Goal: Transaction & Acquisition: Purchase product/service

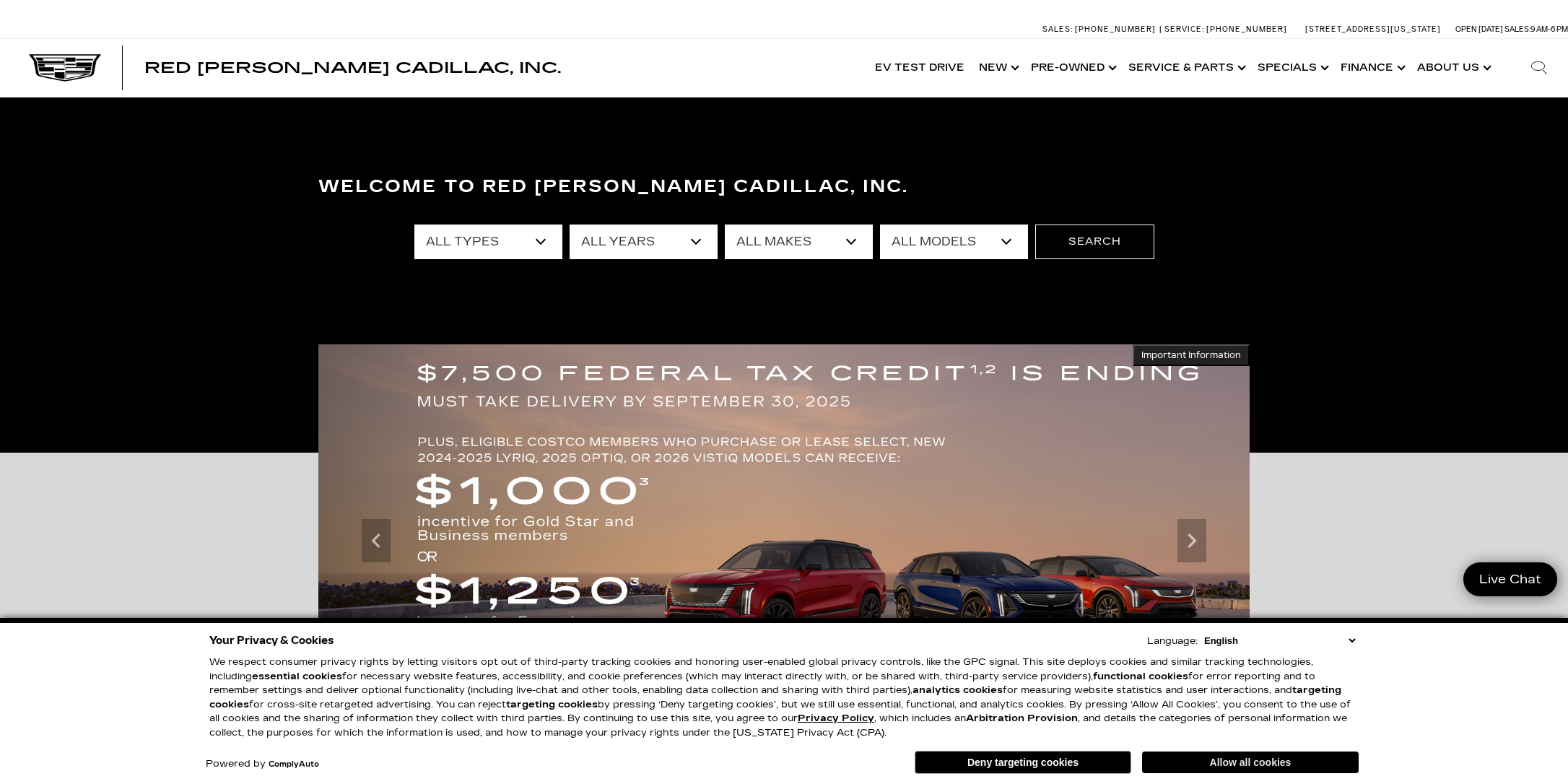
click at [1230, 764] on button "Allow all cookies" at bounding box center [1250, 762] width 216 height 22
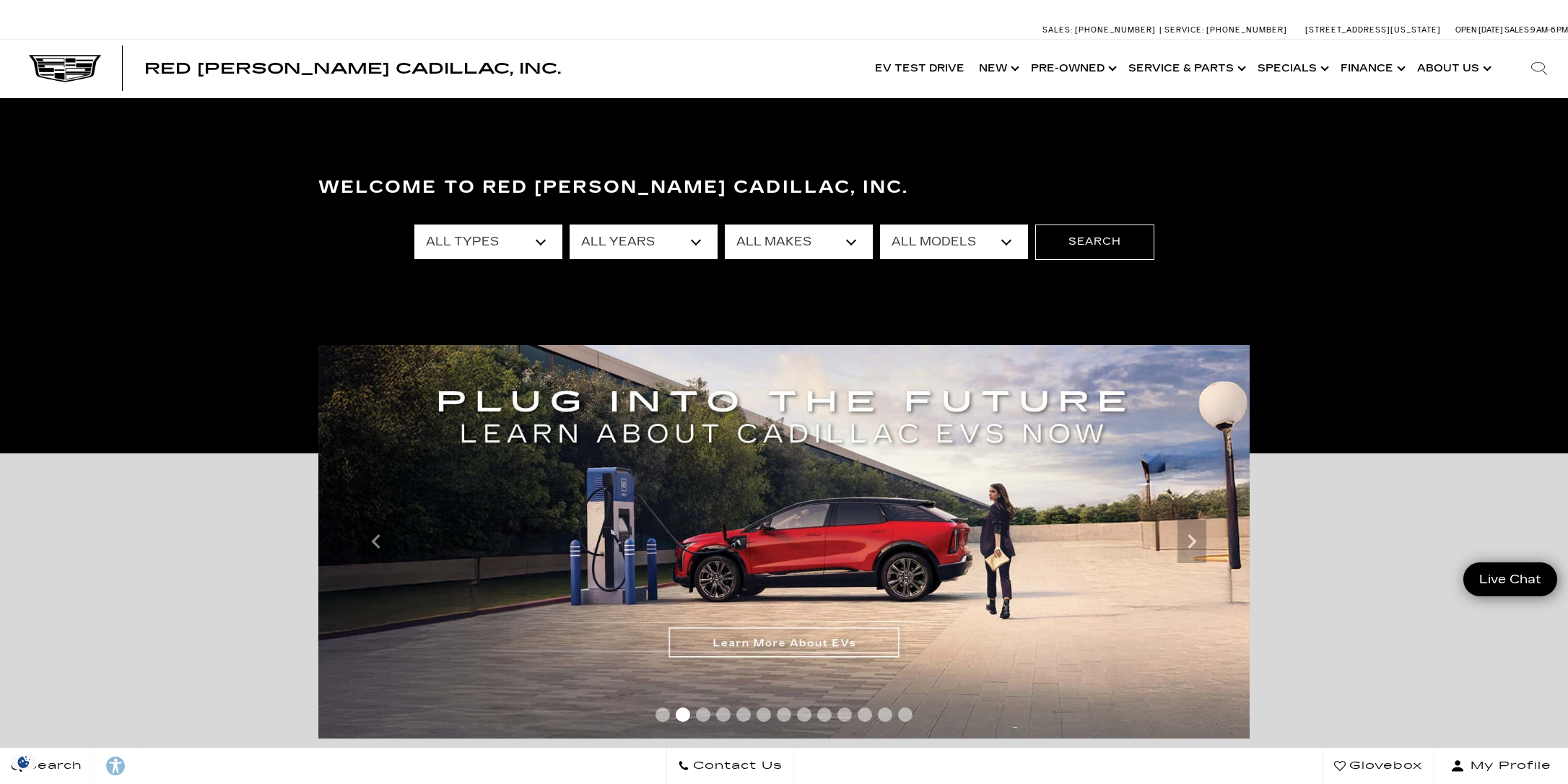
click at [1353, 344] on div "Welcome to Red Noland Cadillac, Inc. All Types New Used Certified Used Demo All…" at bounding box center [784, 275] width 1568 height 216
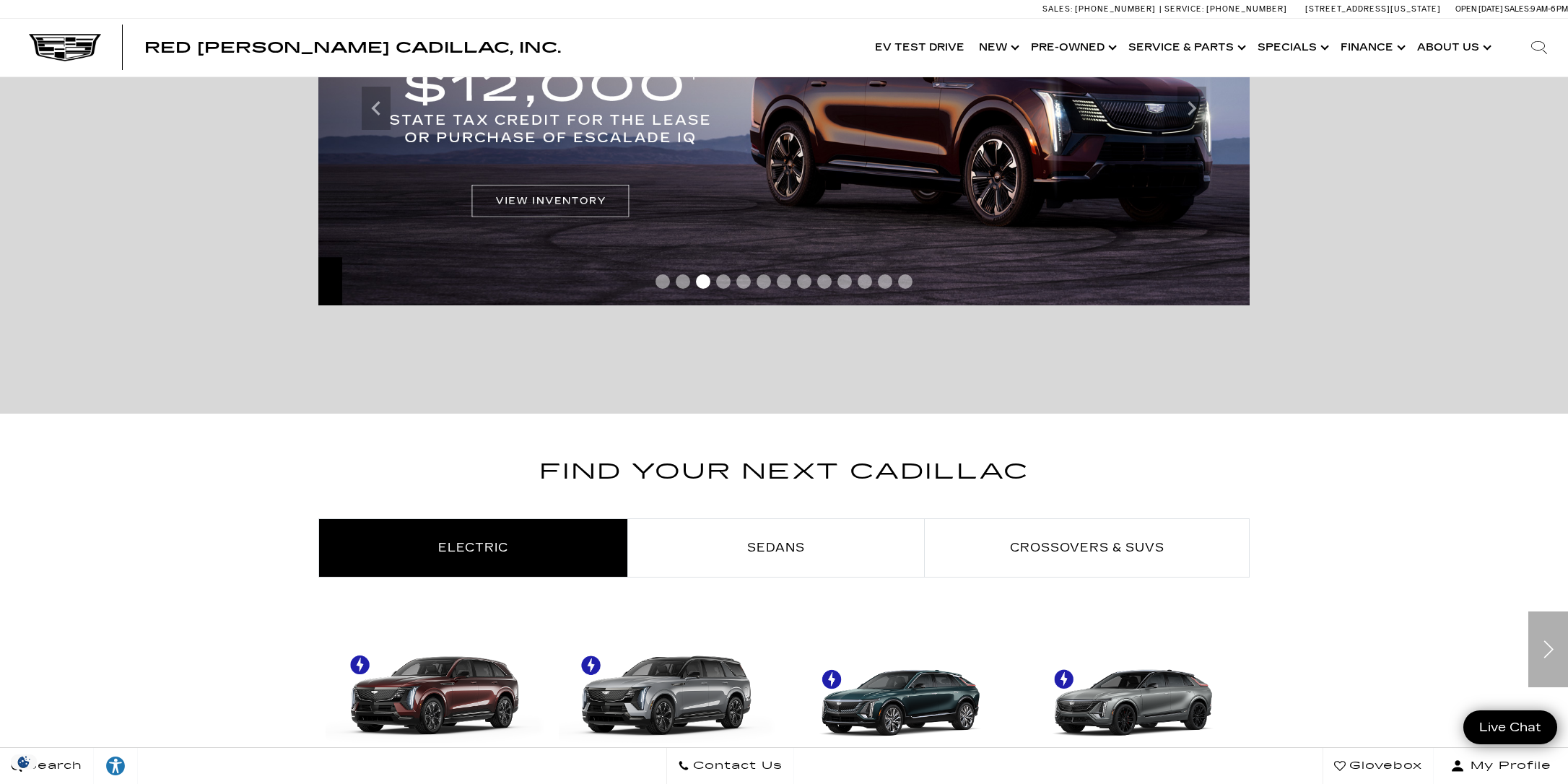
scroll to position [145, 0]
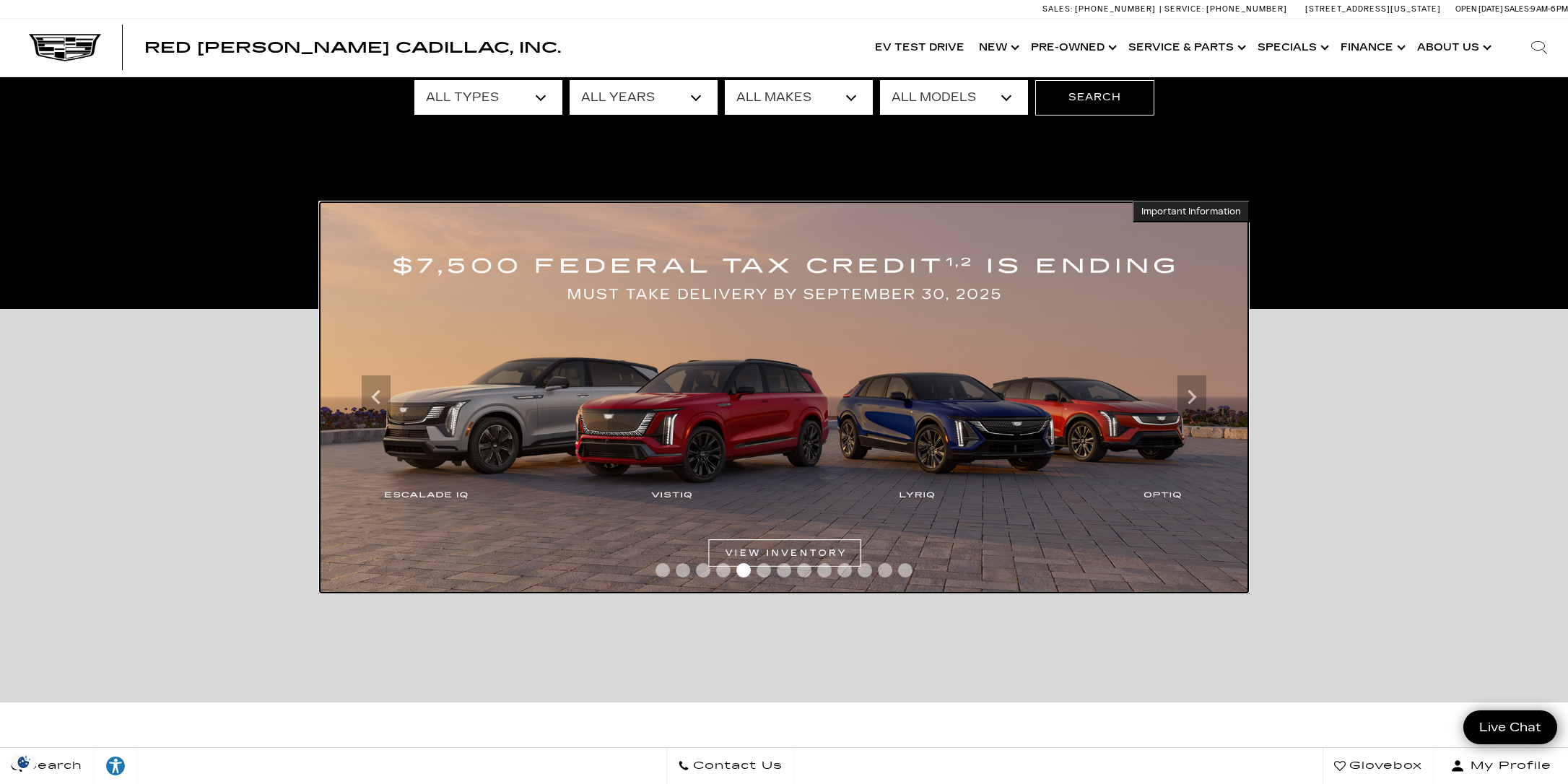
click at [675, 494] on img at bounding box center [784, 398] width 932 height 394
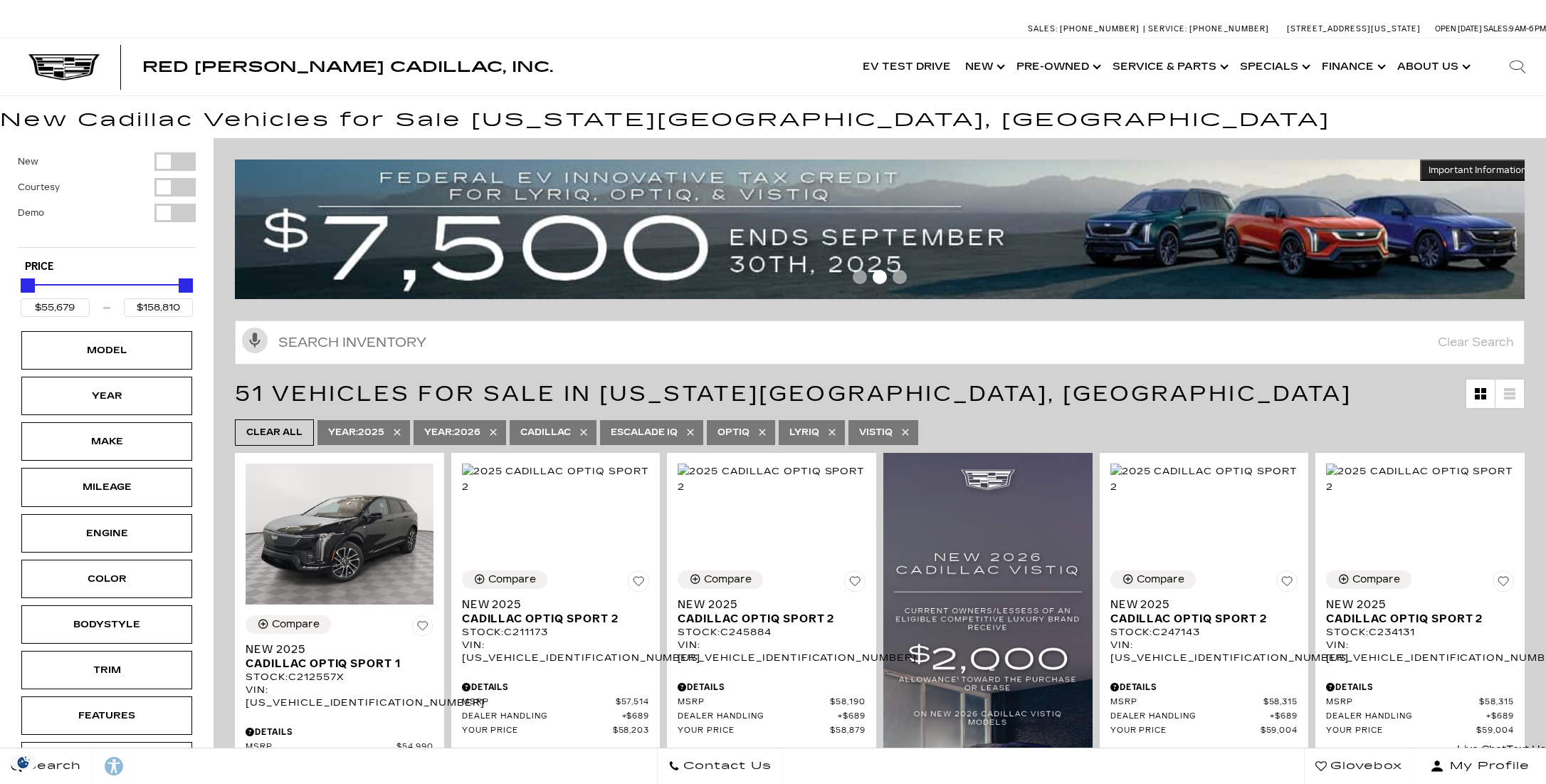
click at [222, 404] on div "51 Vehicles for Sale in [US_STATE][GEOGRAPHIC_DATA], [GEOGRAPHIC_DATA]" at bounding box center [880, 394] width 1333 height 44
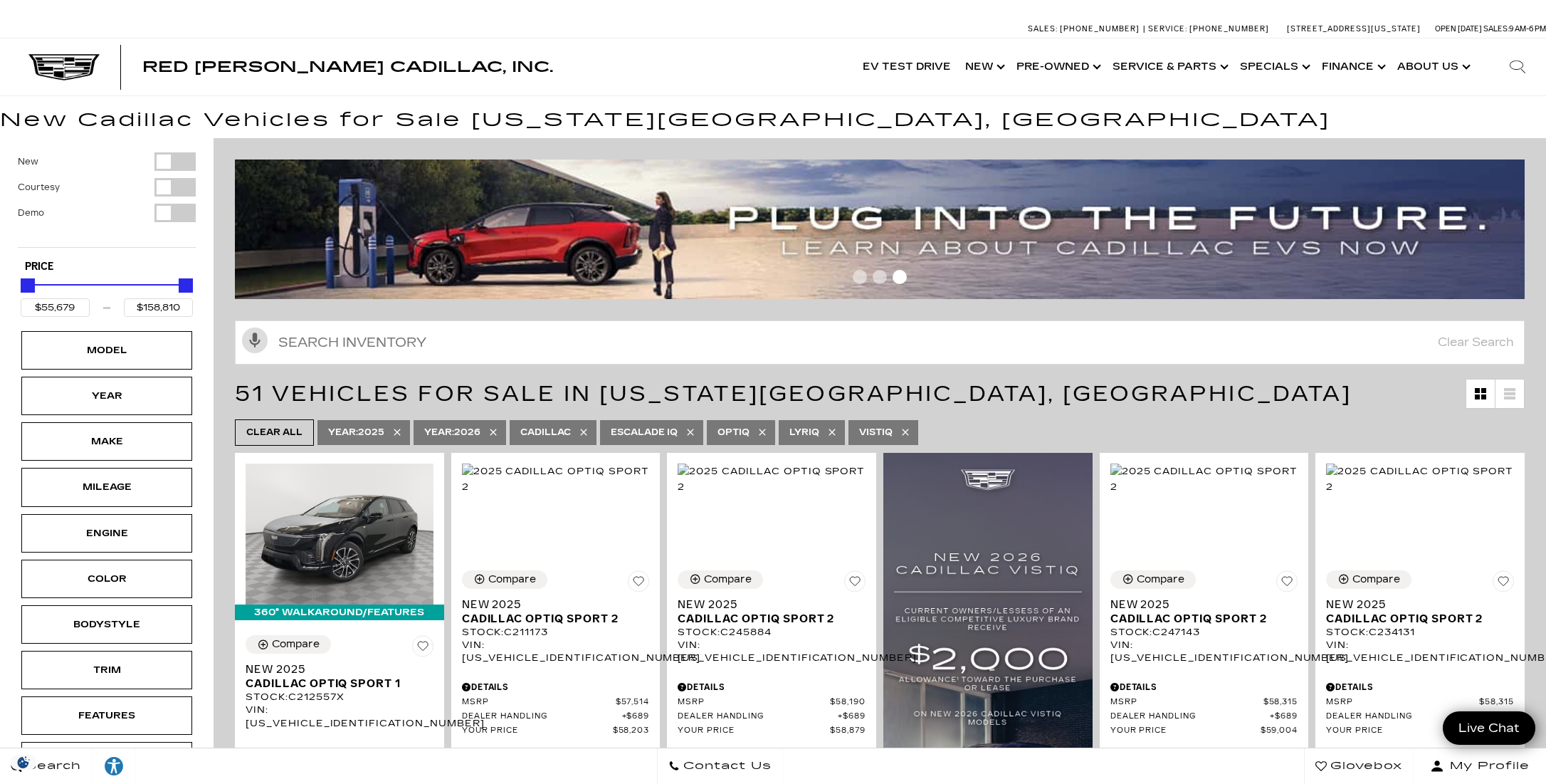
click at [693, 434] on icon at bounding box center [691, 432] width 11 height 11
type input "$99,315"
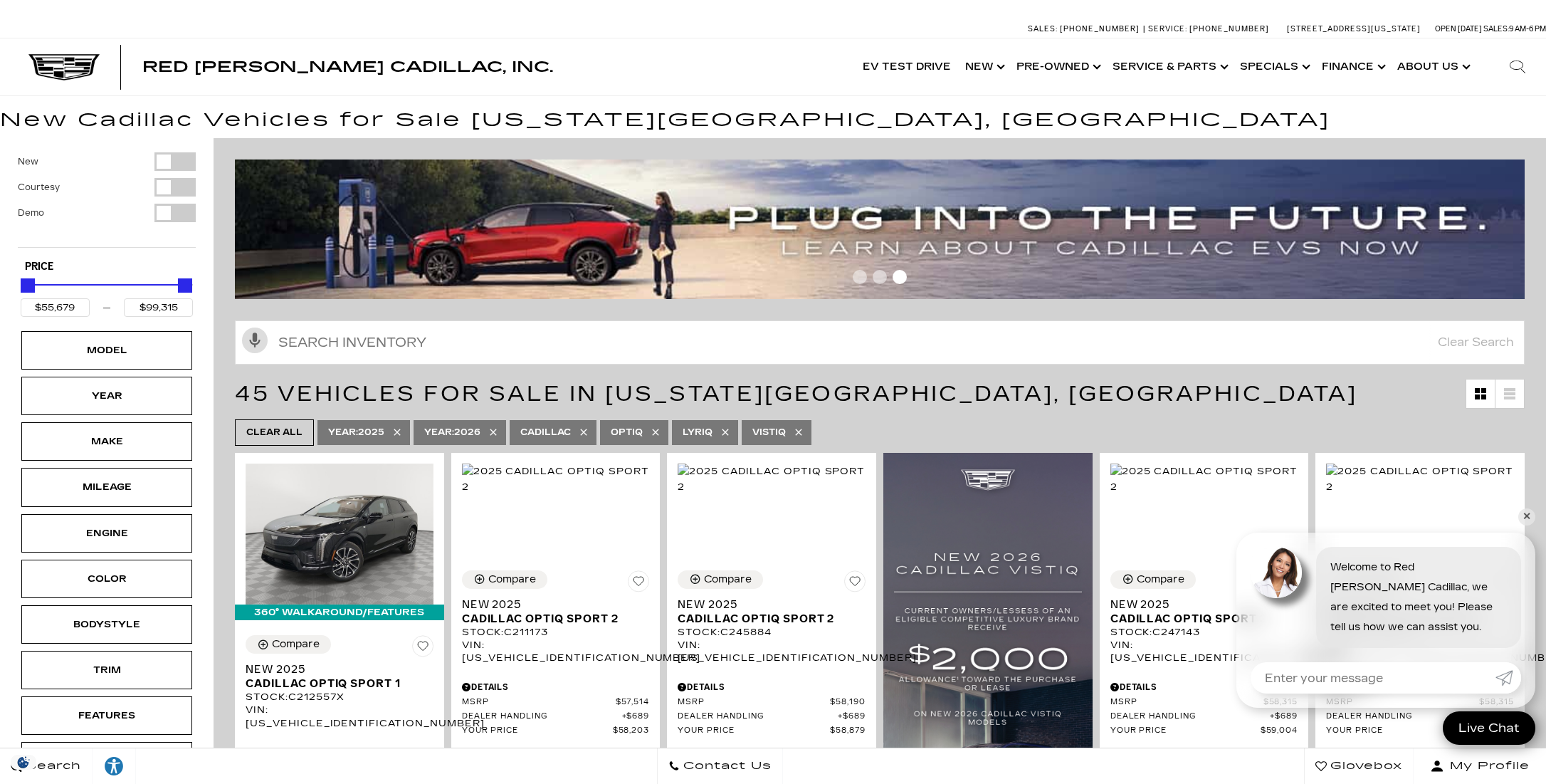
click at [661, 433] on icon at bounding box center [655, 432] width 11 height 11
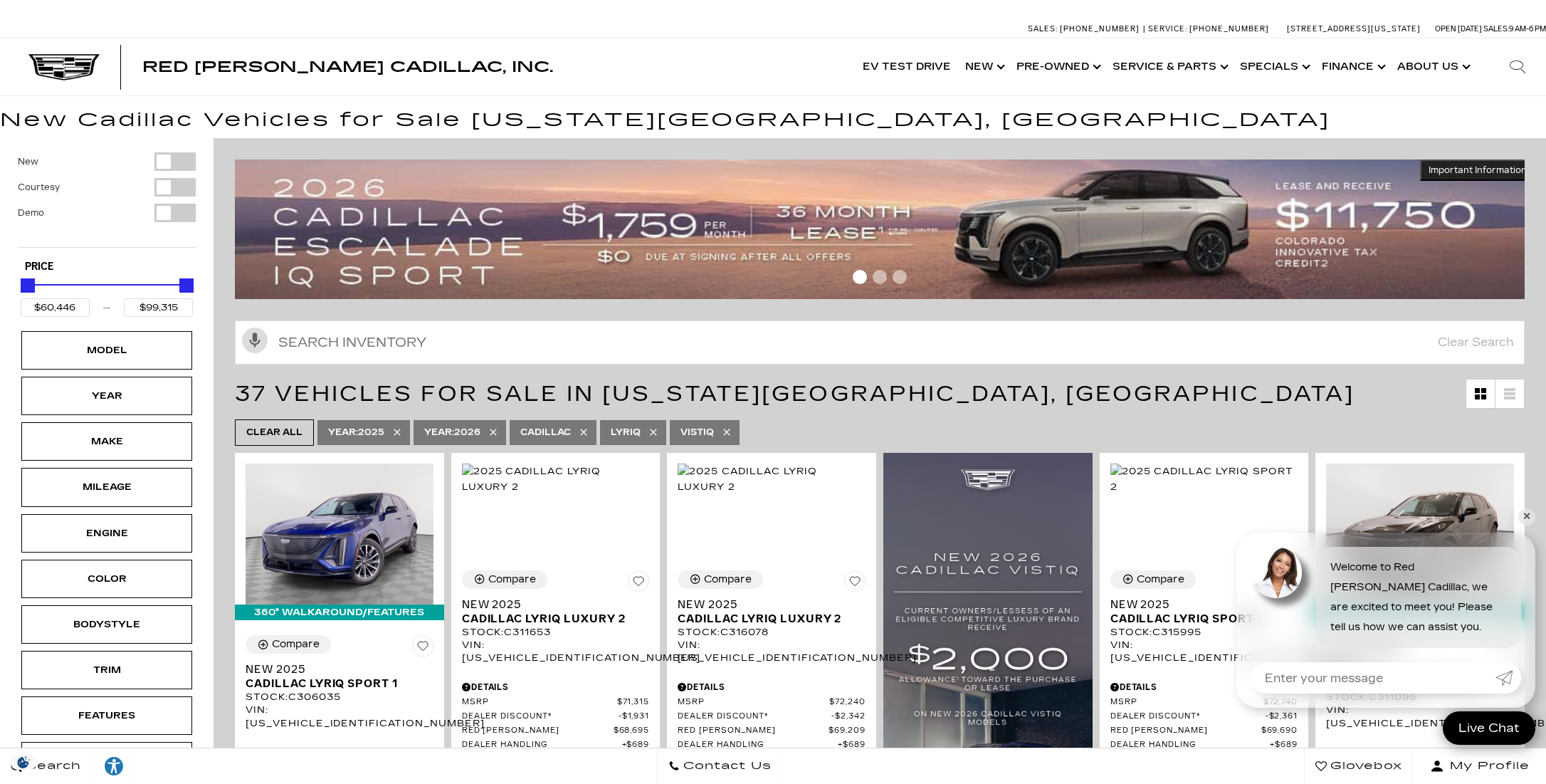
click at [653, 431] on icon at bounding box center [653, 432] width 11 height 11
type input "$80,990"
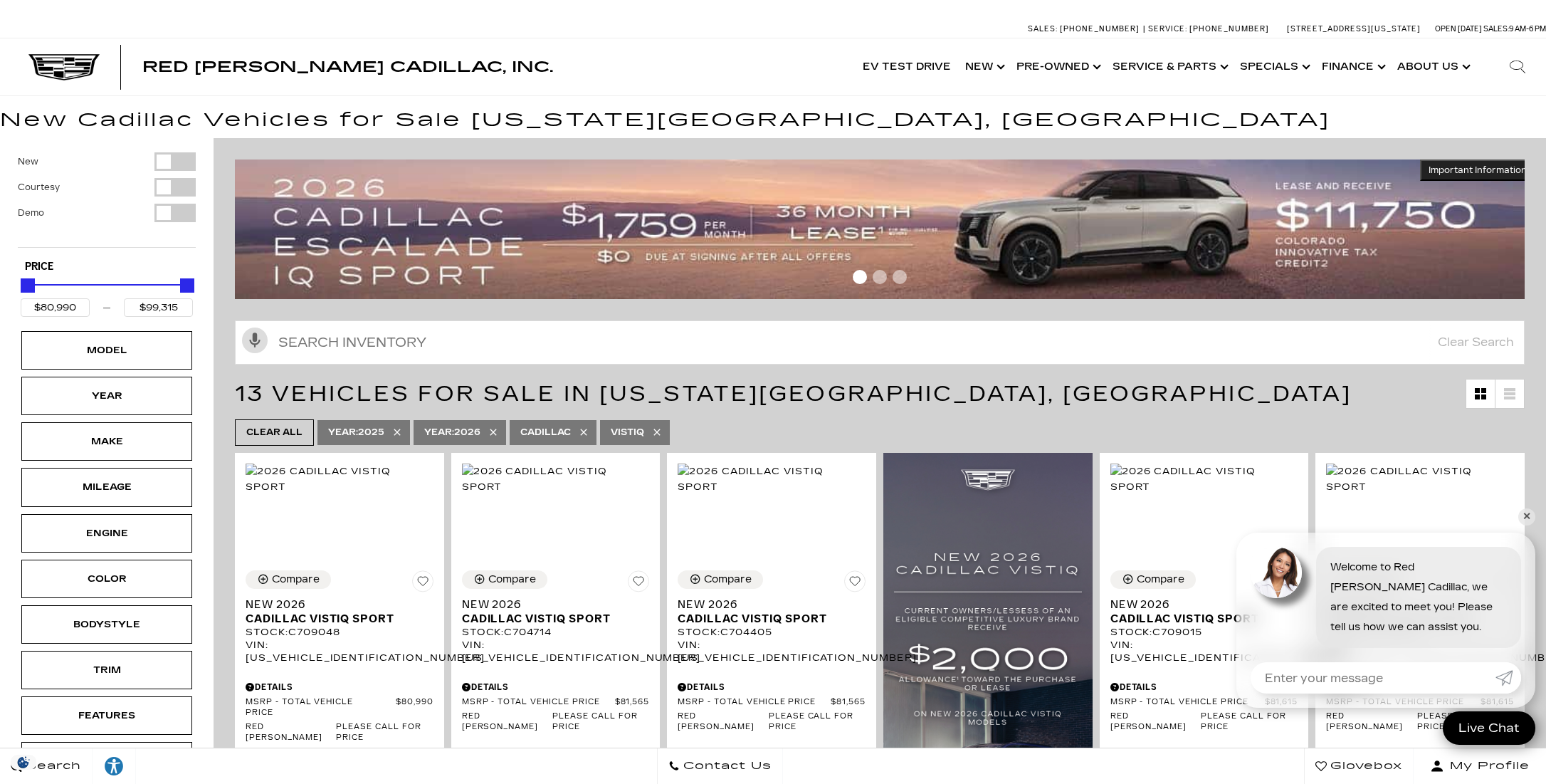
click at [226, 427] on div "Clear All Year : 2025 Year : 2026 Cadillac VISTIQ" at bounding box center [880, 433] width 1333 height 33
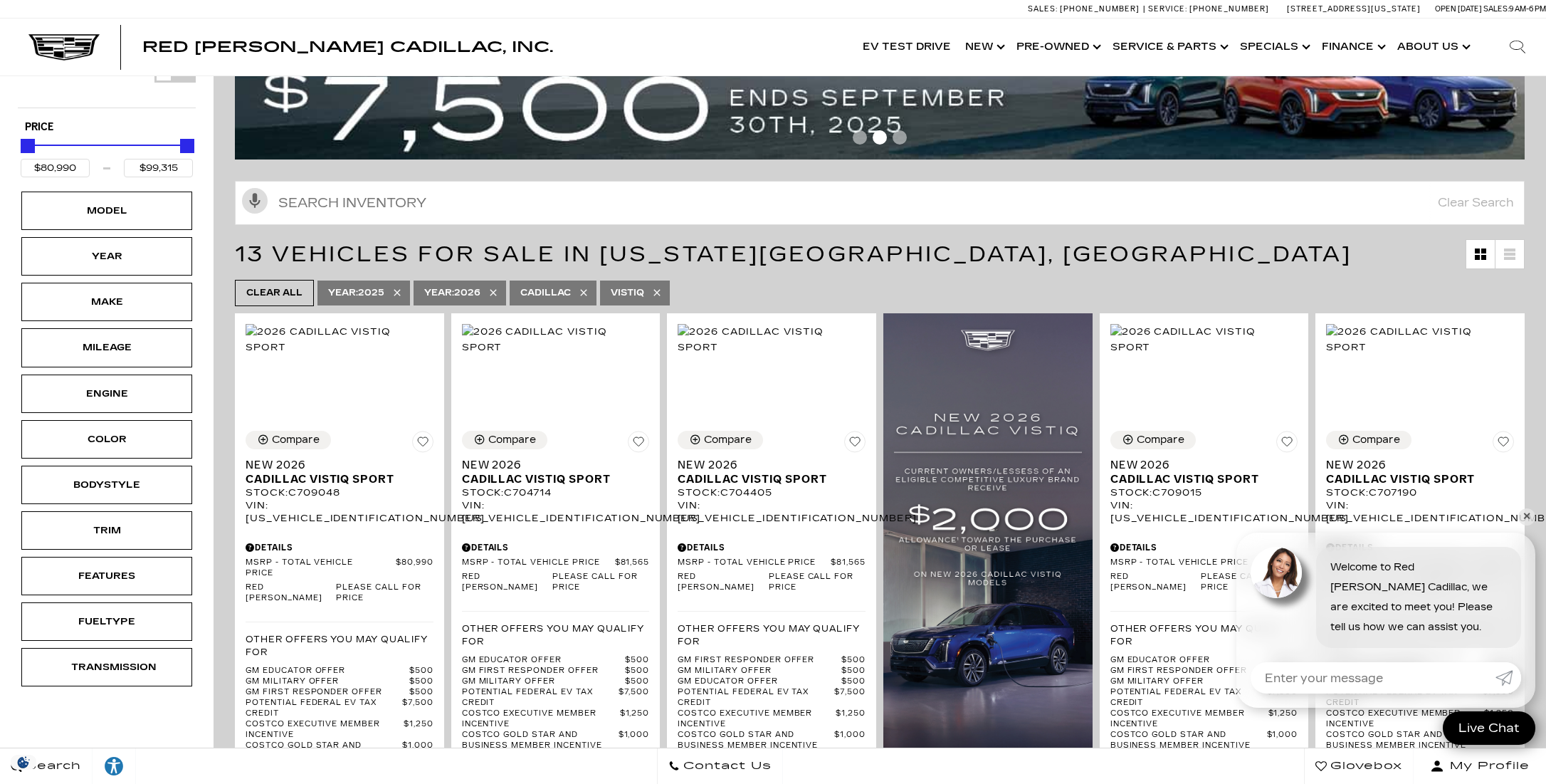
scroll to position [213, 0]
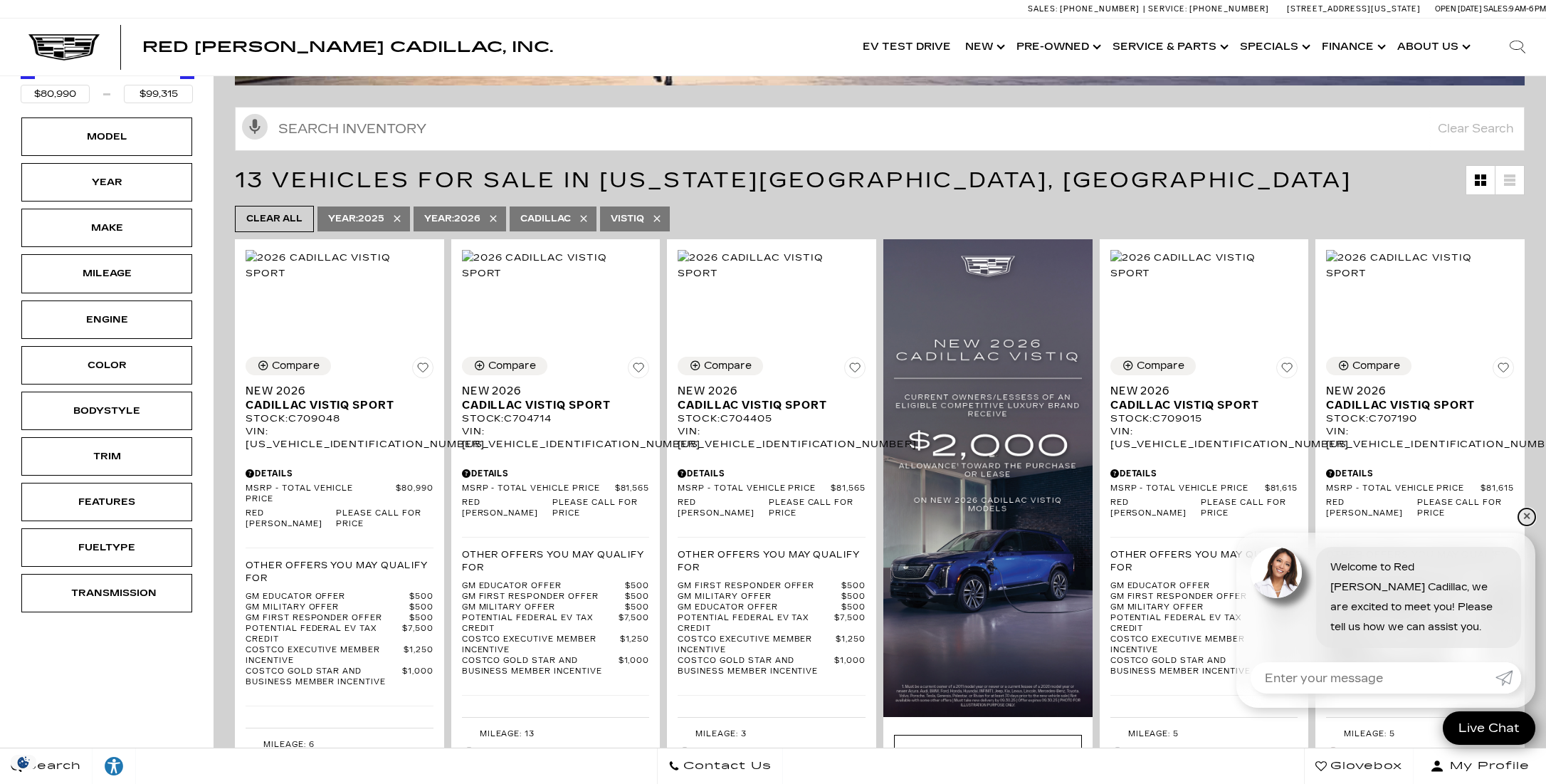
click at [1527, 516] on link "✕" at bounding box center [1527, 516] width 17 height 17
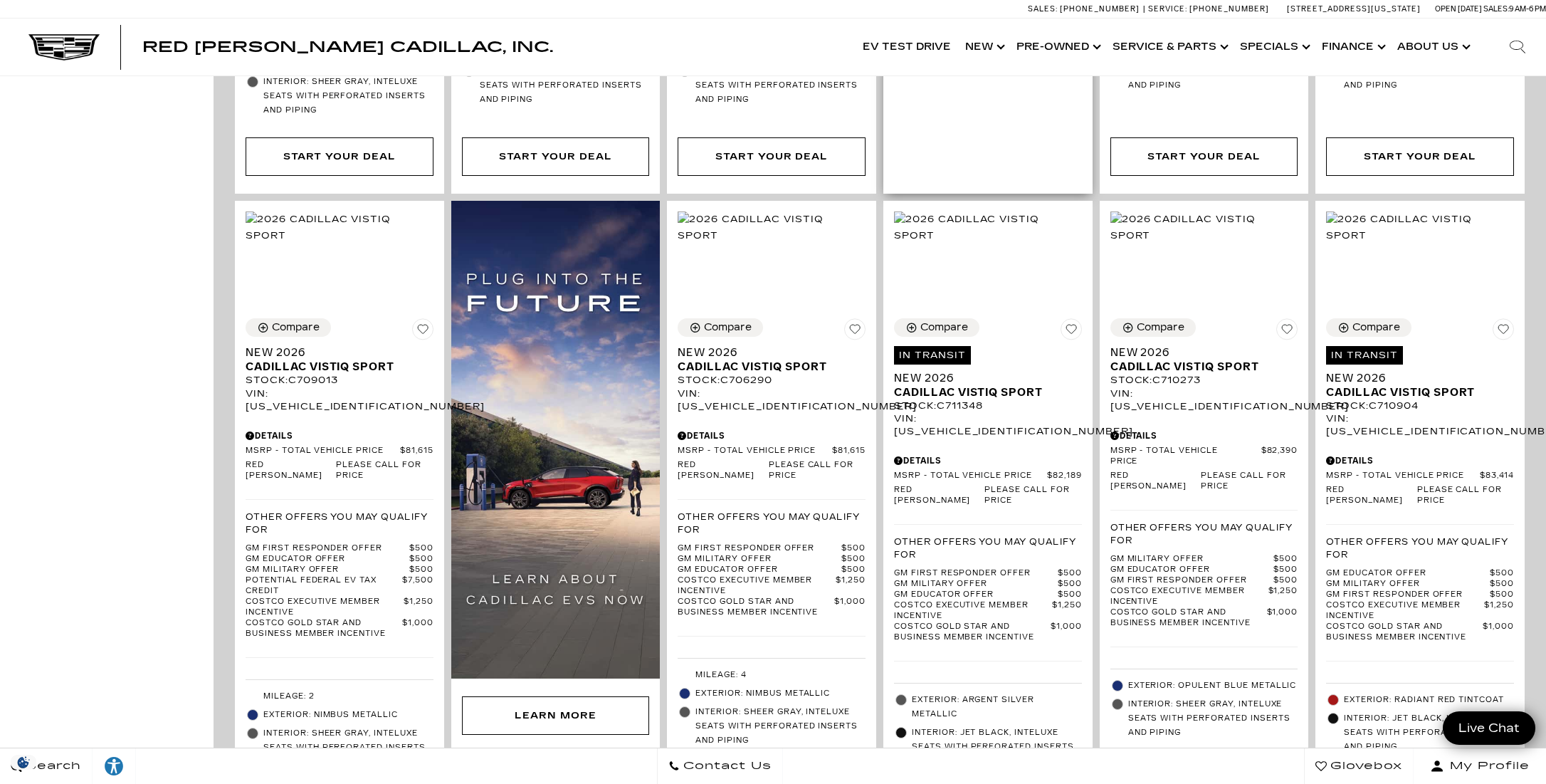
scroll to position [285, 0]
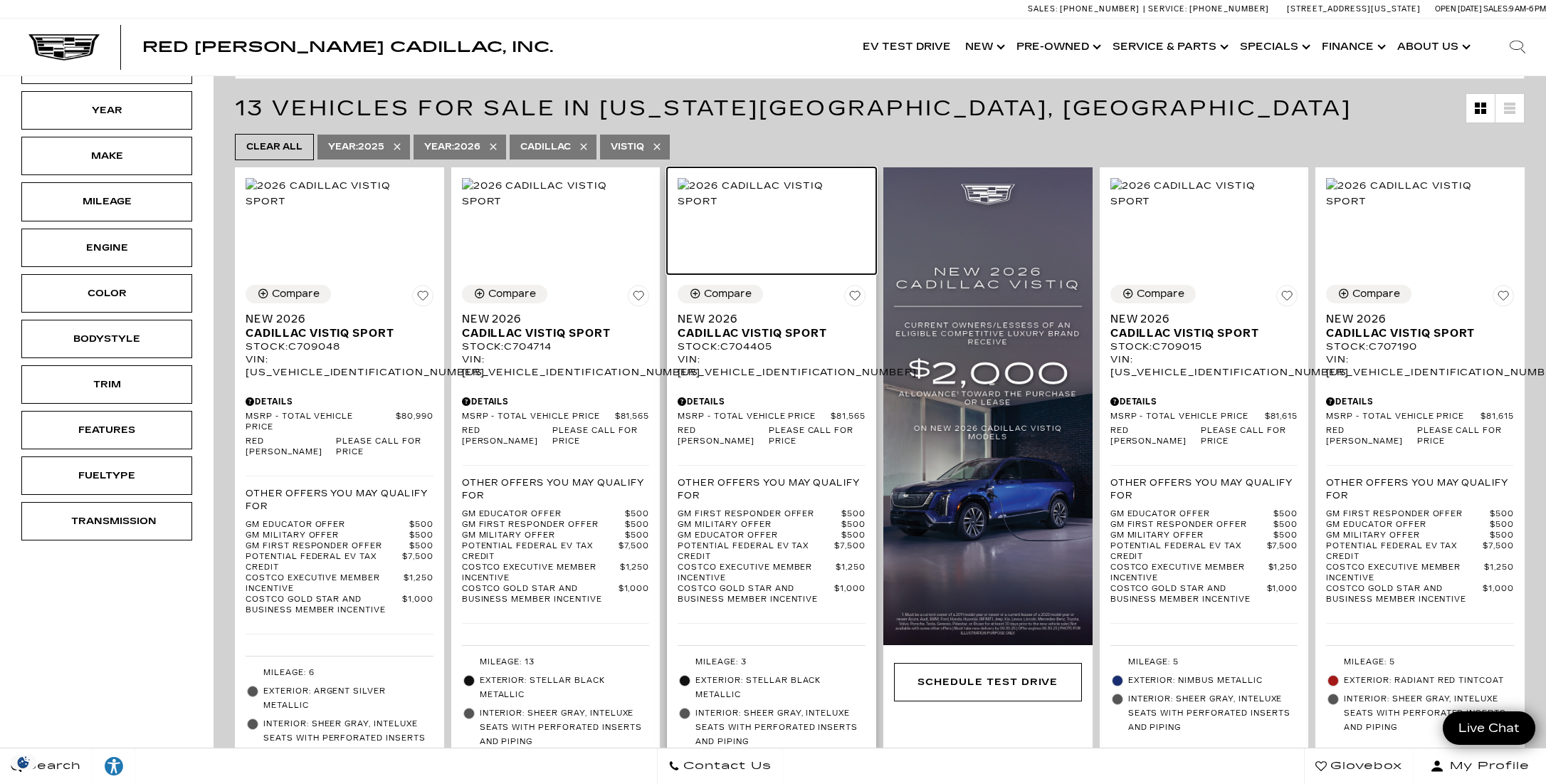
click at [751, 209] on img at bounding box center [771, 194] width 188 height 32
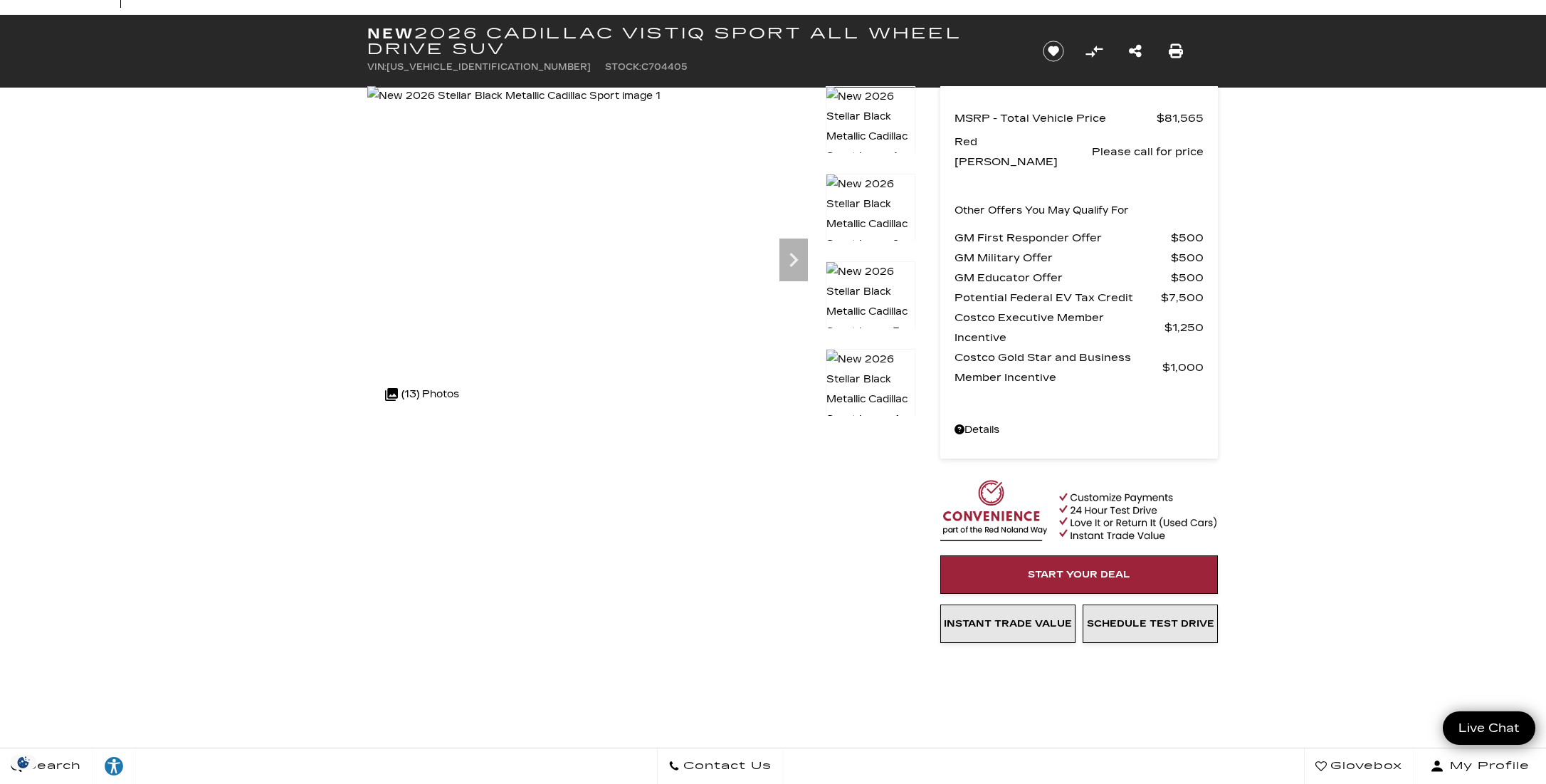
scroll to position [71, 0]
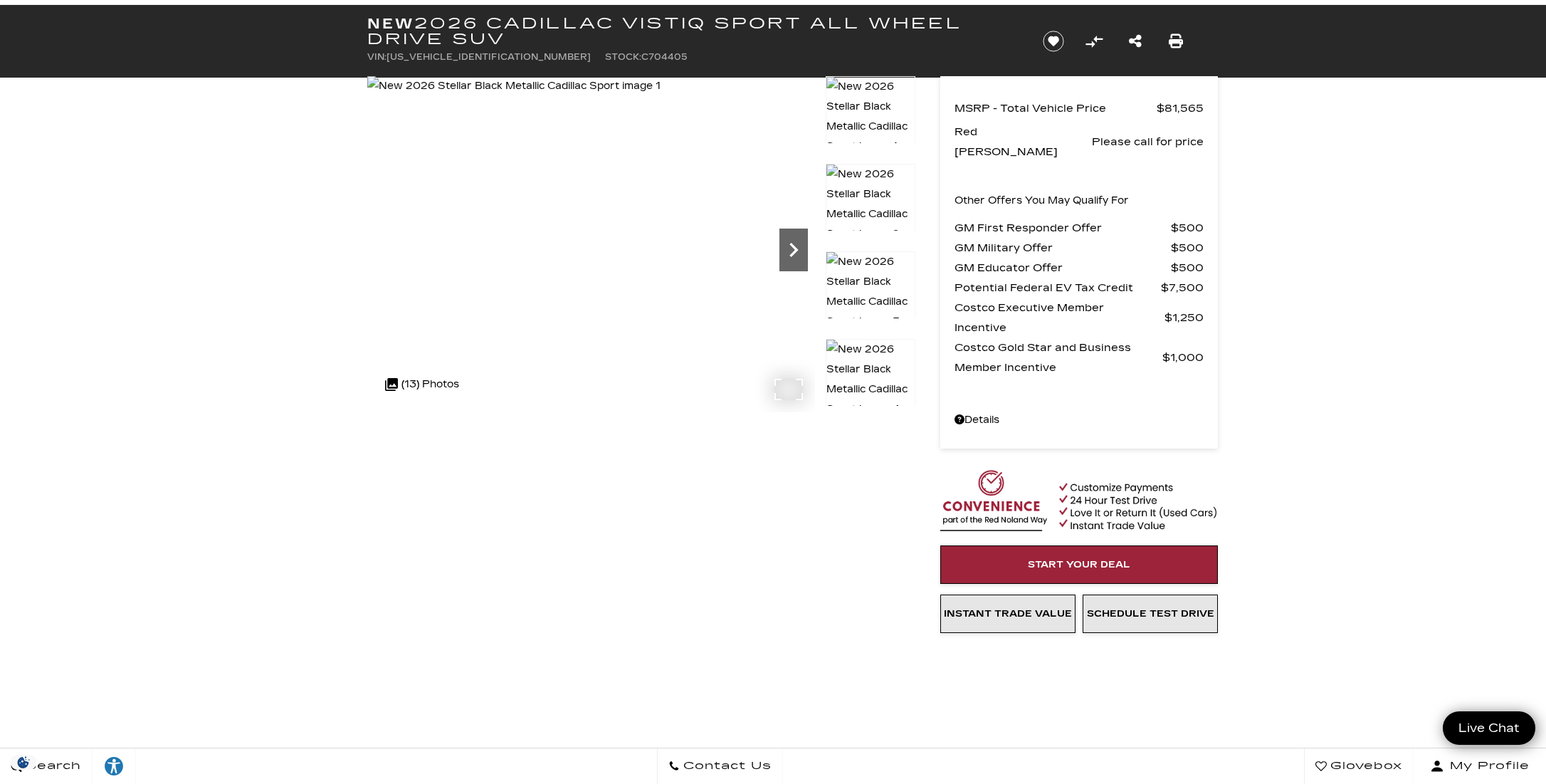
click at [793, 257] on icon "Next" at bounding box center [793, 249] width 29 height 29
click at [795, 257] on icon "Next" at bounding box center [793, 249] width 29 height 29
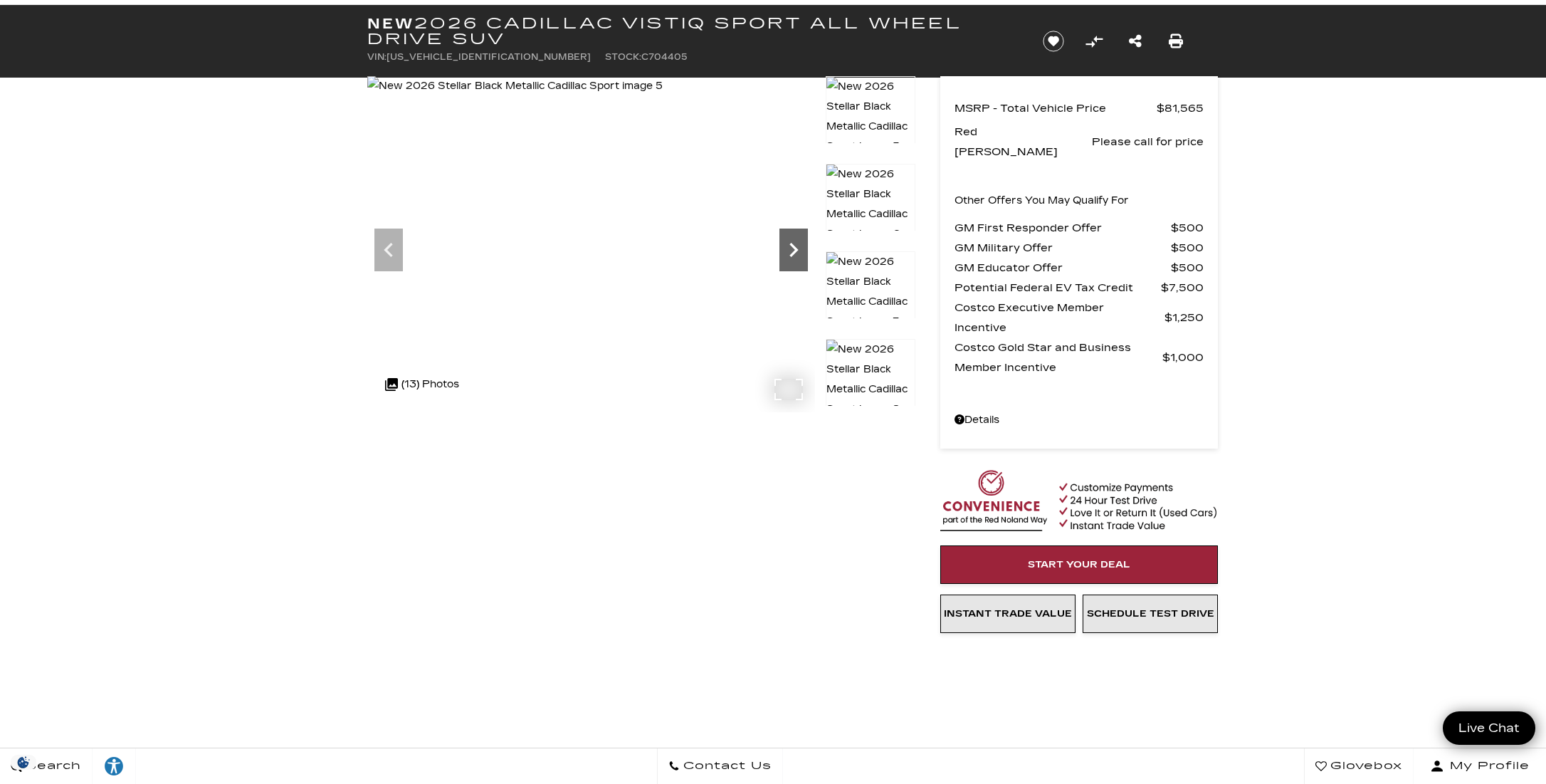
click at [795, 257] on icon "Next" at bounding box center [793, 249] width 29 height 29
click at [797, 257] on icon "Next" at bounding box center [793, 249] width 29 height 29
click at [799, 256] on icon "Next" at bounding box center [793, 249] width 29 height 29
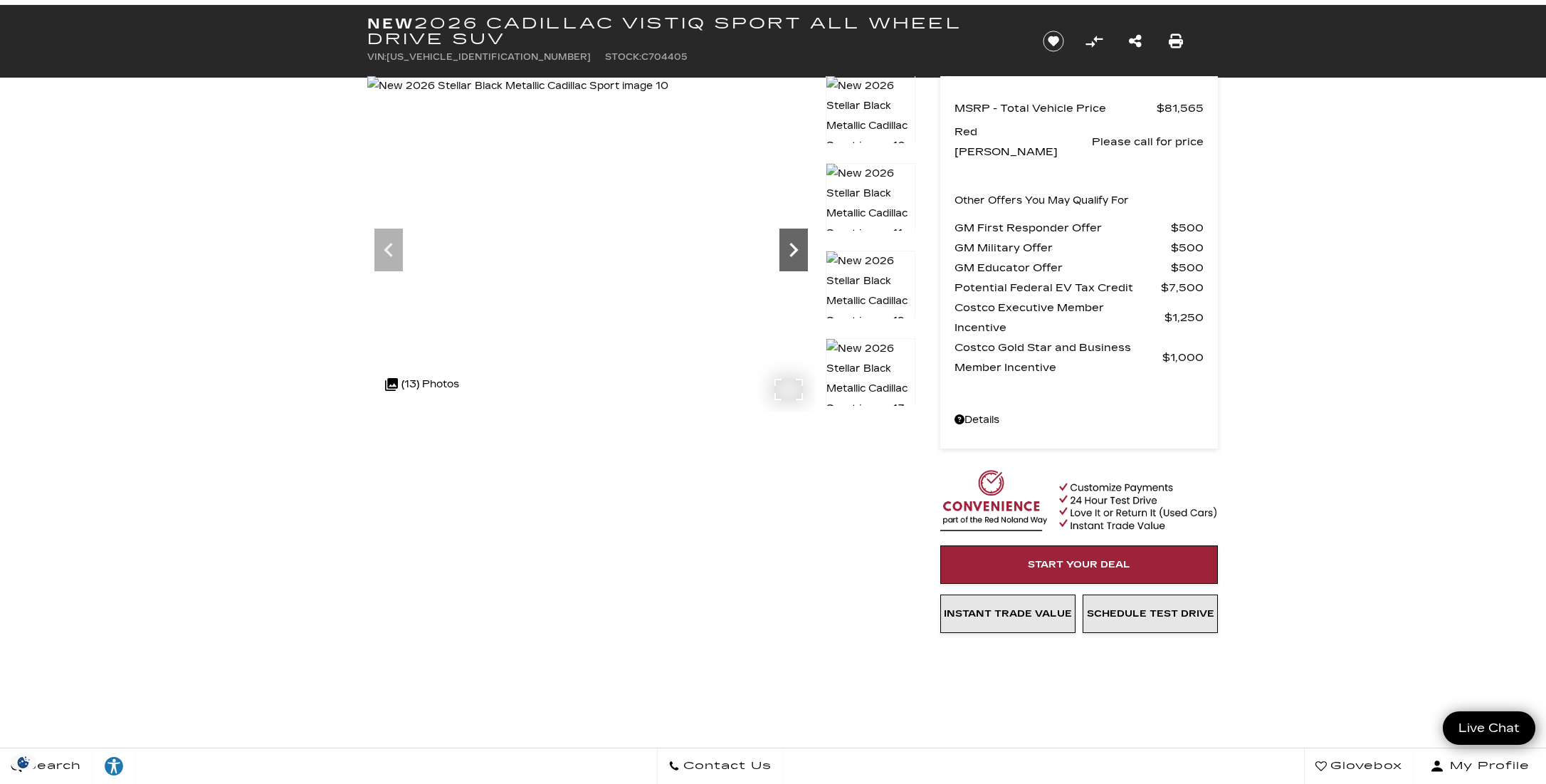
click at [799, 256] on icon "Next" at bounding box center [793, 249] width 29 height 29
click at [800, 255] on icon "Next" at bounding box center [793, 249] width 29 height 29
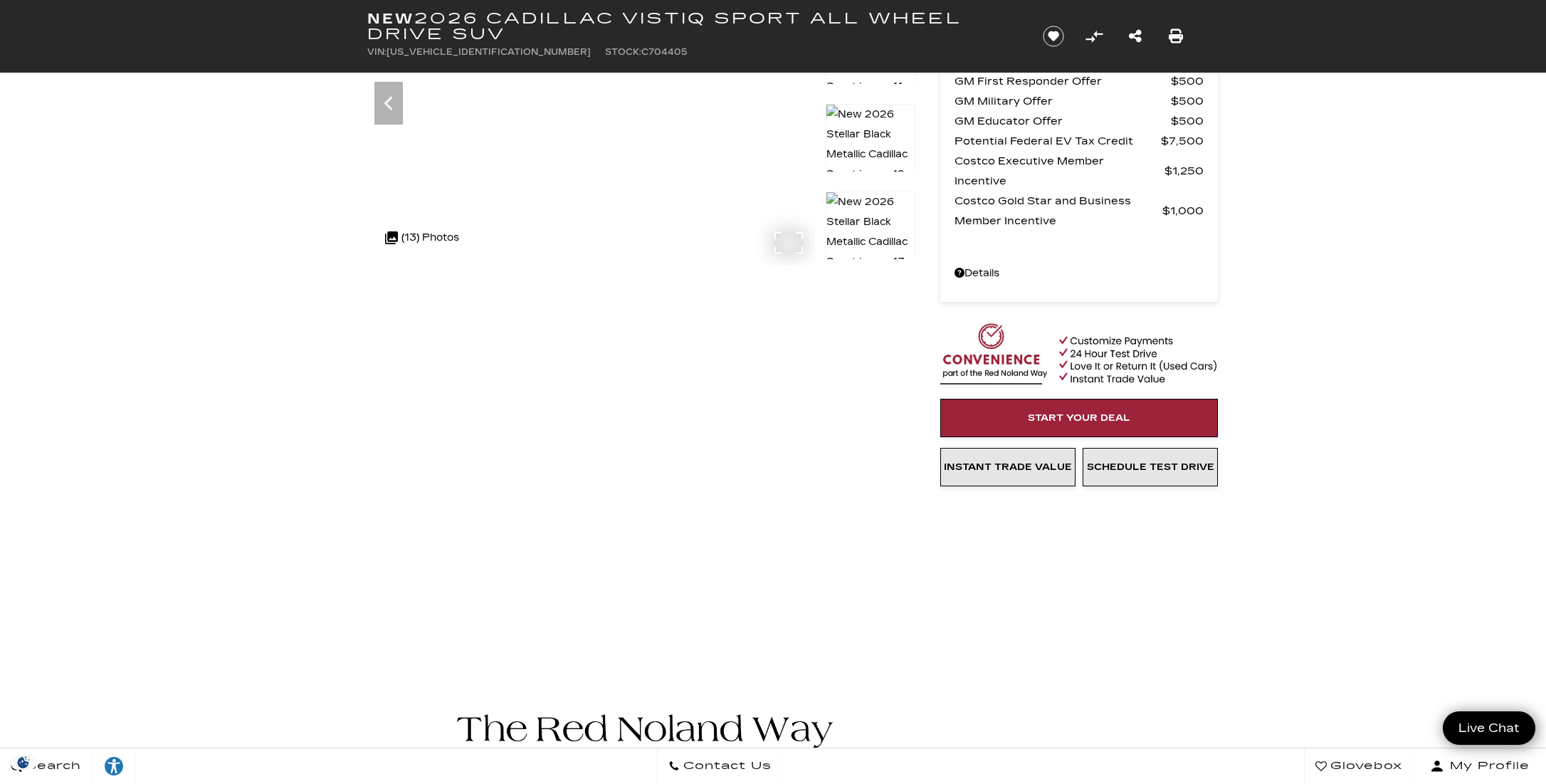
scroll to position [285, 0]
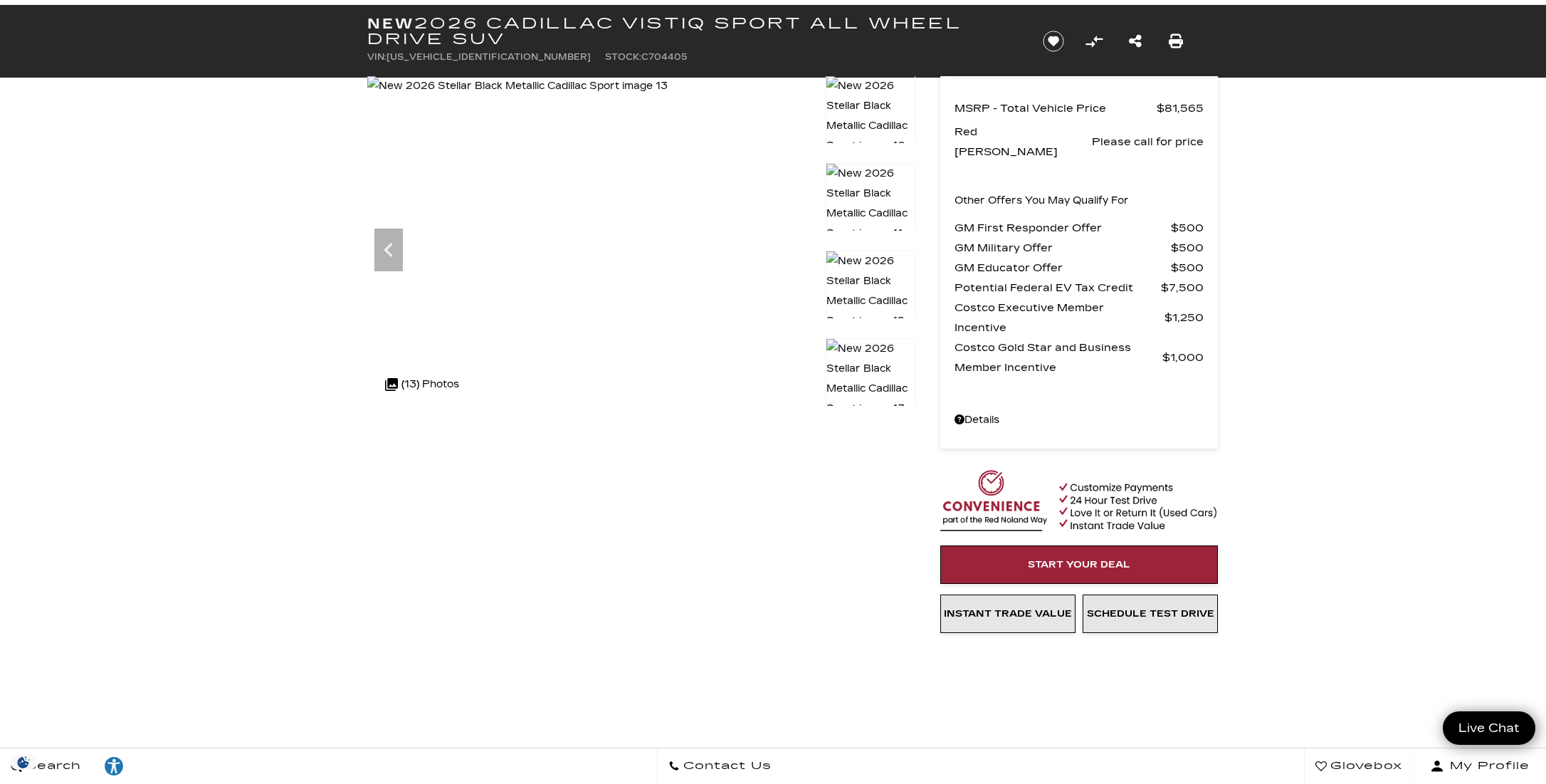
scroll to position [0, 0]
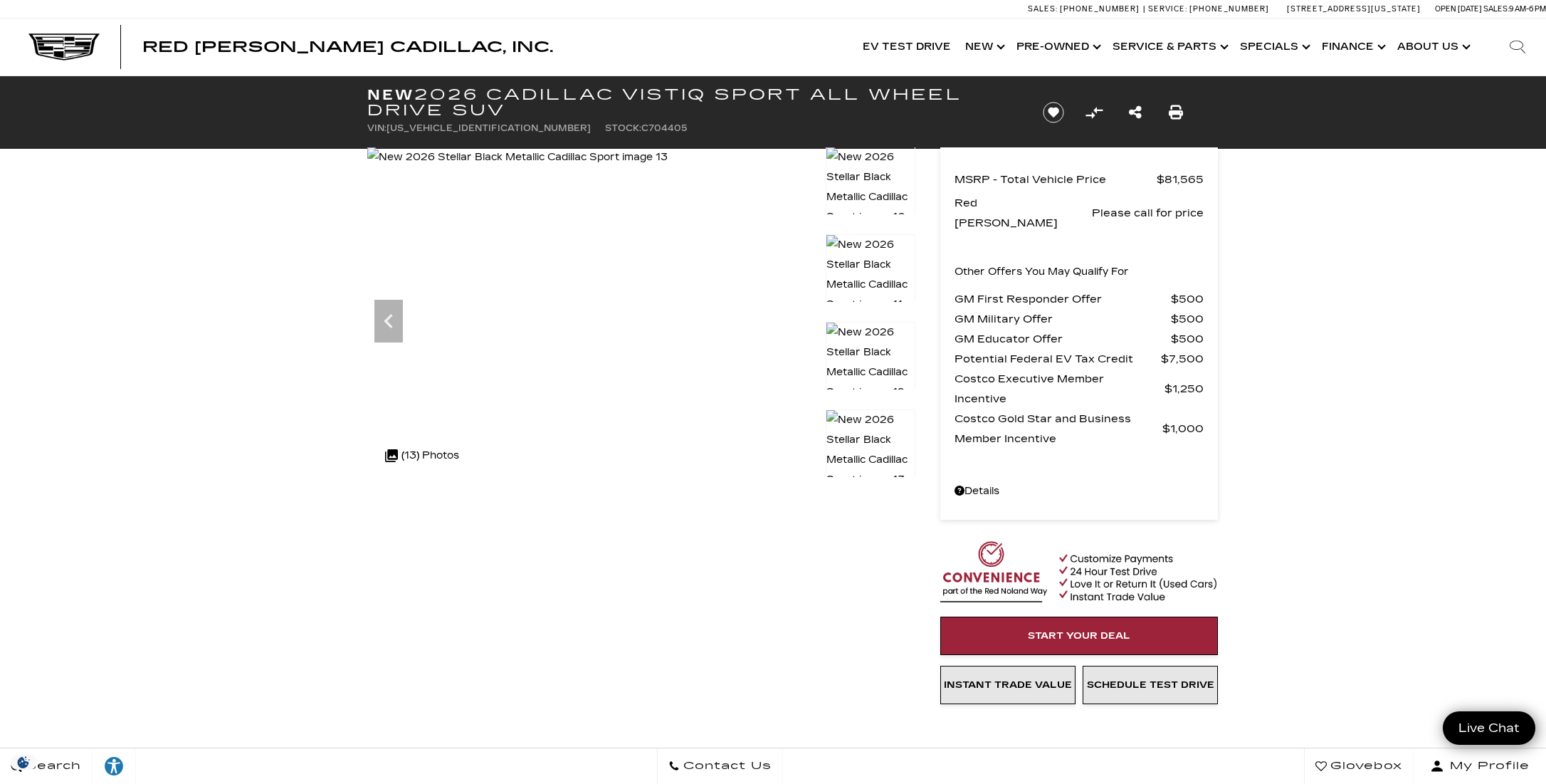
click at [863, 424] on img at bounding box center [870, 450] width 90 height 82
click at [1095, 348] on span "Potential Federal EV Tax Credit" at bounding box center [1058, 359] width 207 height 20
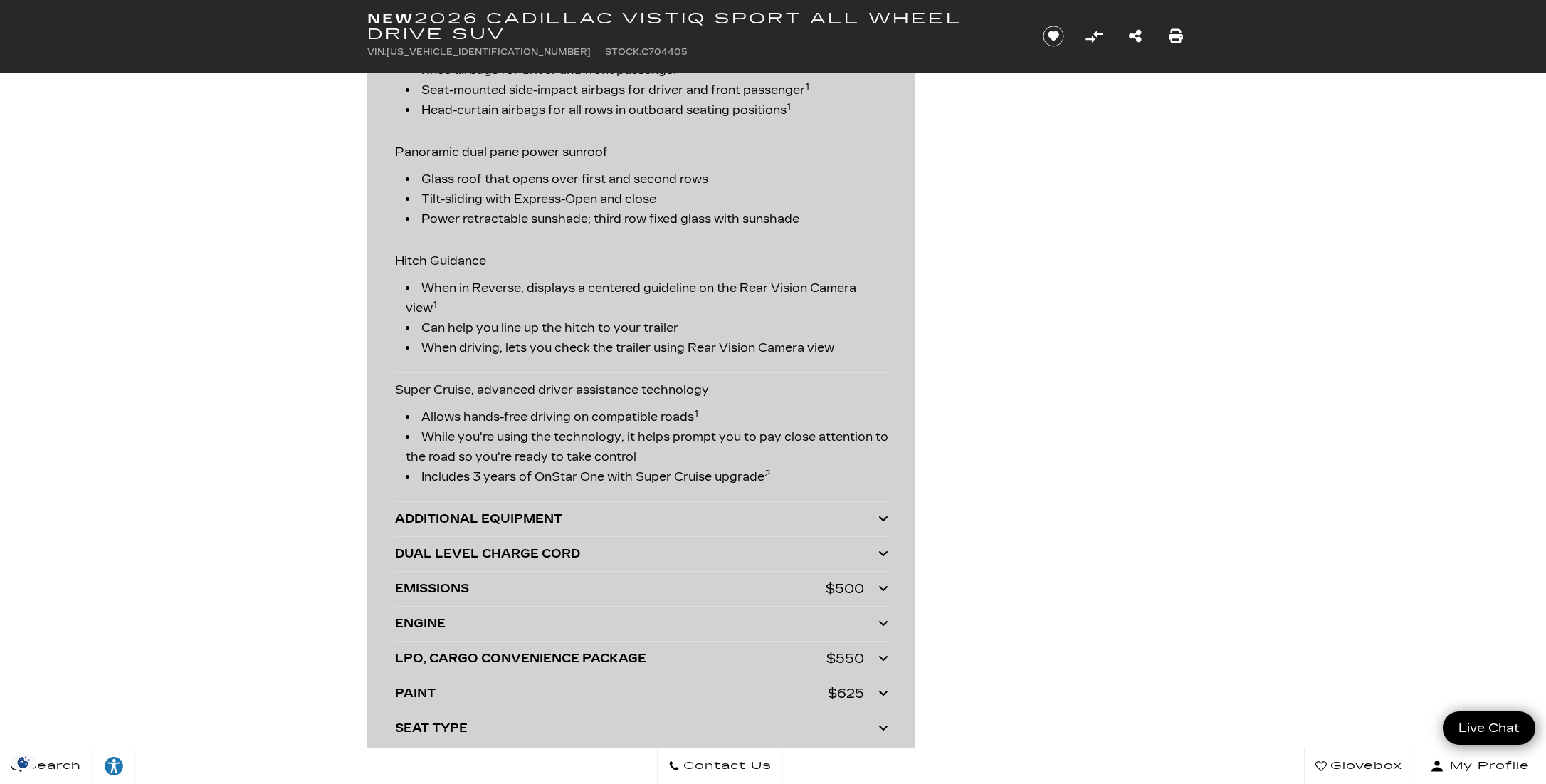
scroll to position [3067, 0]
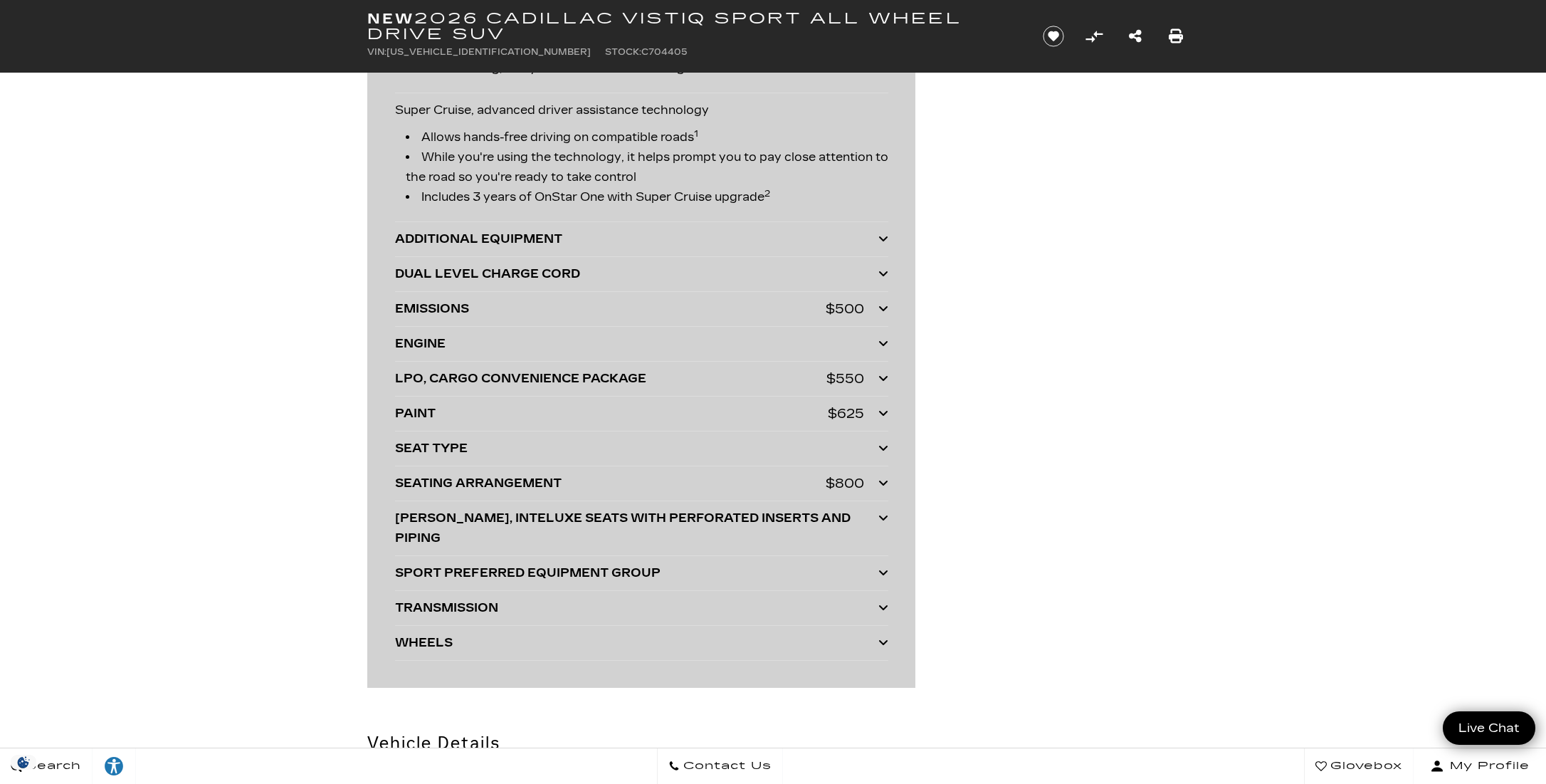
click at [880, 237] on icon at bounding box center [883, 238] width 10 height 11
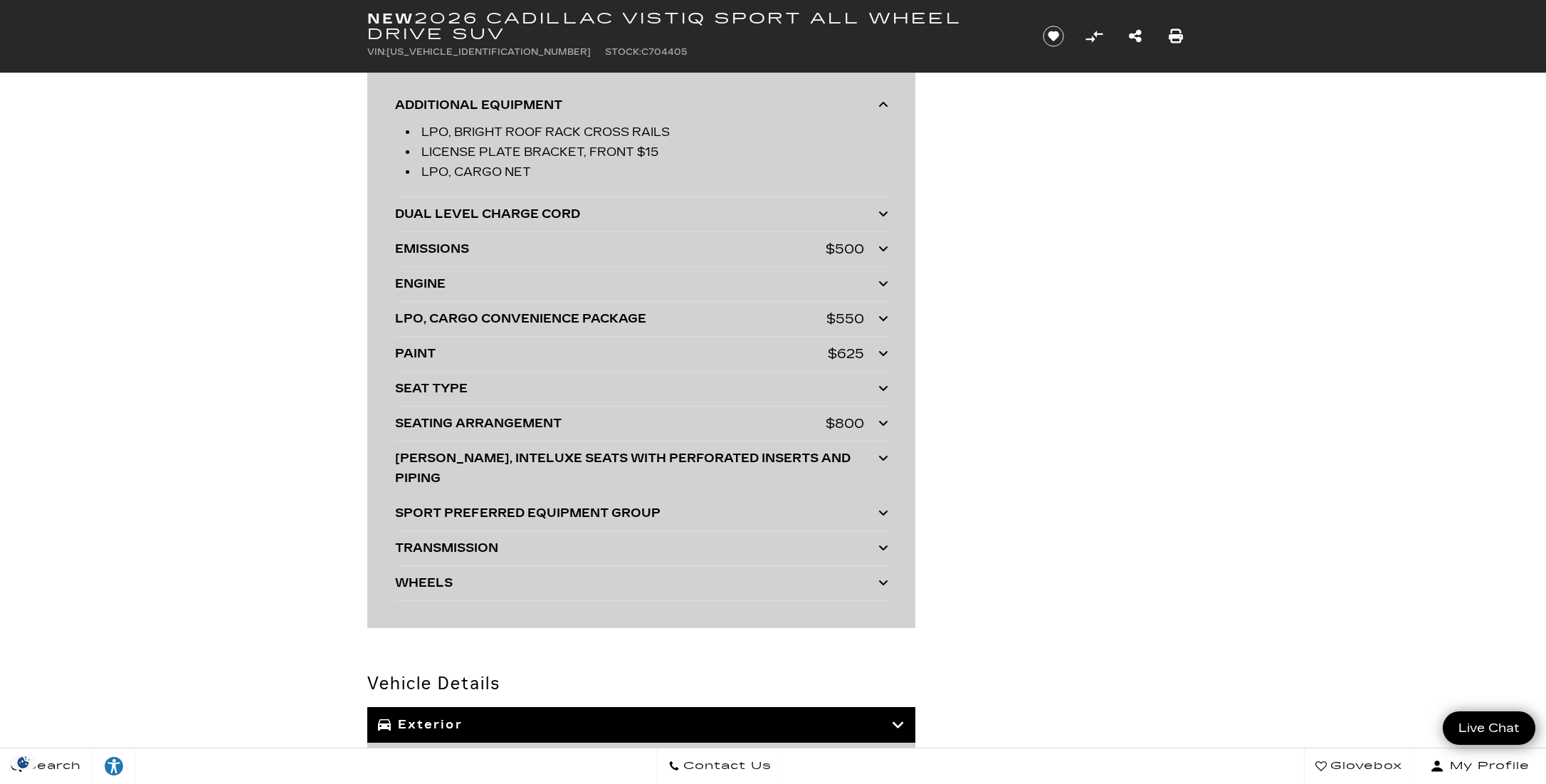
scroll to position [3209, 0]
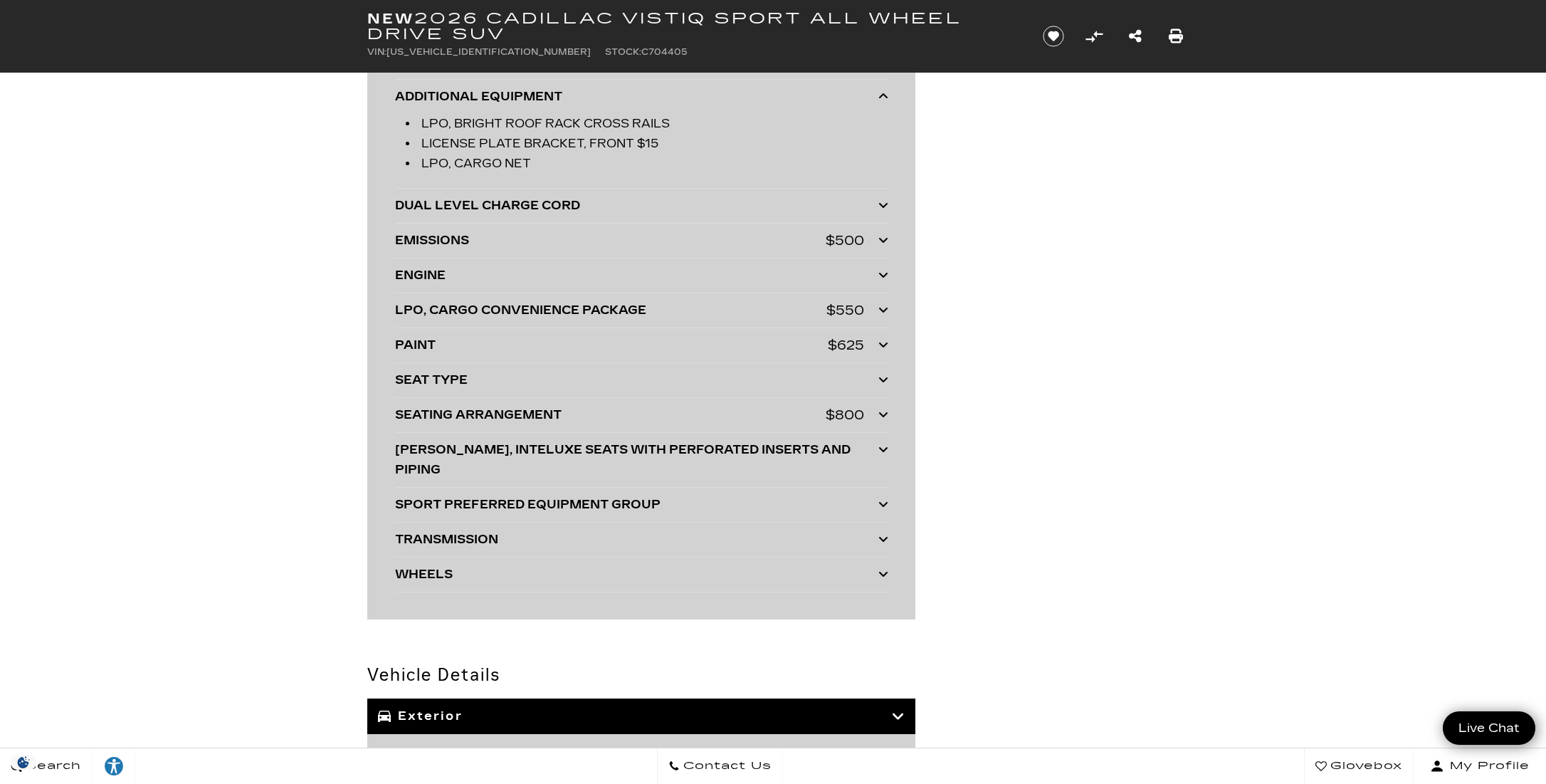
click at [882, 202] on icon at bounding box center [883, 205] width 10 height 11
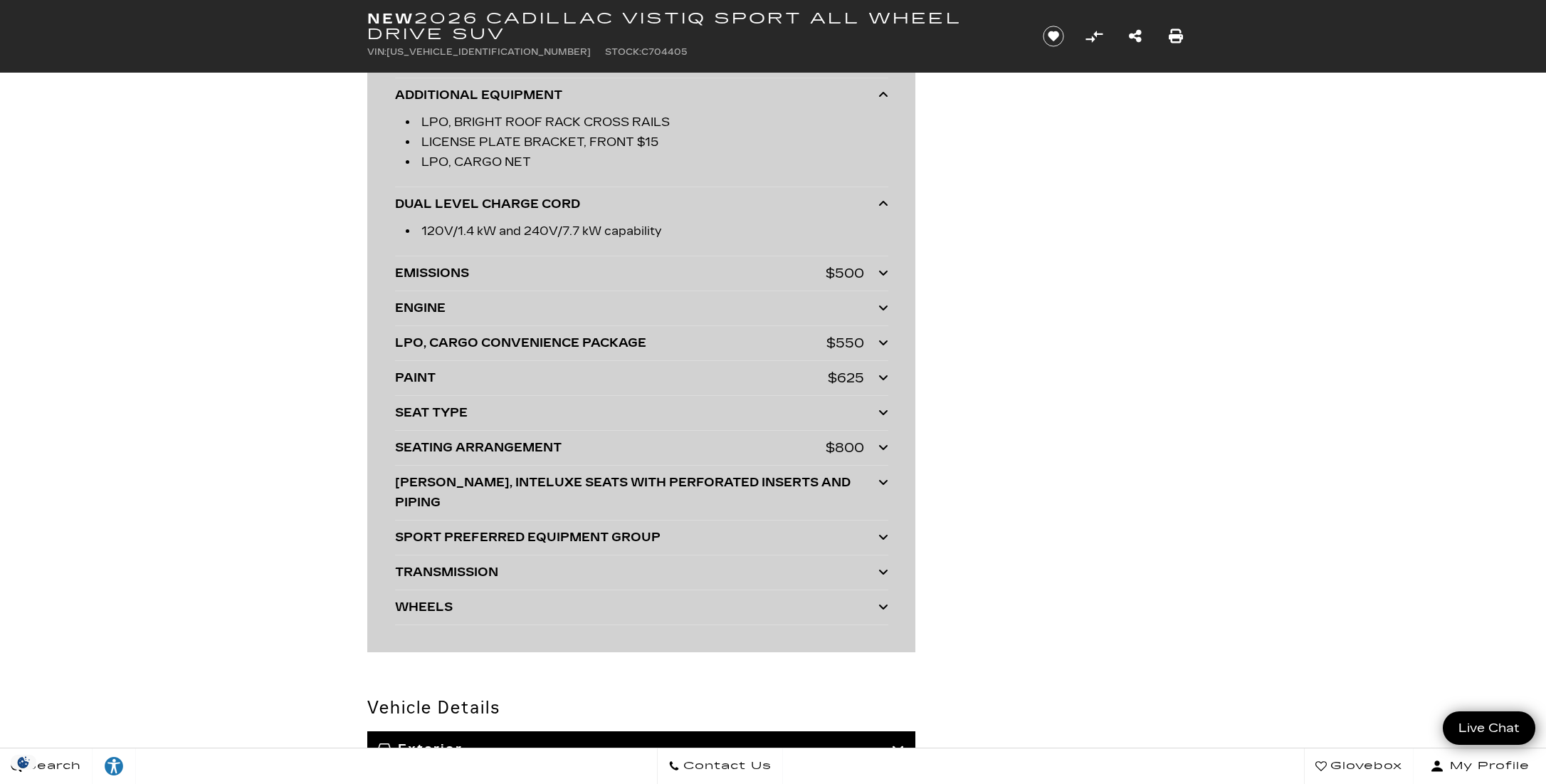
scroll to position [3353, 0]
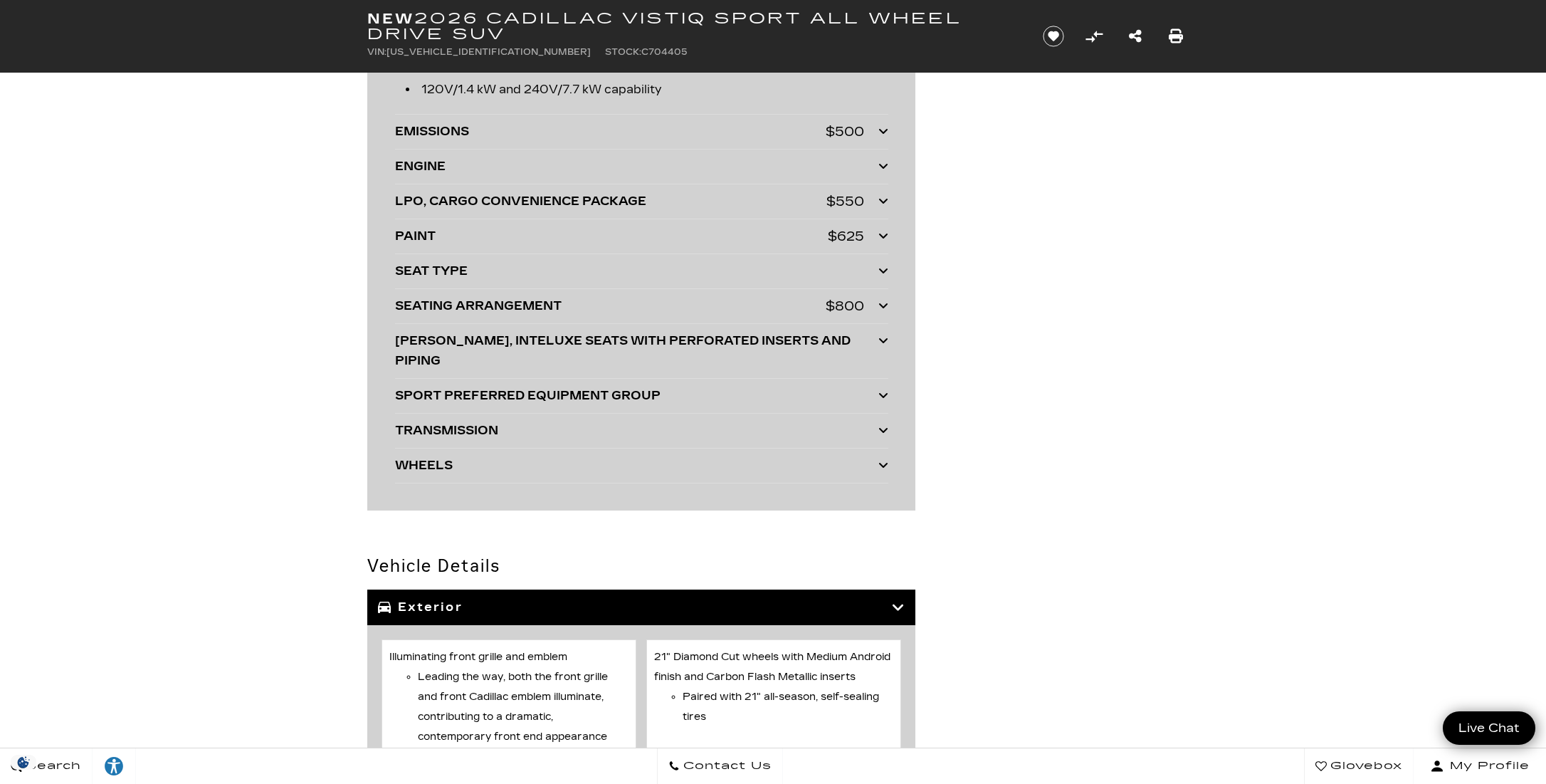
click at [881, 163] on icon at bounding box center [883, 166] width 10 height 11
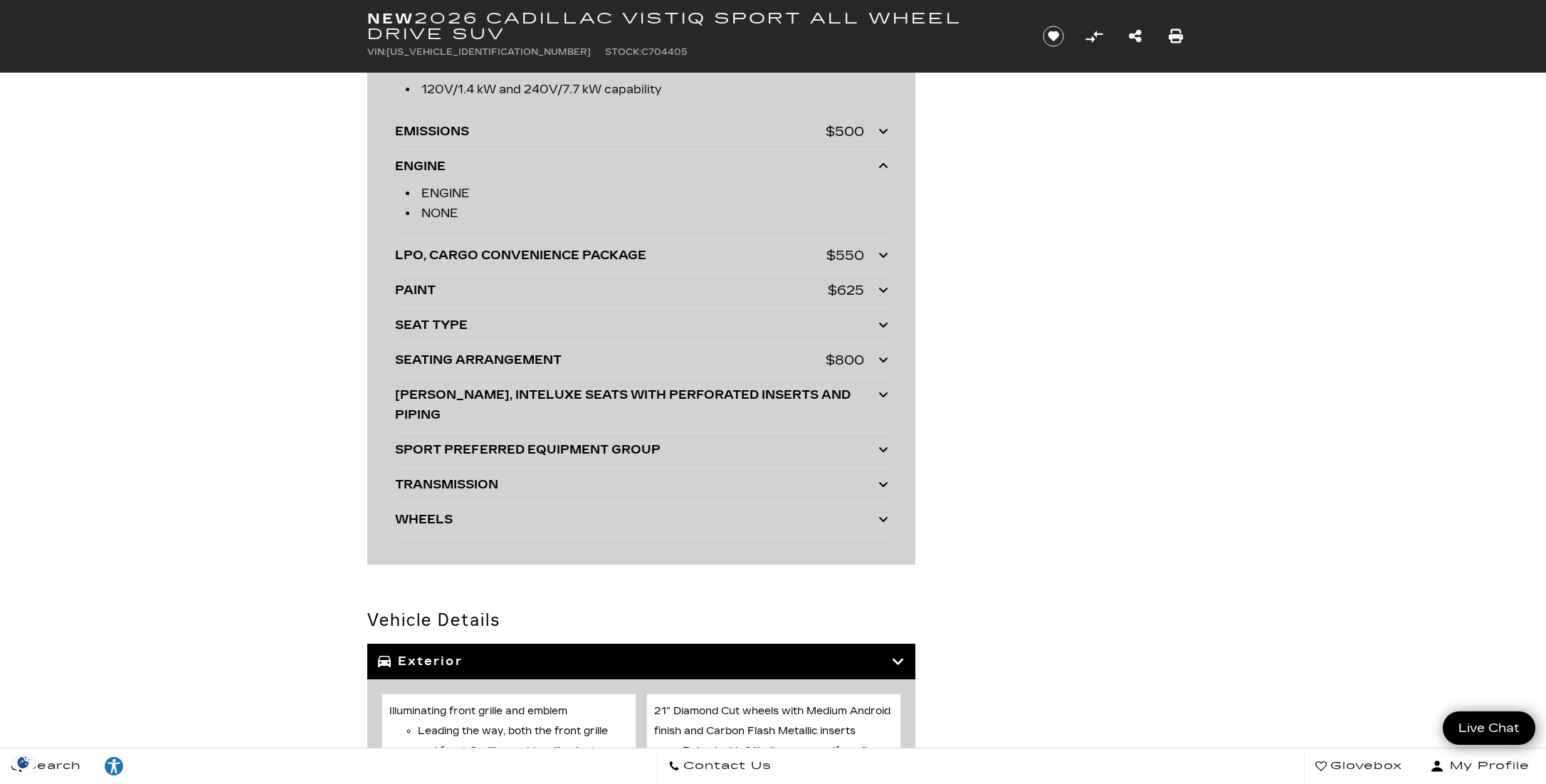
click at [882, 163] on icon at bounding box center [883, 166] width 10 height 11
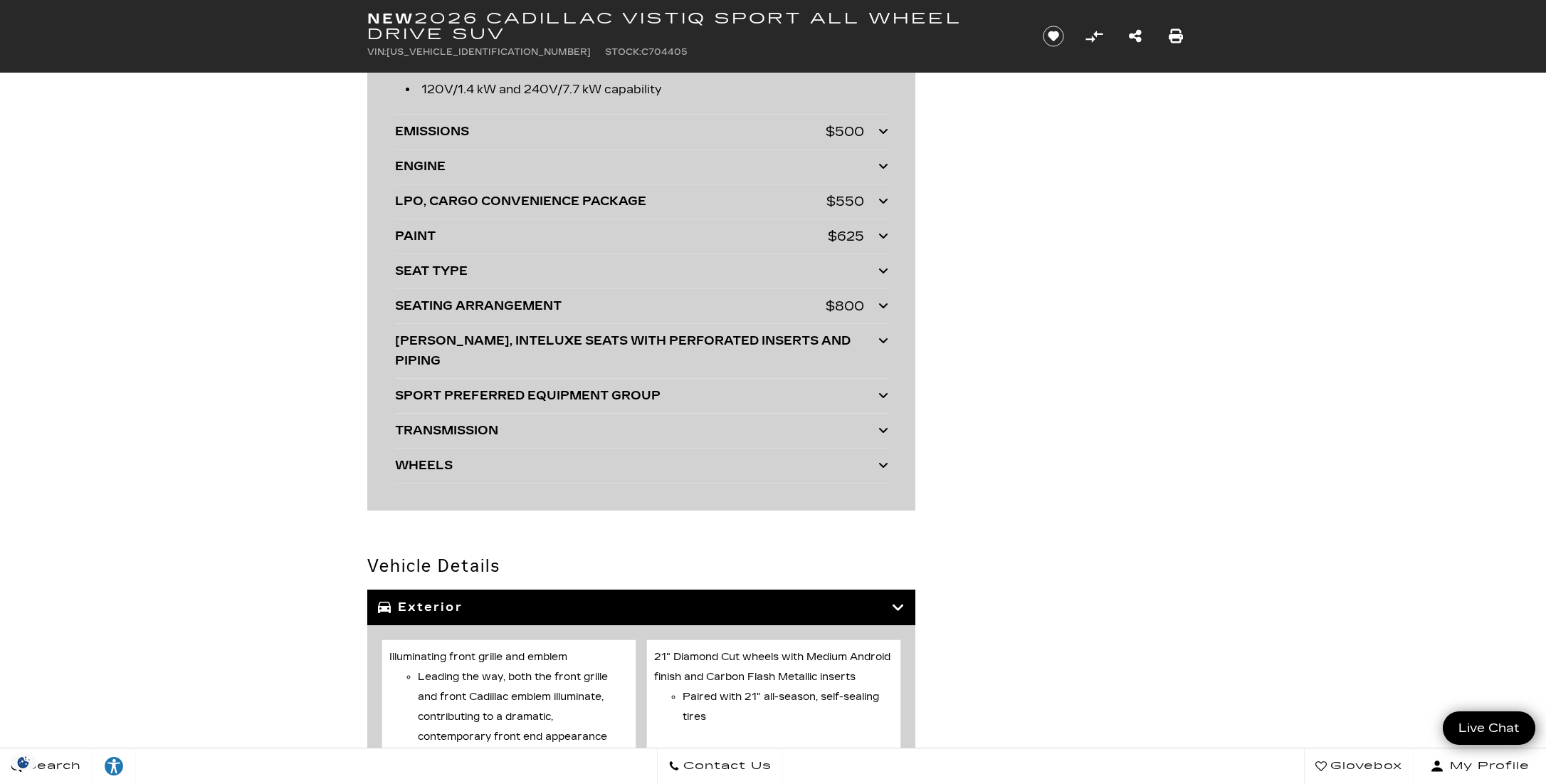
click at [885, 267] on icon at bounding box center [883, 271] width 10 height 11
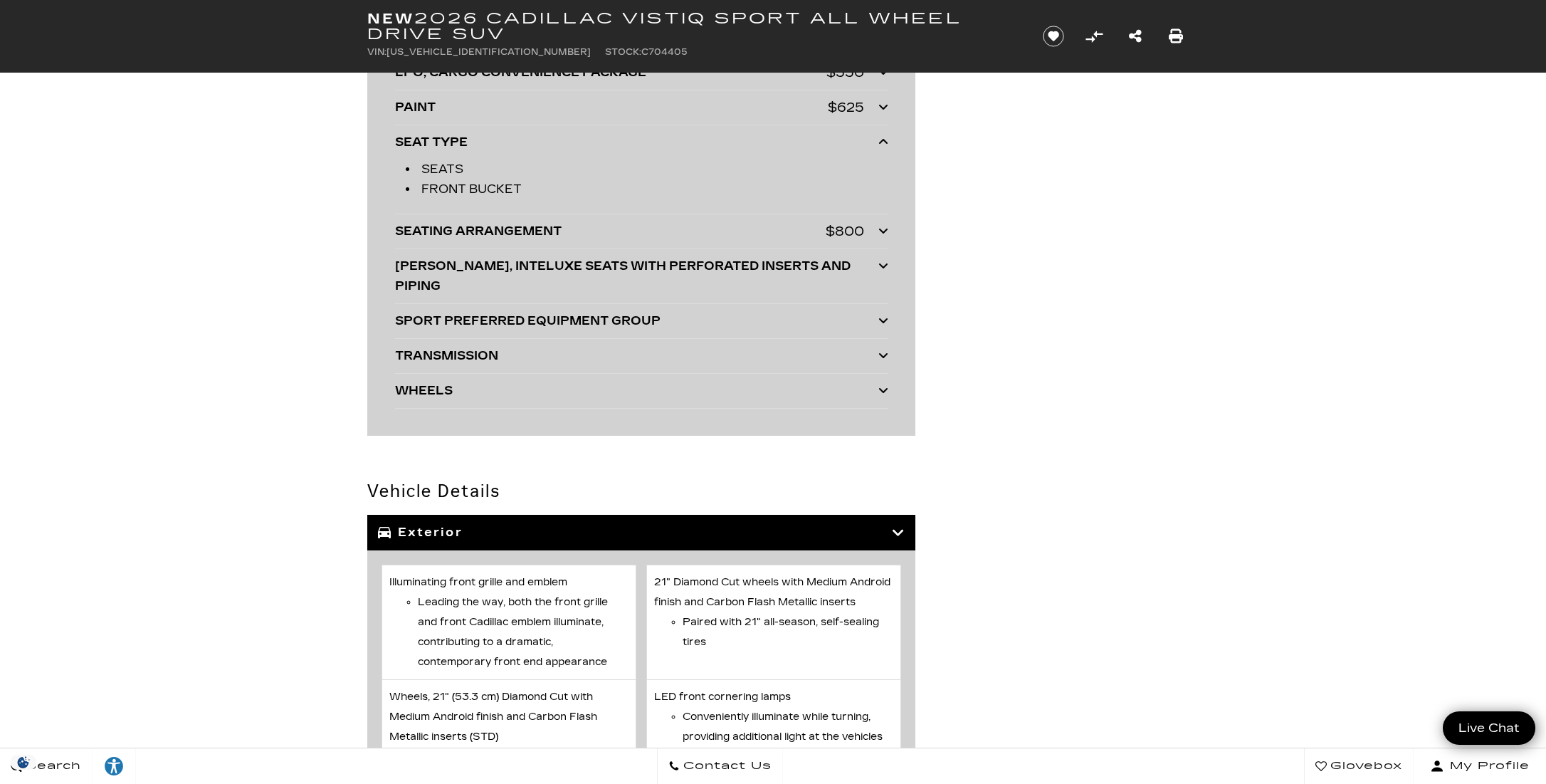
scroll to position [3495, 0]
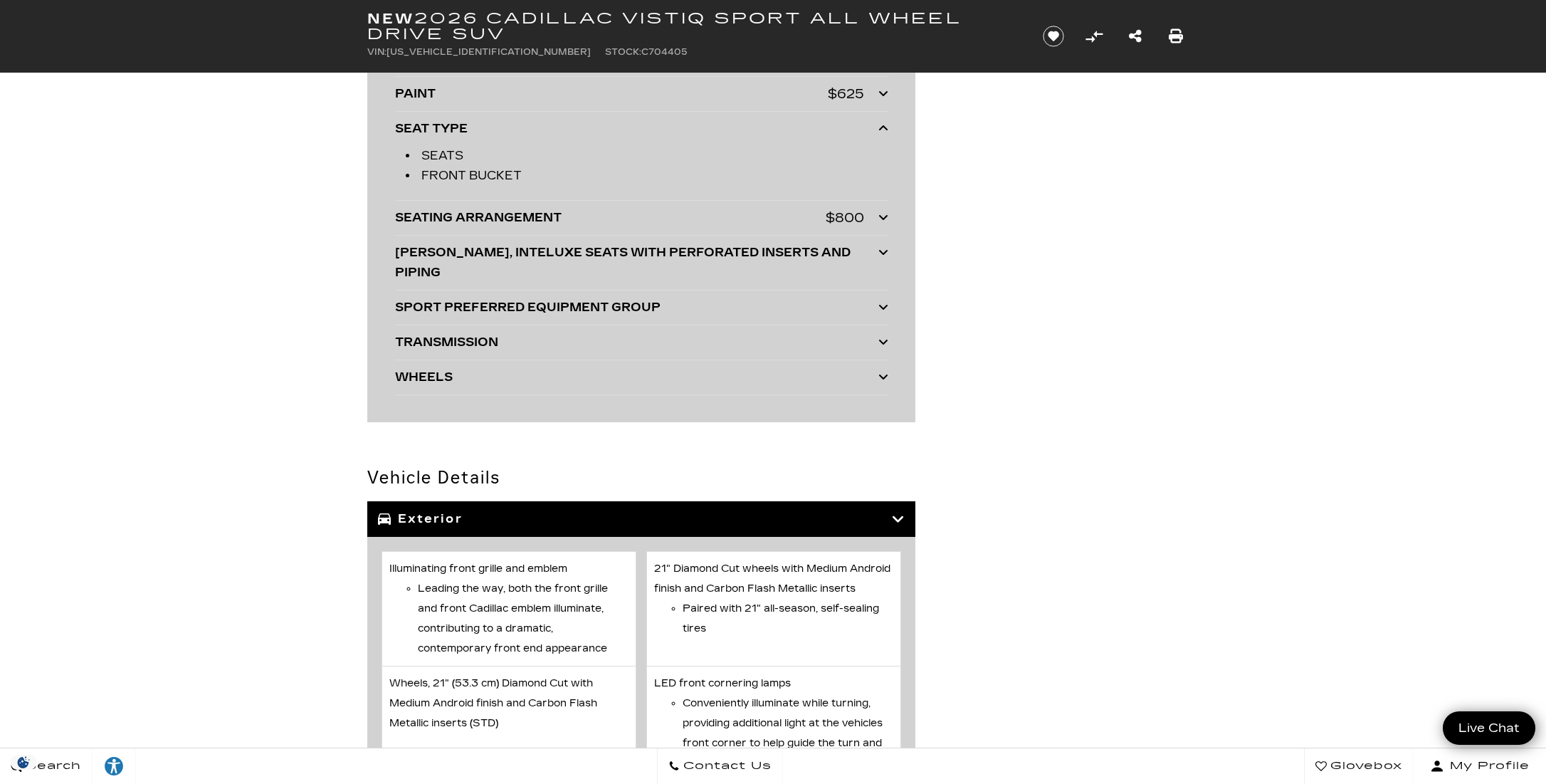
click at [880, 252] on icon at bounding box center [883, 252] width 10 height 11
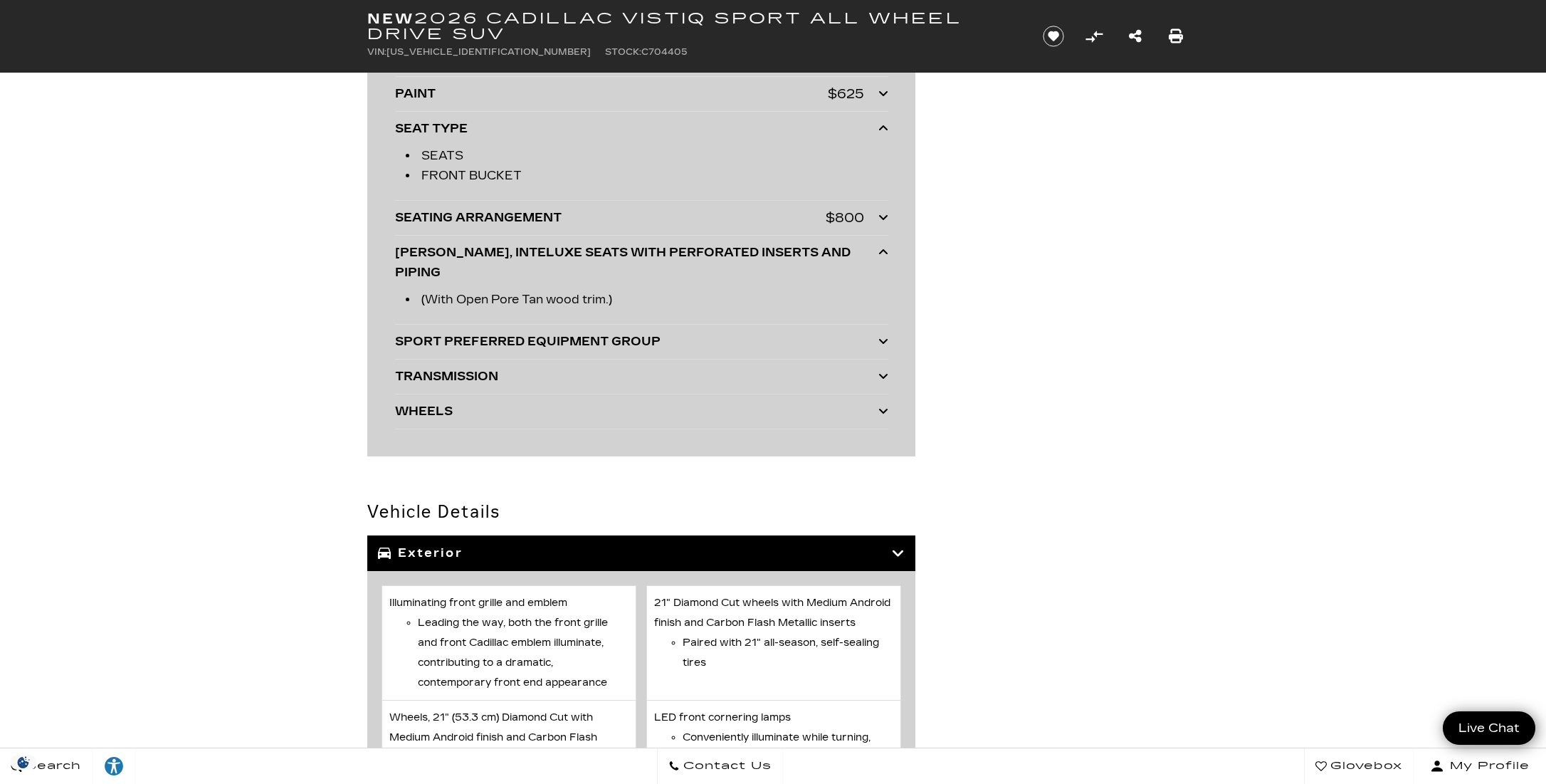
click at [882, 335] on icon at bounding box center [883, 341] width 10 height 11
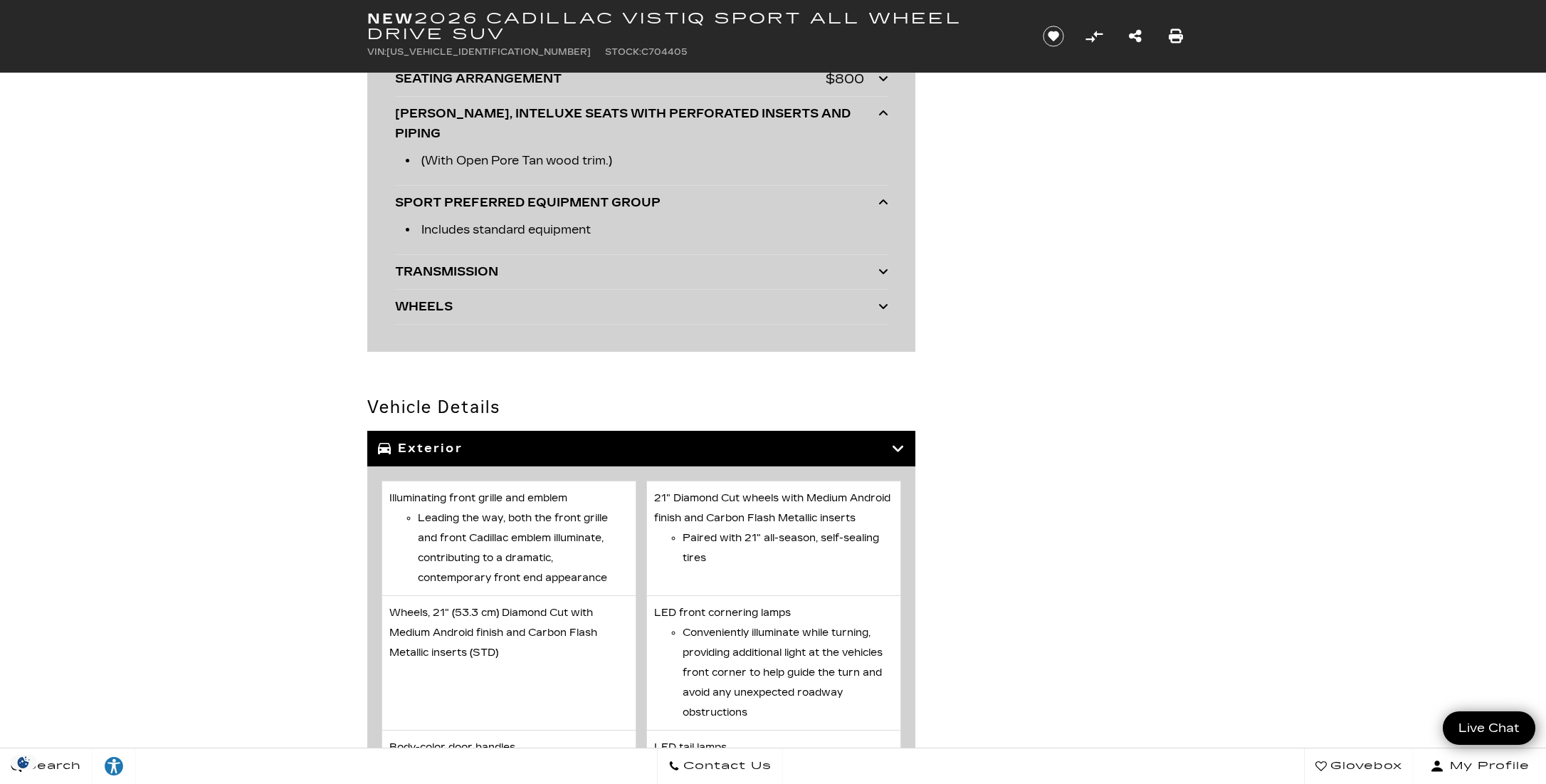
scroll to position [3637, 0]
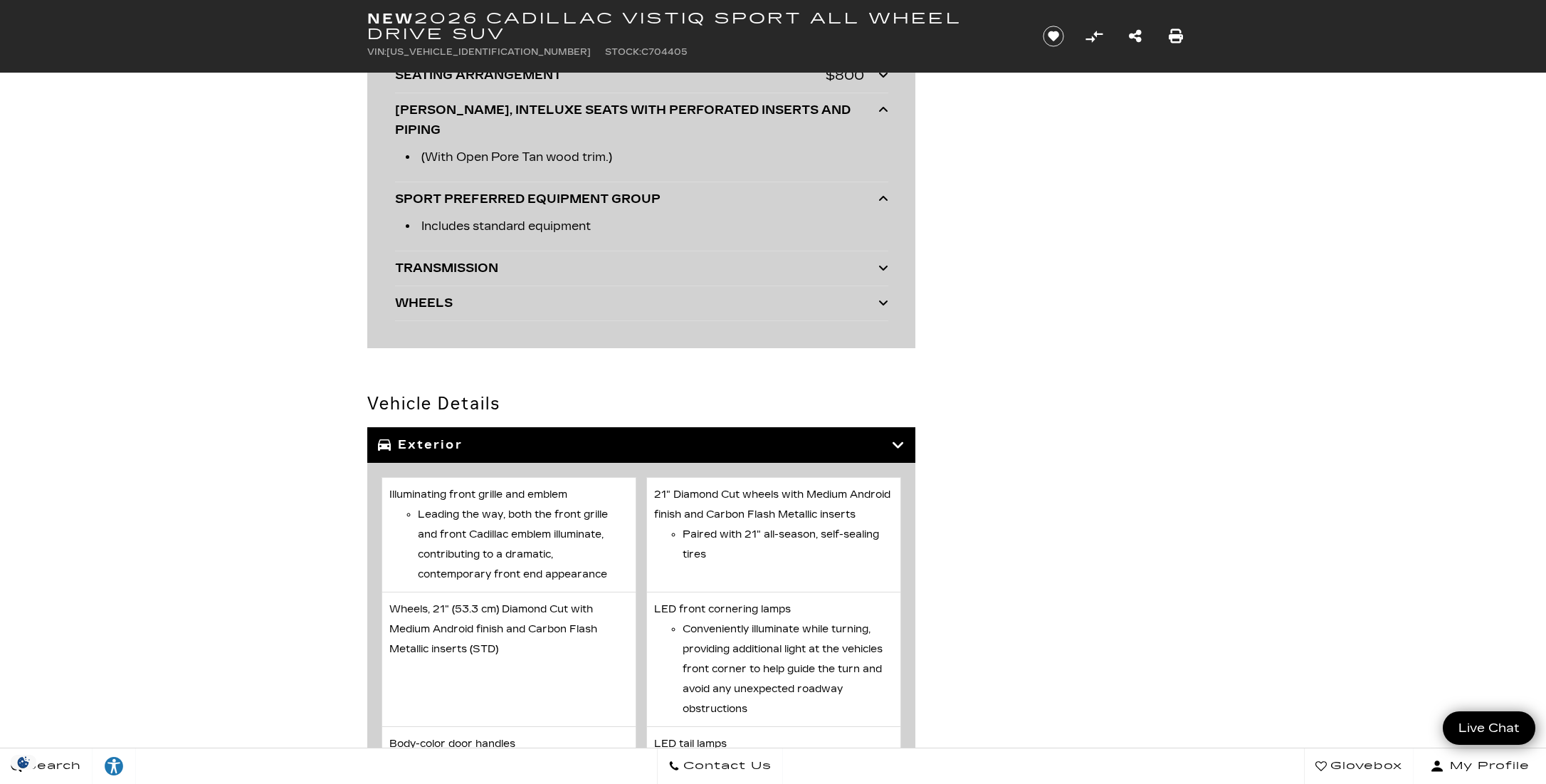
click at [881, 297] on icon at bounding box center [883, 302] width 10 height 11
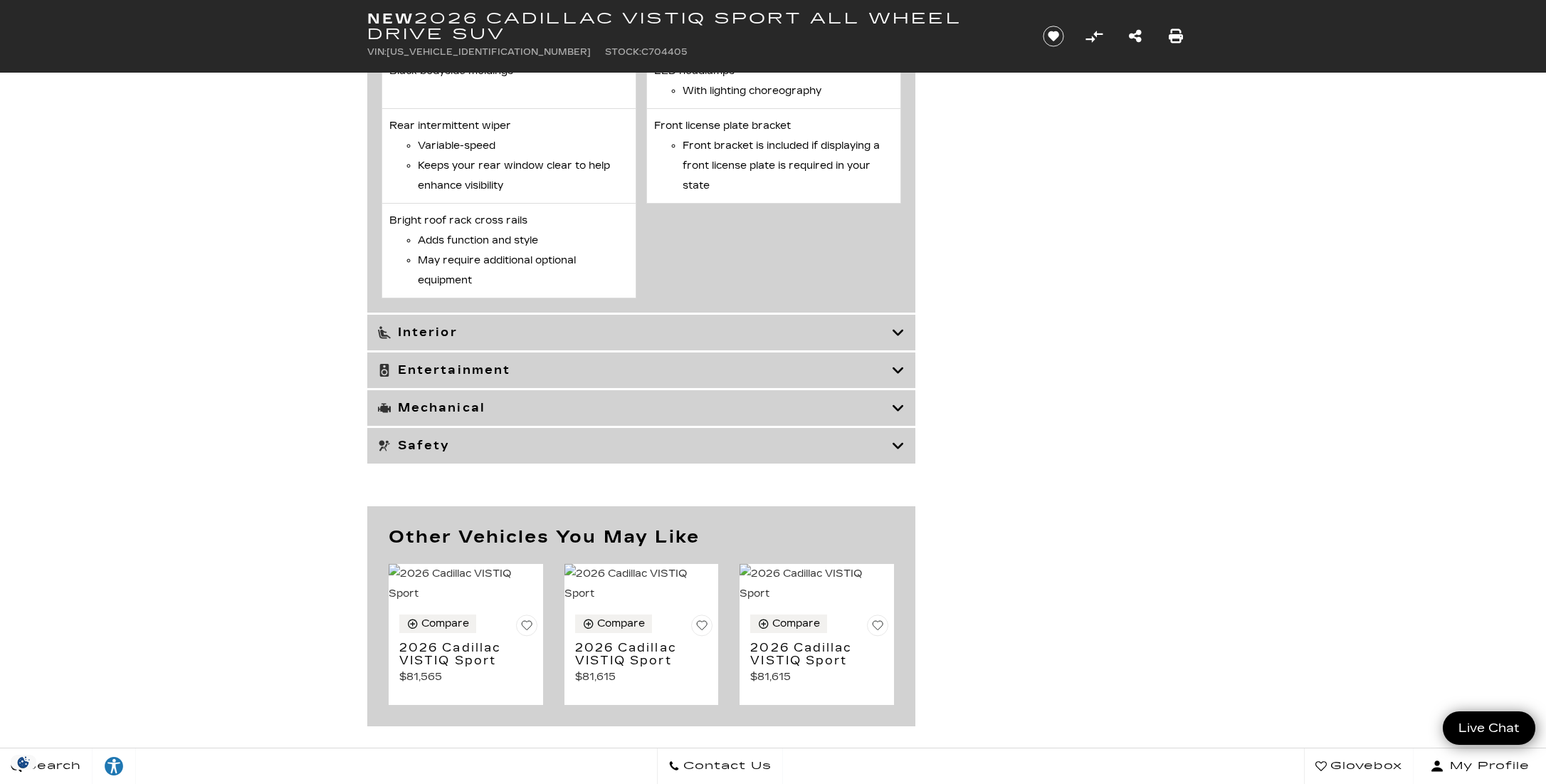
scroll to position [5706, 0]
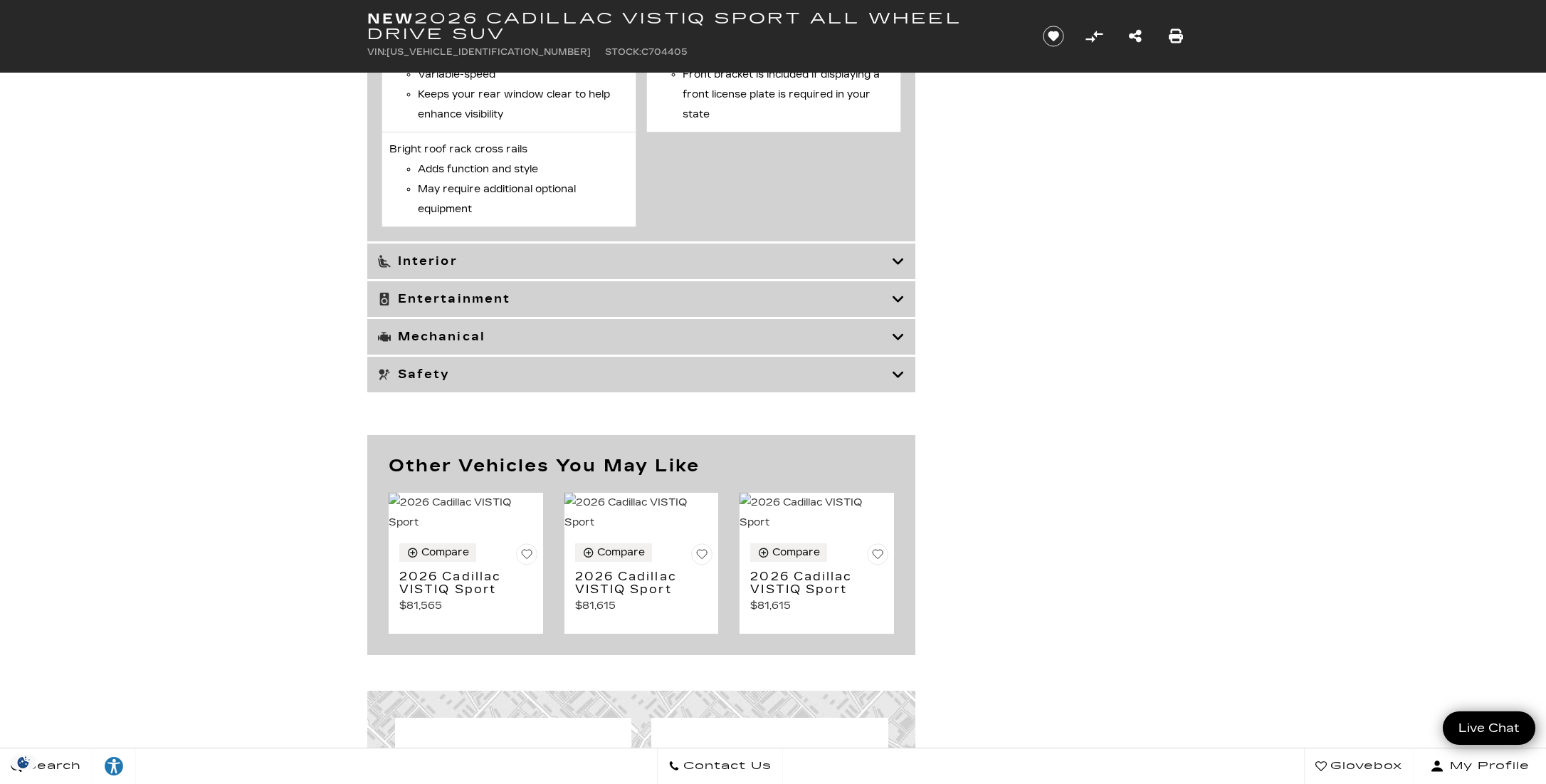
click at [898, 260] on icon at bounding box center [898, 260] width 13 height 14
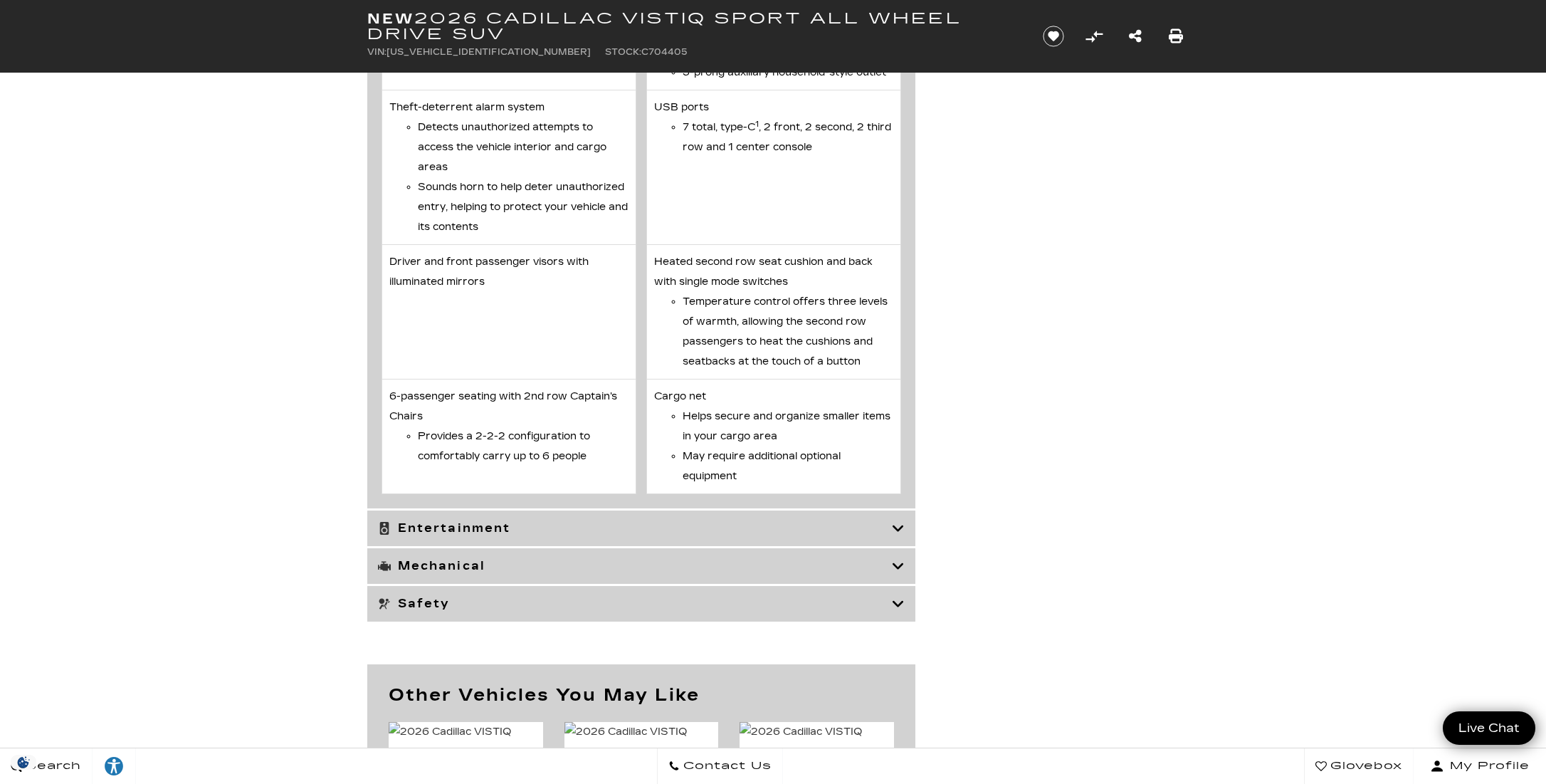
scroll to position [6348, 0]
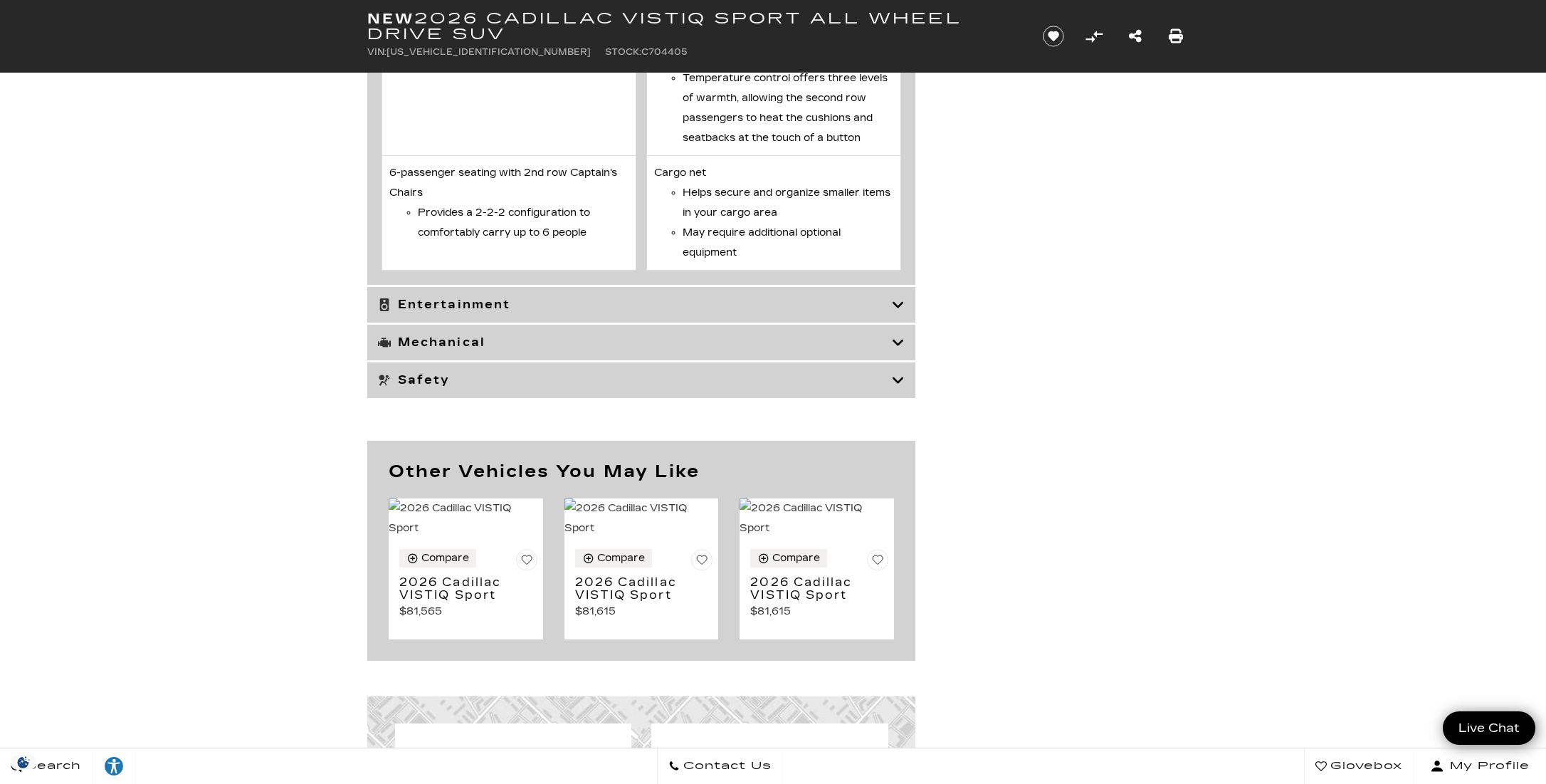
click at [896, 306] on icon at bounding box center [898, 304] width 13 height 14
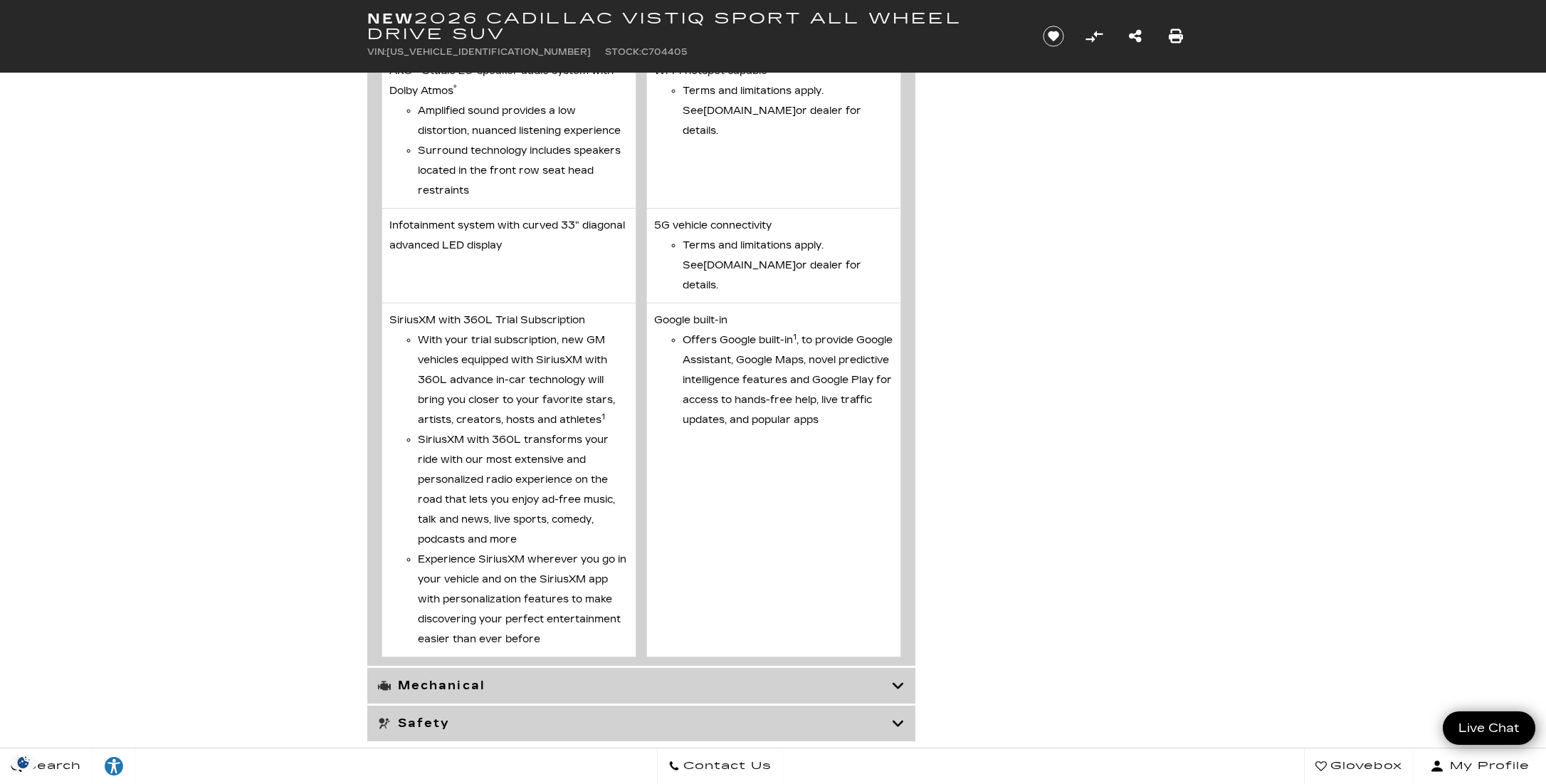
scroll to position [4353, 0]
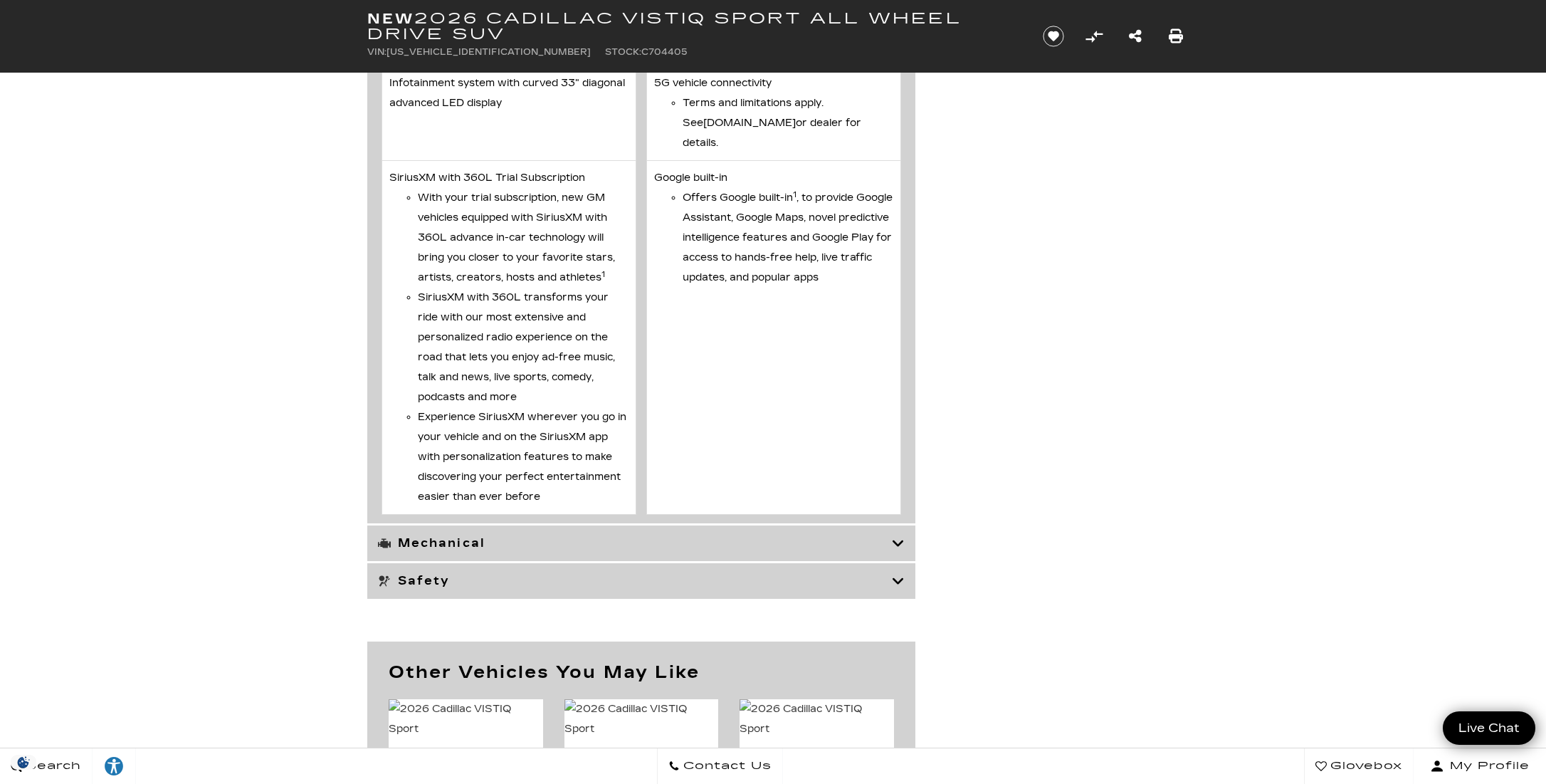
click at [898, 574] on icon at bounding box center [898, 580] width 13 height 14
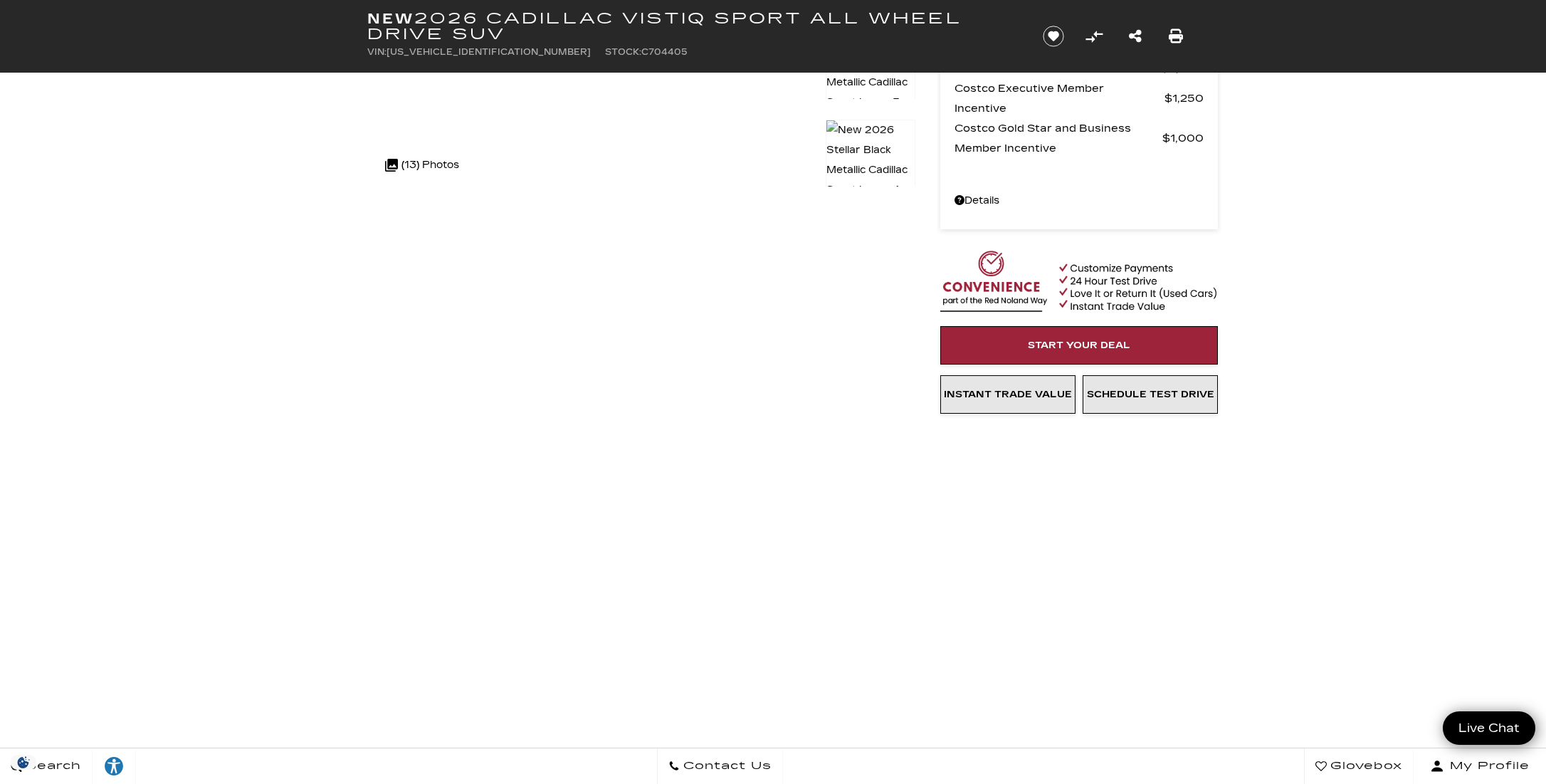
scroll to position [428, 0]
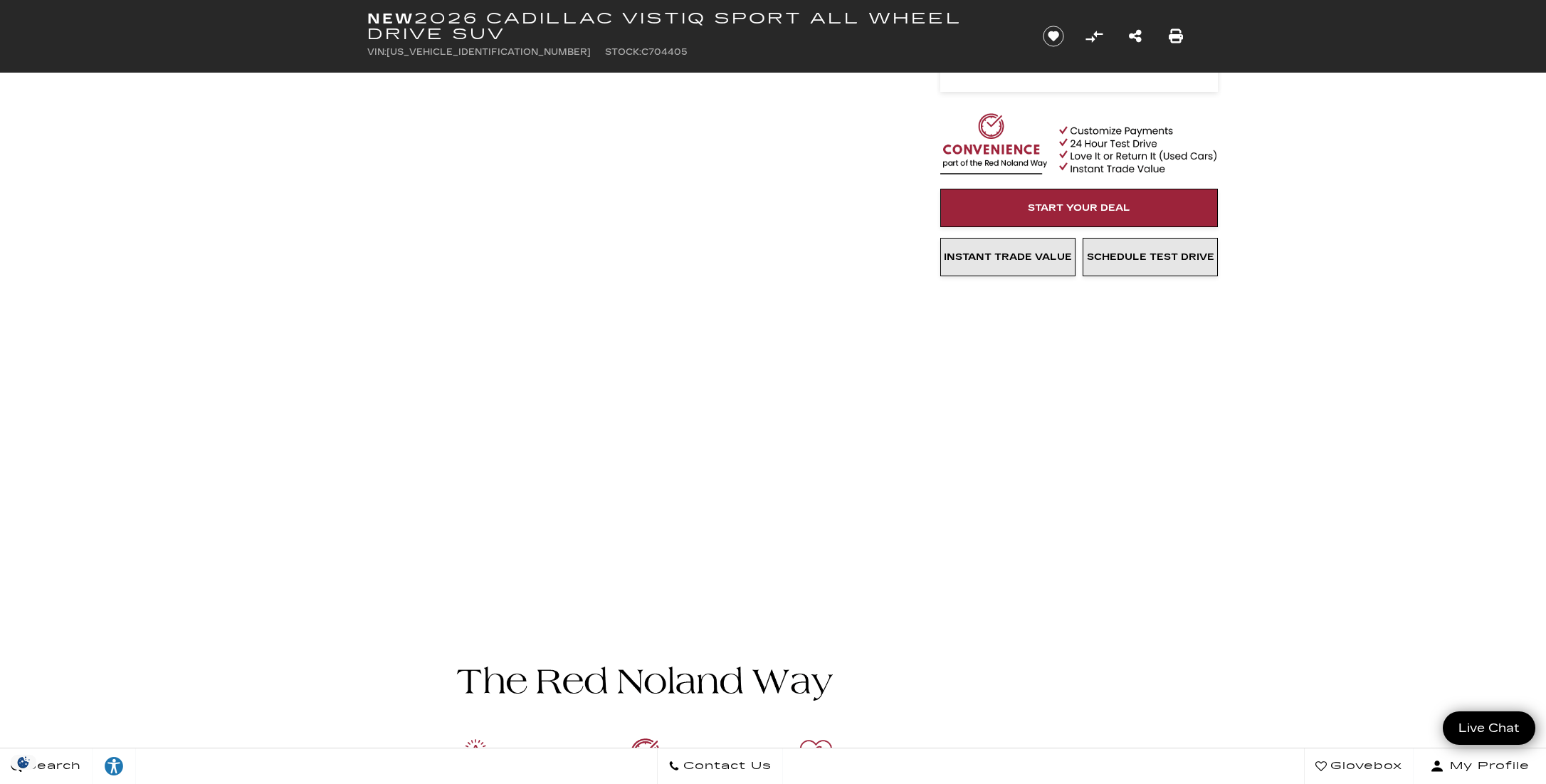
click at [922, 601] on div at bounding box center [773, 337] width 855 height 564
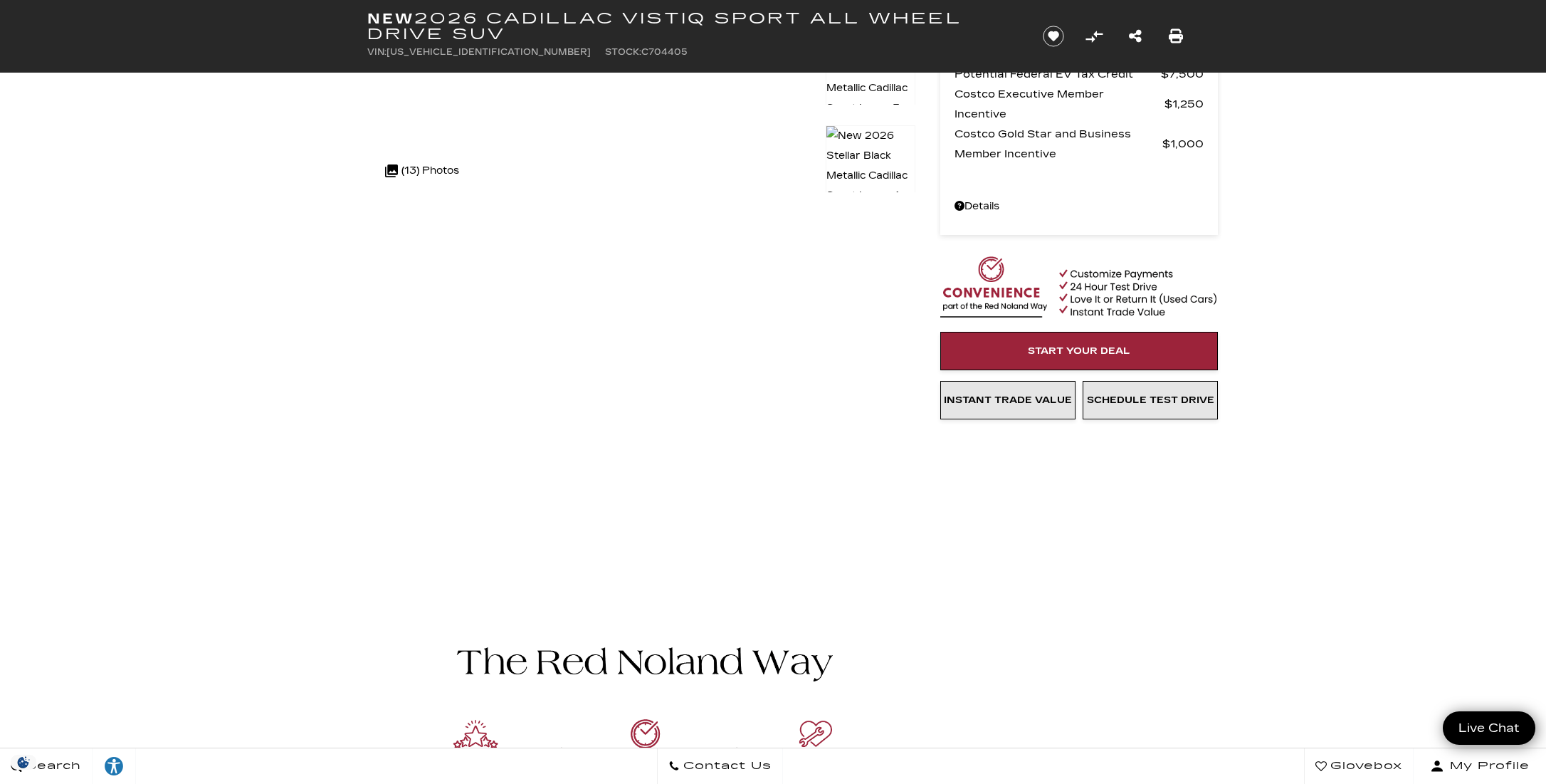
drag, startPoint x: 277, startPoint y: 318, endPoint x: 269, endPoint y: 315, distance: 8.5
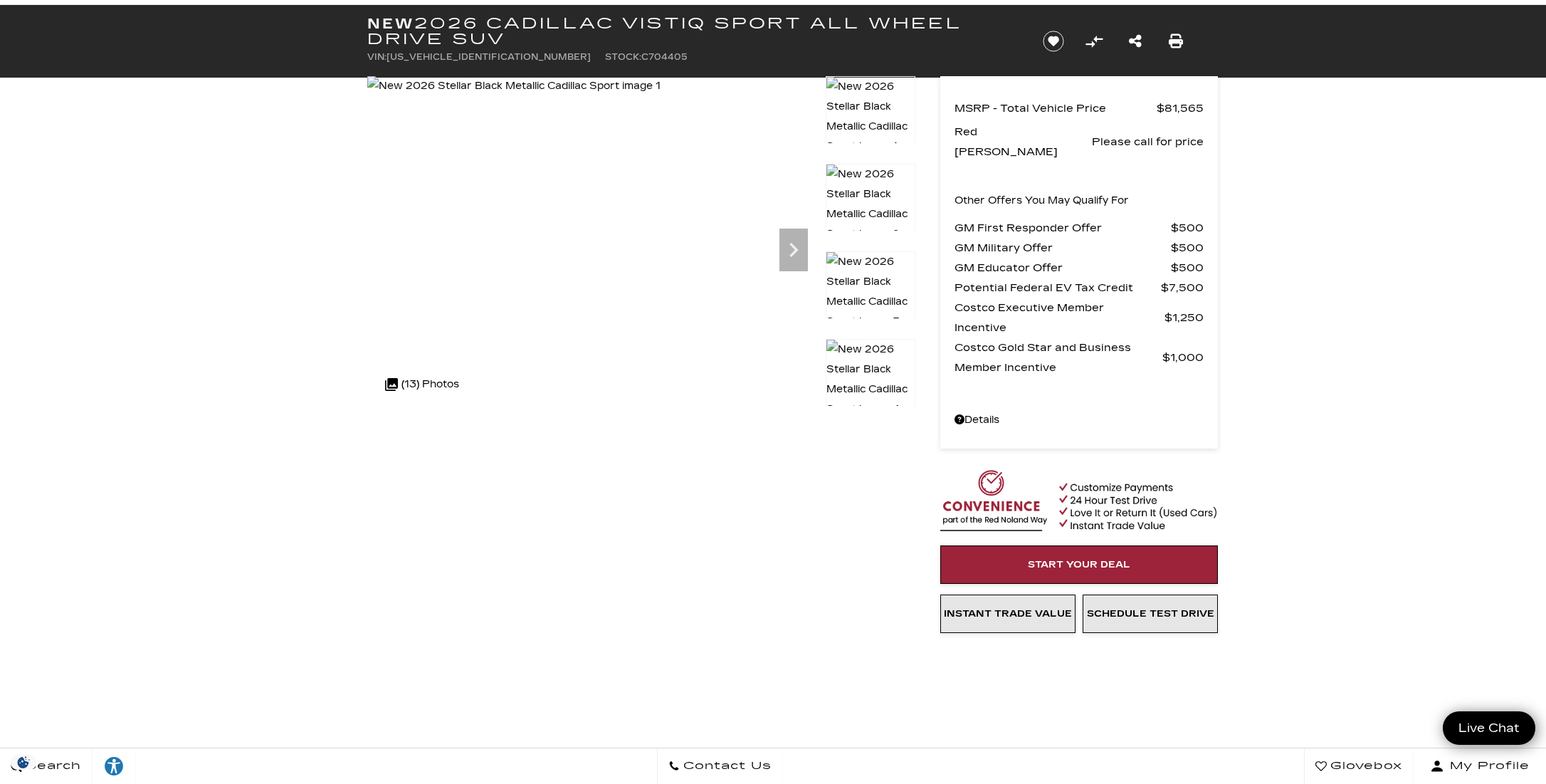
scroll to position [0, 0]
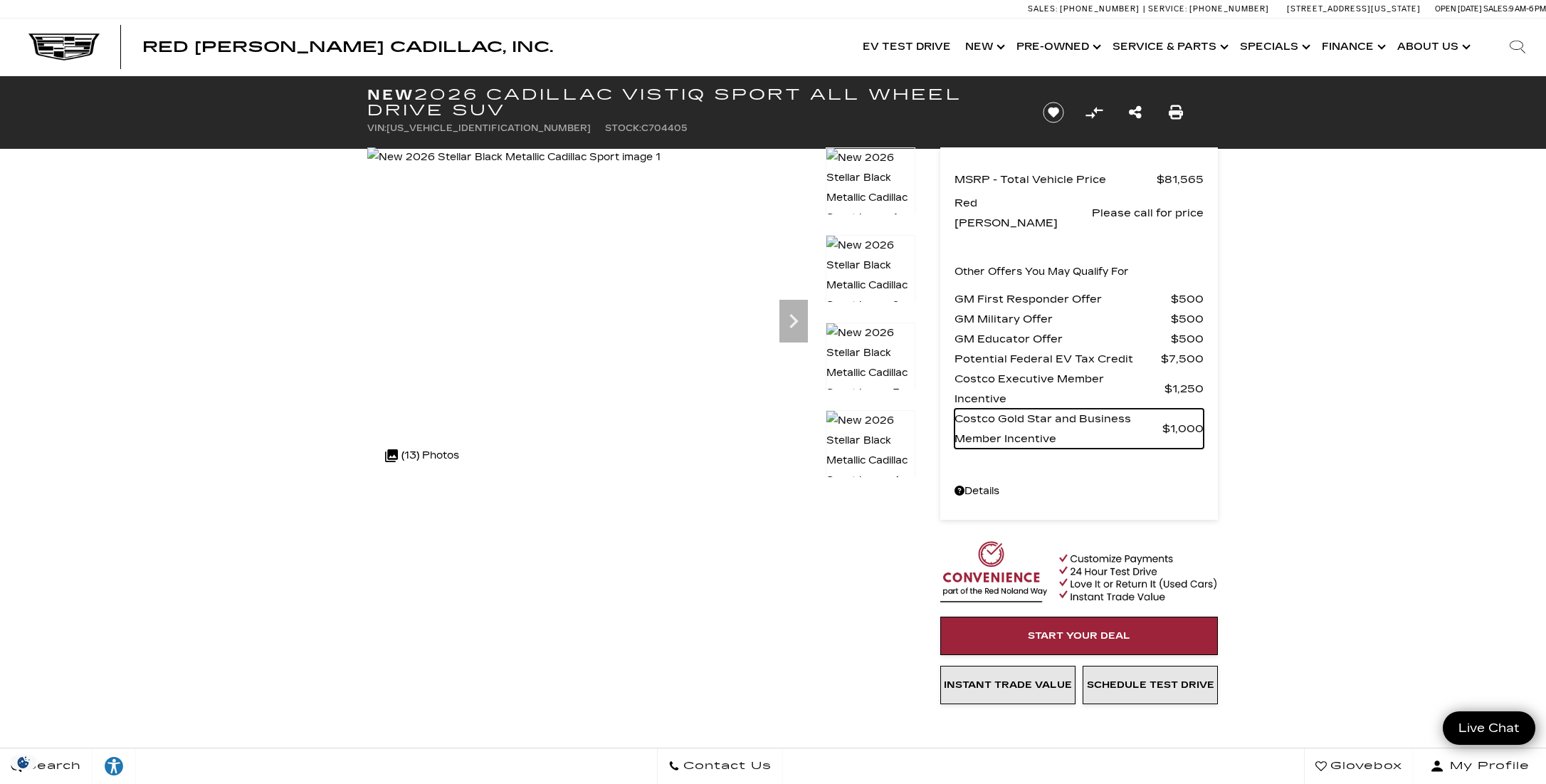
click at [995, 409] on span "Costco Gold Star and Business Member Incentive" at bounding box center [1058, 428] width 208 height 40
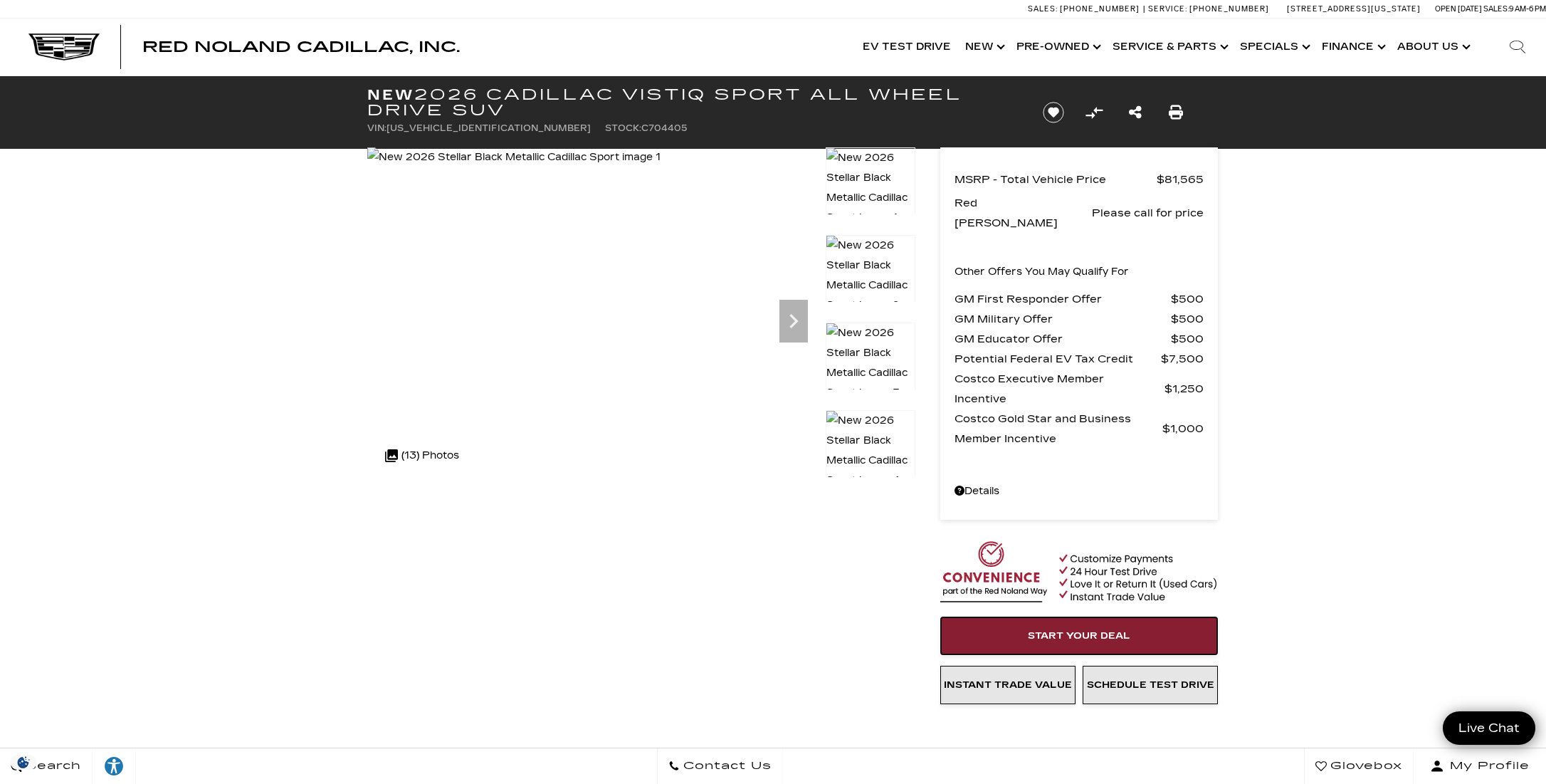
click at [1084, 630] on span "Start Your Deal" at bounding box center [1079, 636] width 103 height 11
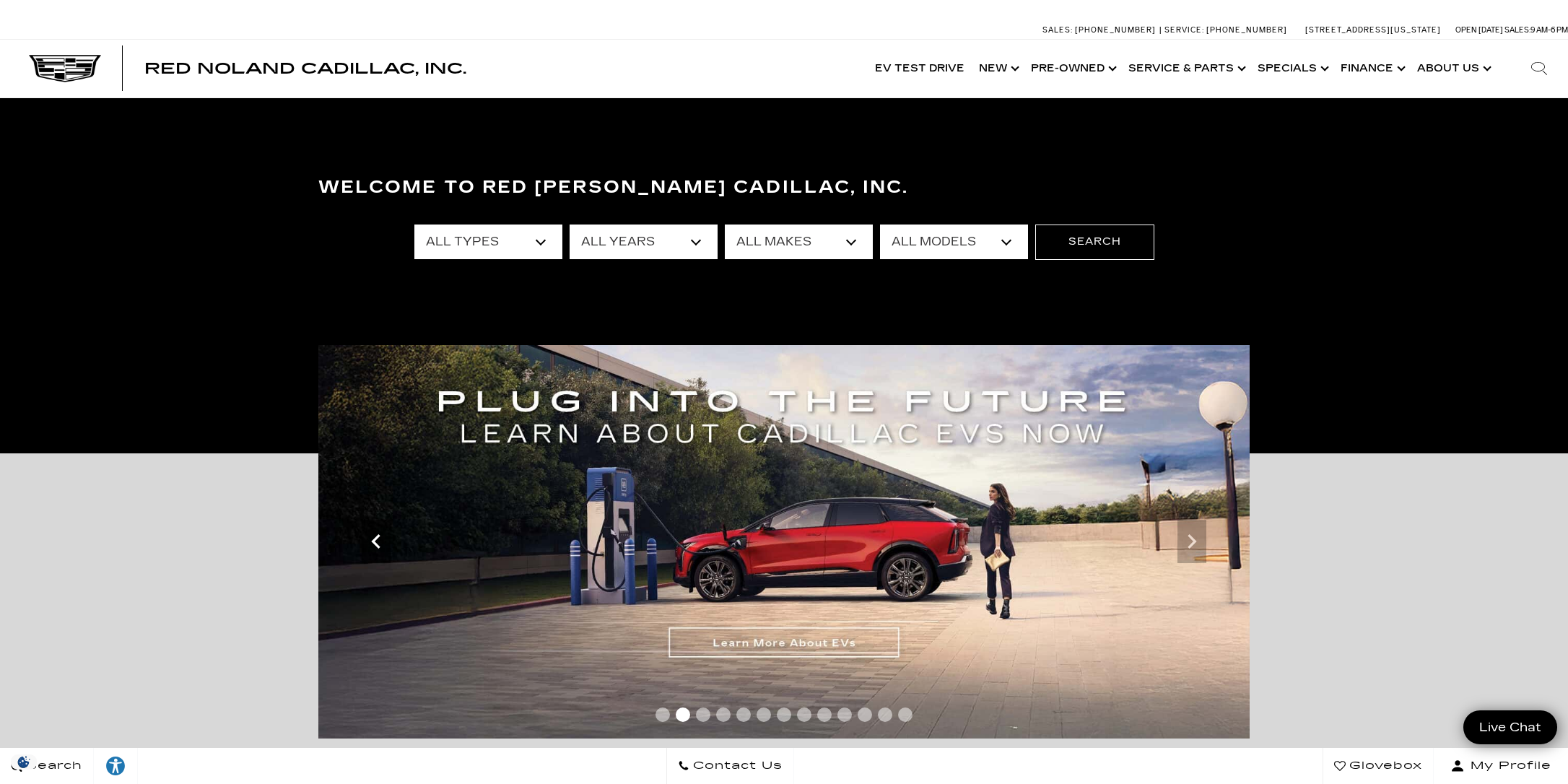
click at [369, 543] on icon "Previous" at bounding box center [376, 541] width 29 height 29
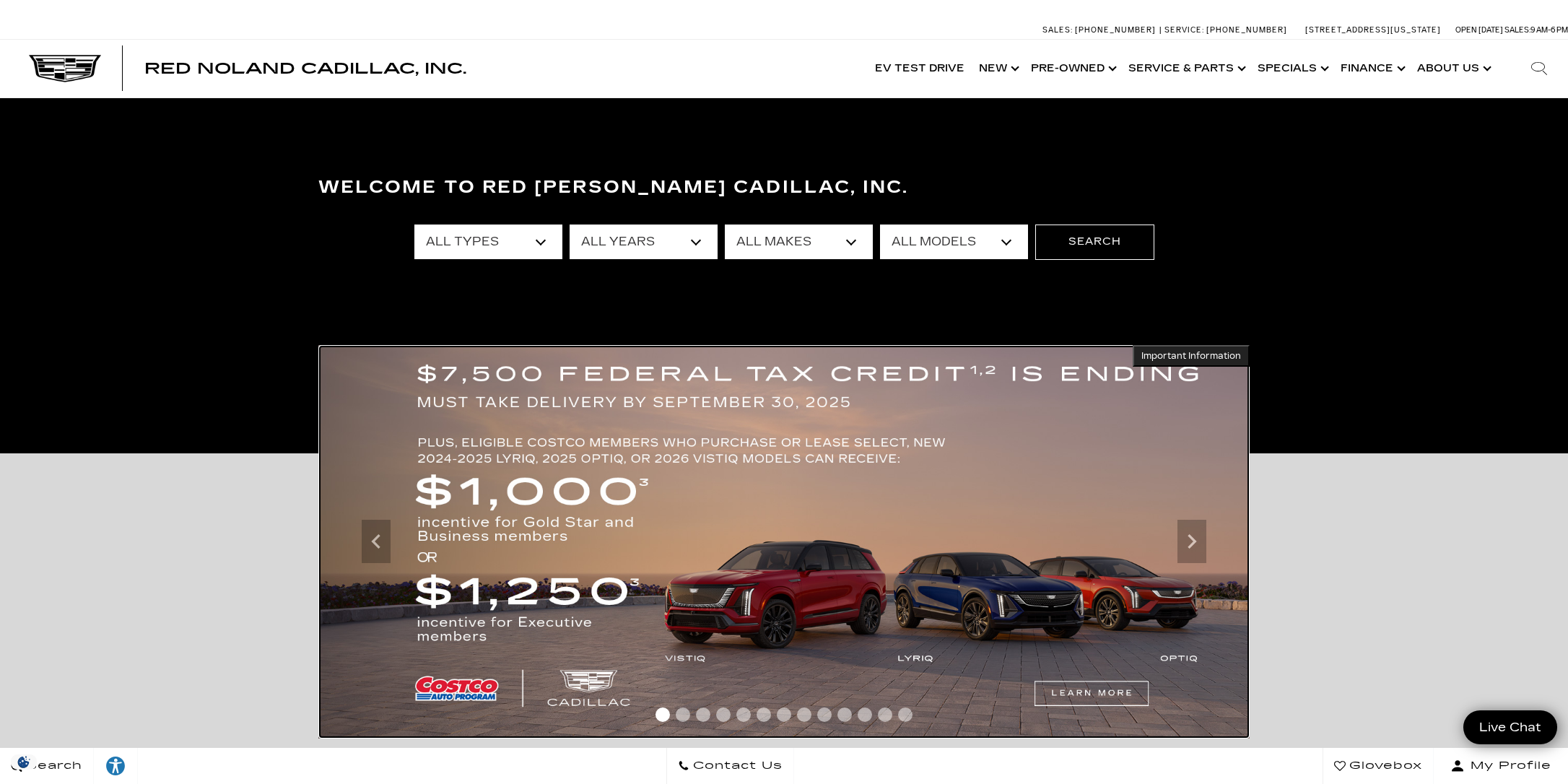
click at [1094, 691] on img at bounding box center [784, 541] width 932 height 394
click at [1188, 543] on icon "Next" at bounding box center [1192, 541] width 29 height 29
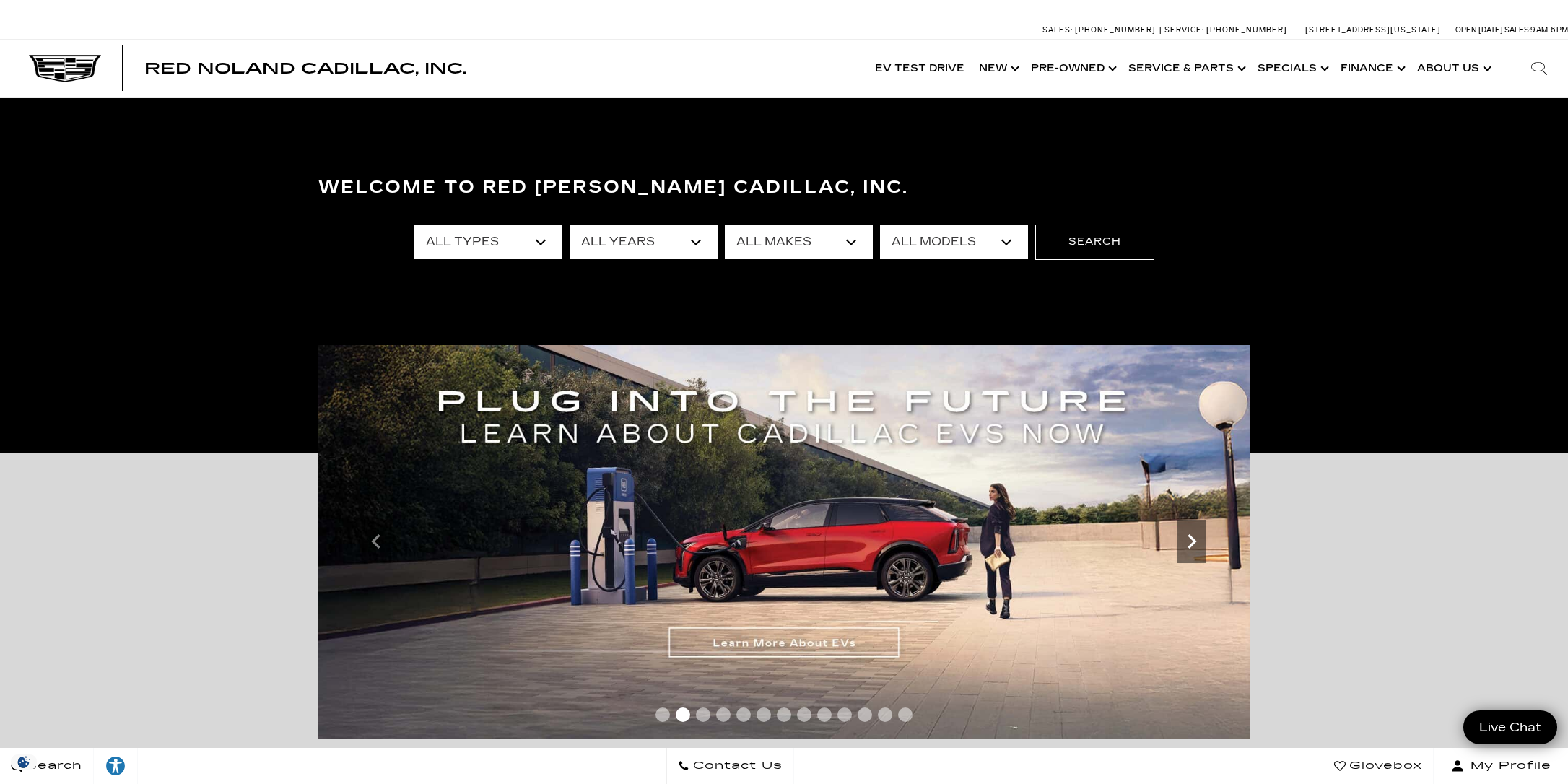
click at [1188, 543] on icon "Next" at bounding box center [1192, 541] width 29 height 29
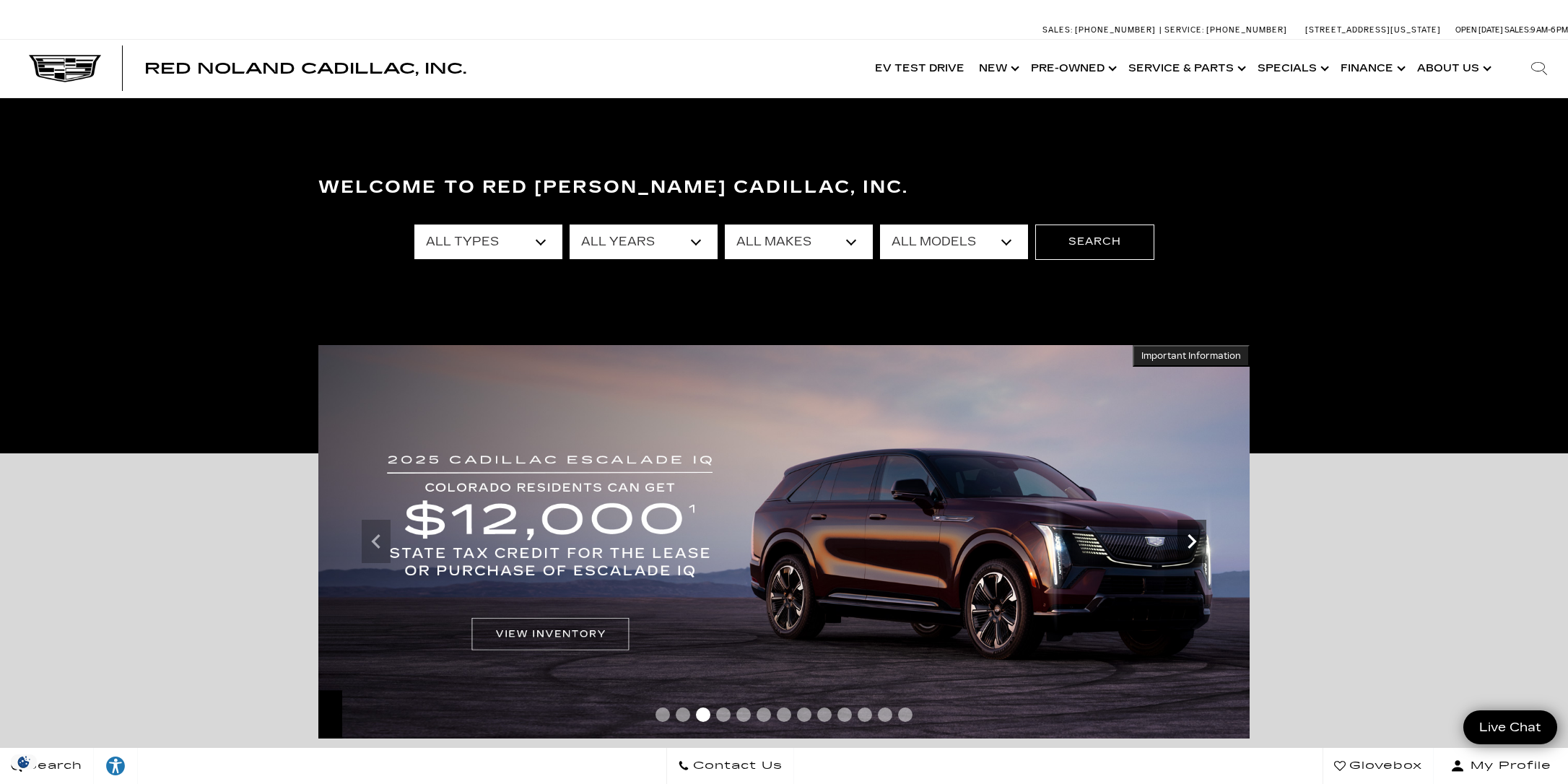
click at [1188, 543] on icon "Next" at bounding box center [1192, 541] width 29 height 29
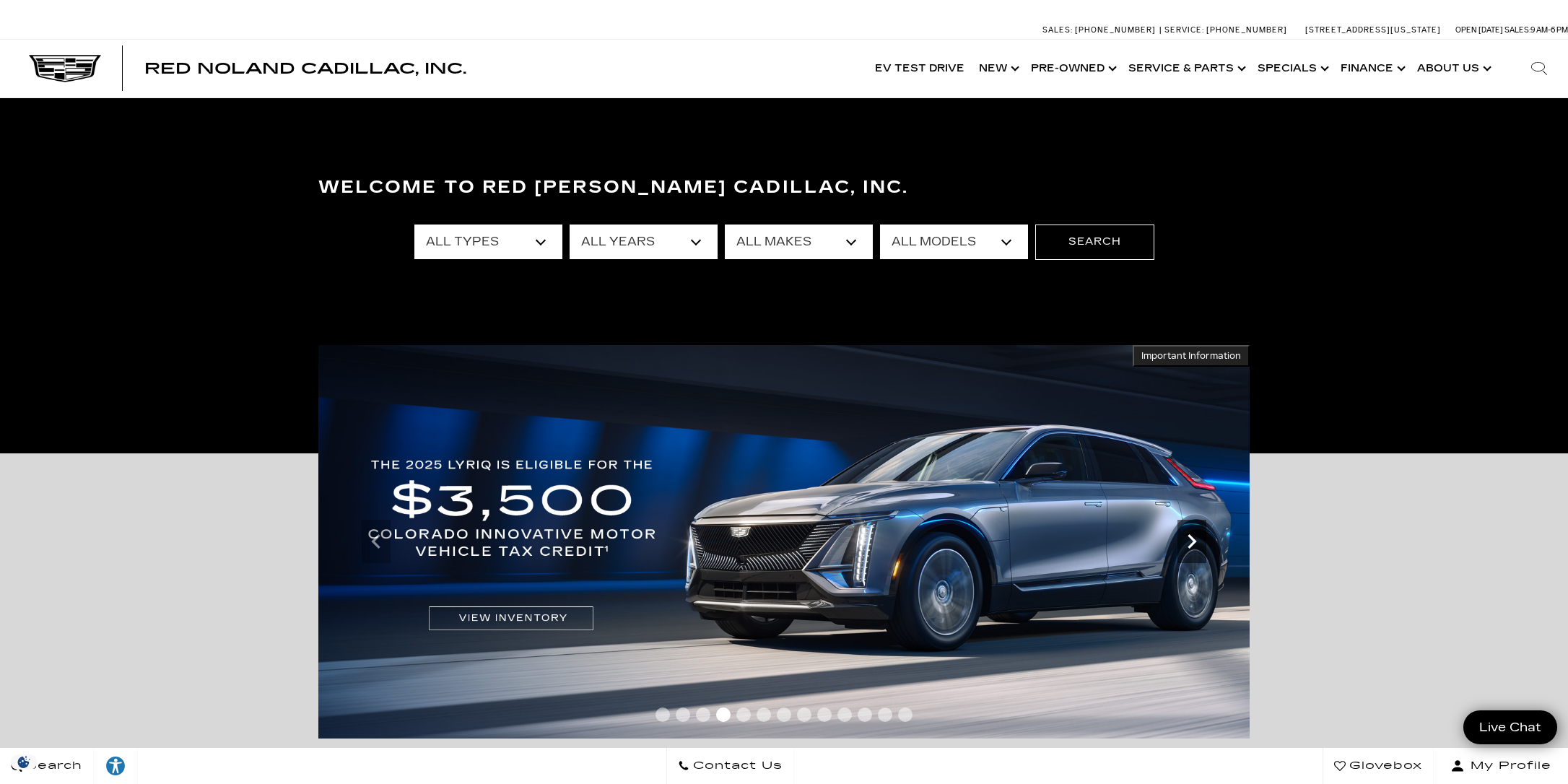
click at [1188, 543] on icon "Next" at bounding box center [1192, 541] width 29 height 29
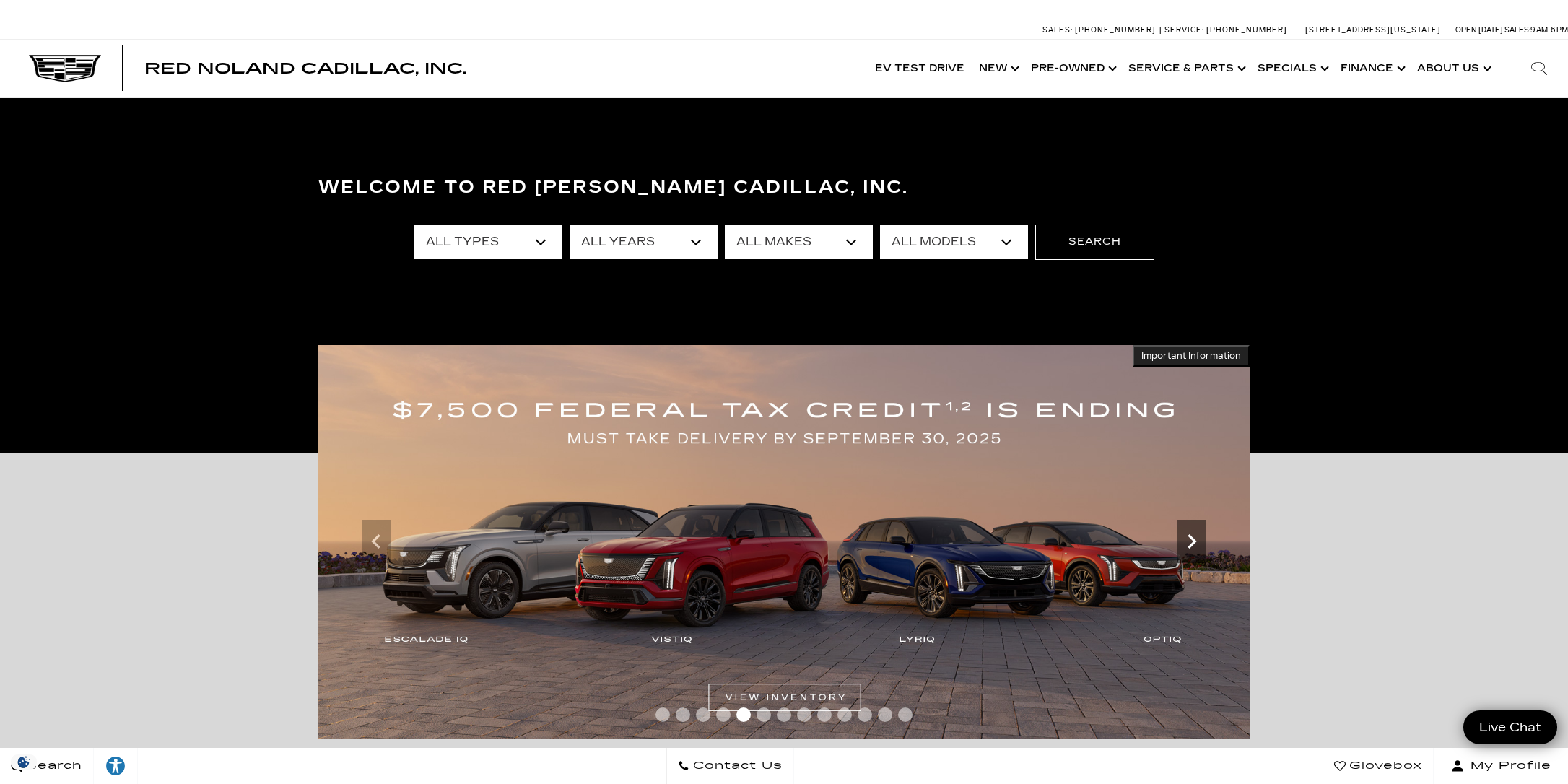
click at [1188, 543] on icon "Next" at bounding box center [1192, 541] width 29 height 29
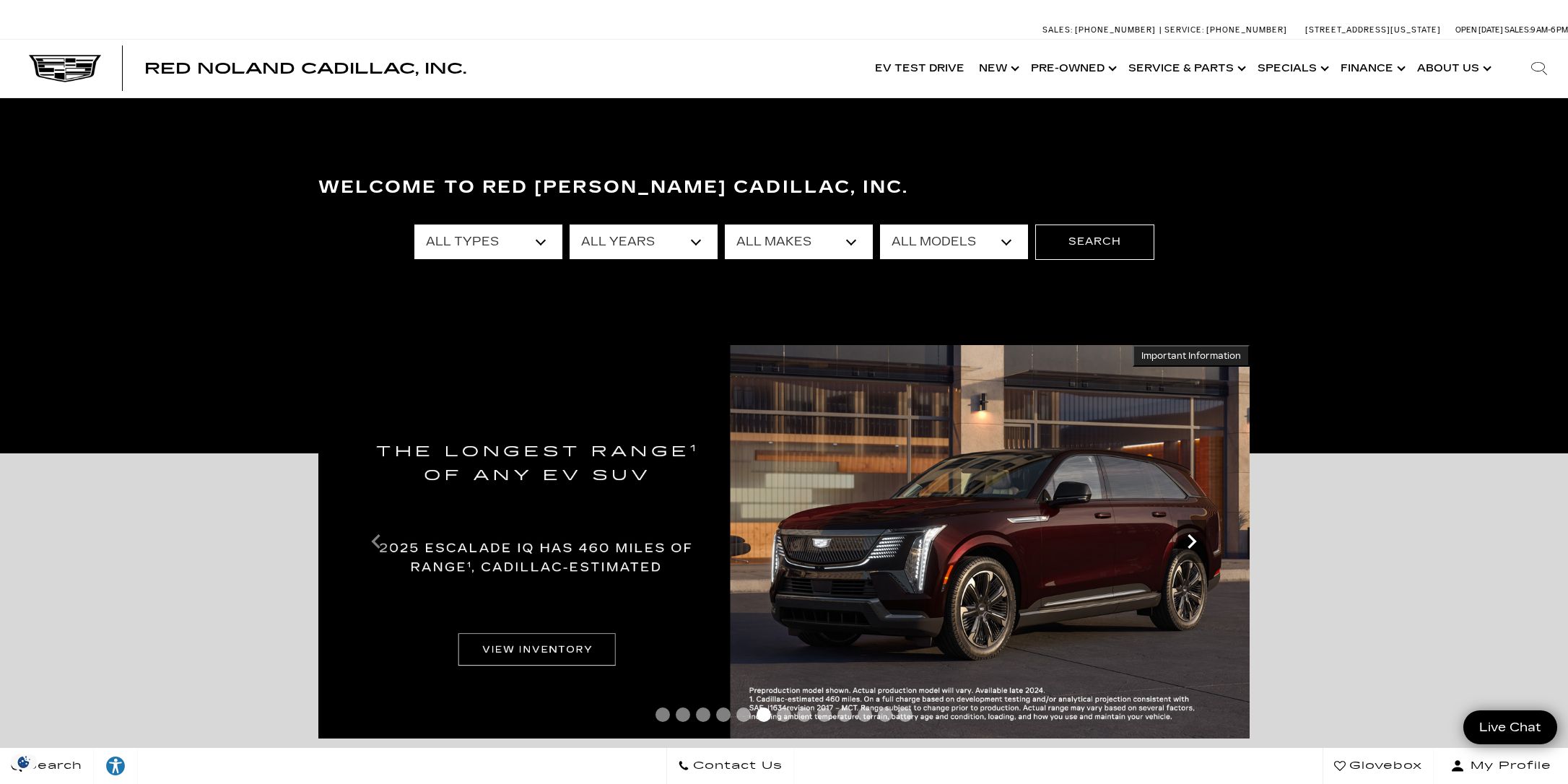
click at [1188, 543] on icon "Next" at bounding box center [1192, 541] width 29 height 29
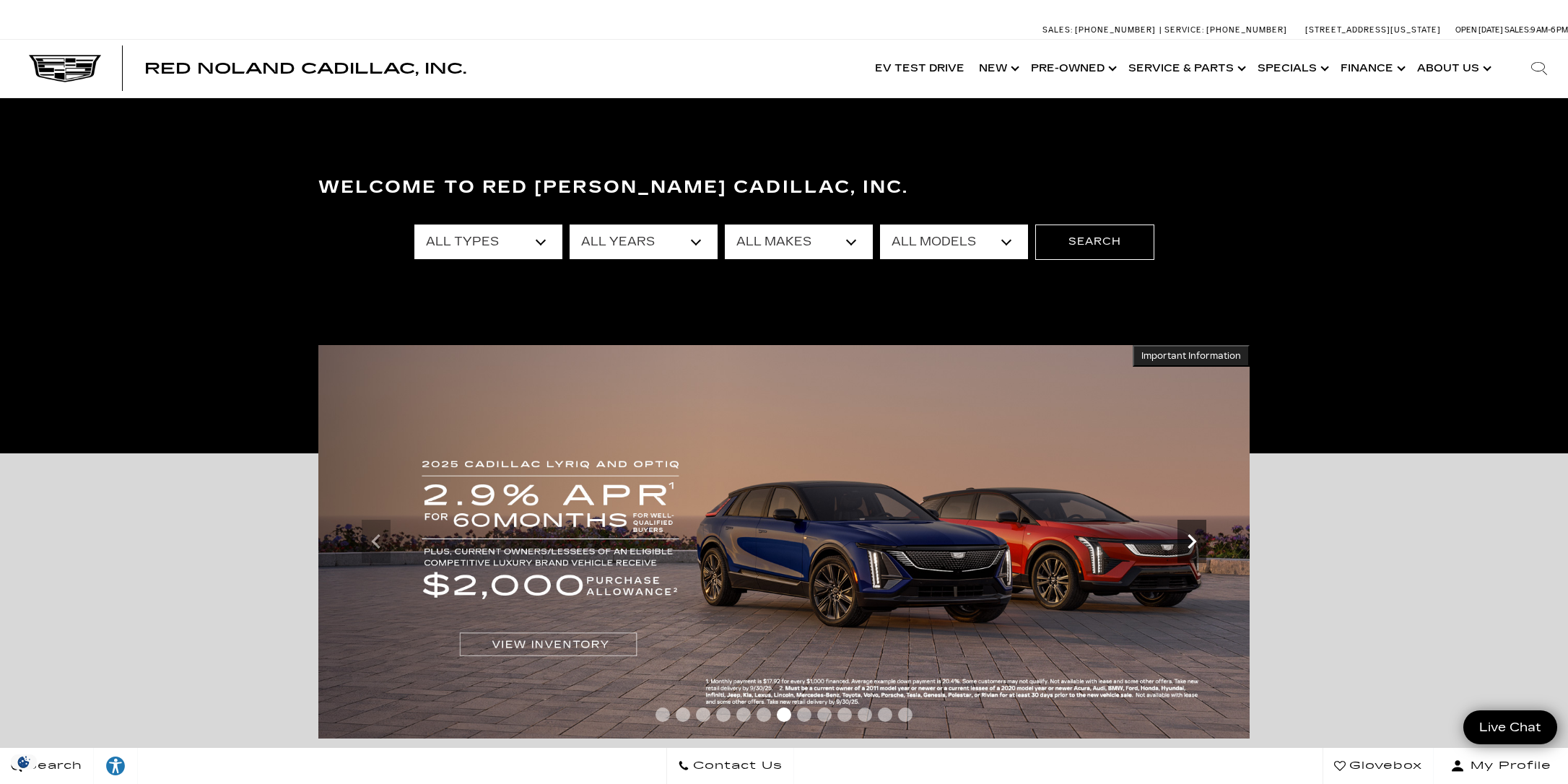
click at [1188, 543] on icon "Next" at bounding box center [1192, 541] width 29 height 29
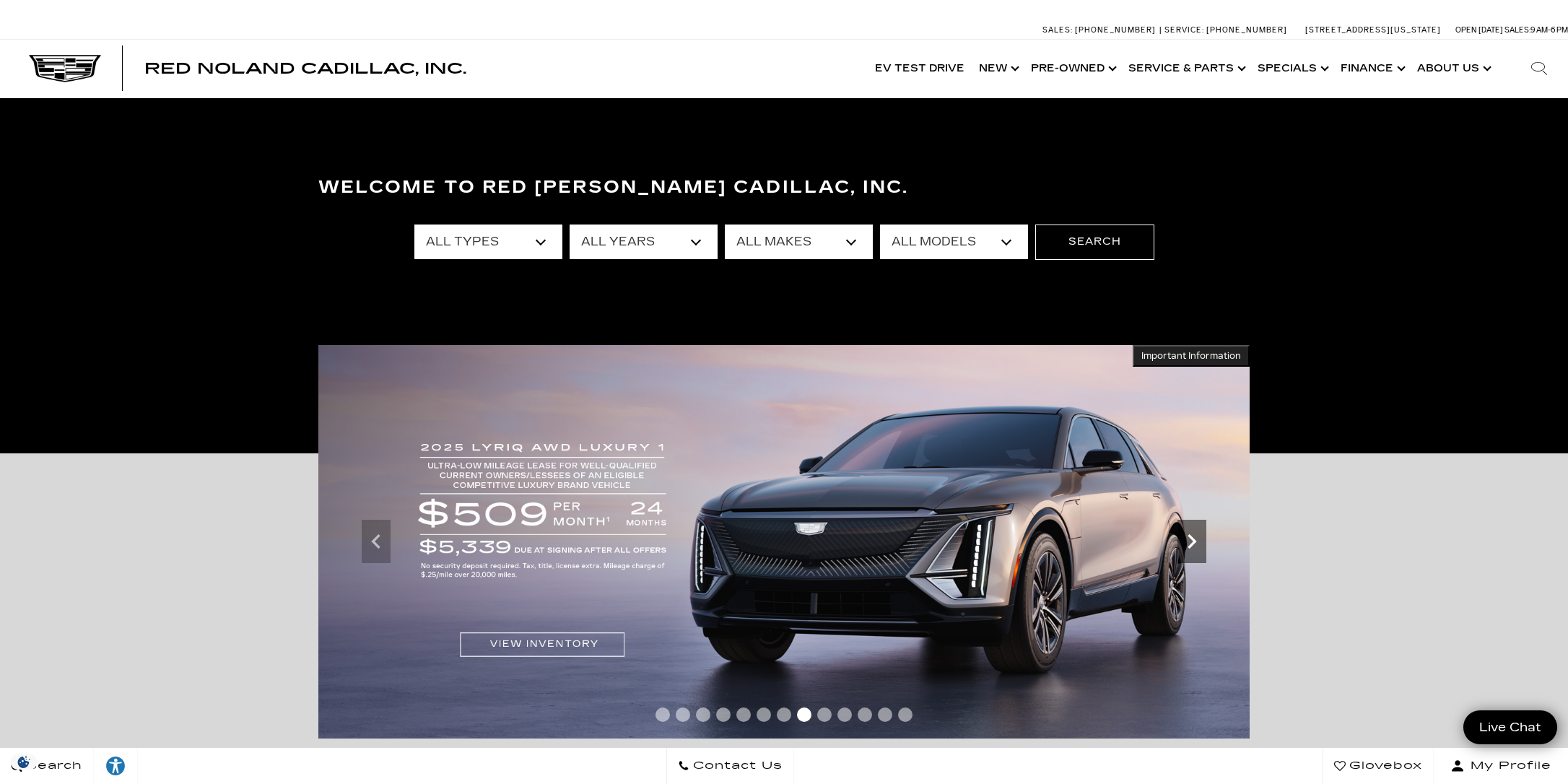
click at [1188, 543] on icon "Next" at bounding box center [1192, 541] width 29 height 29
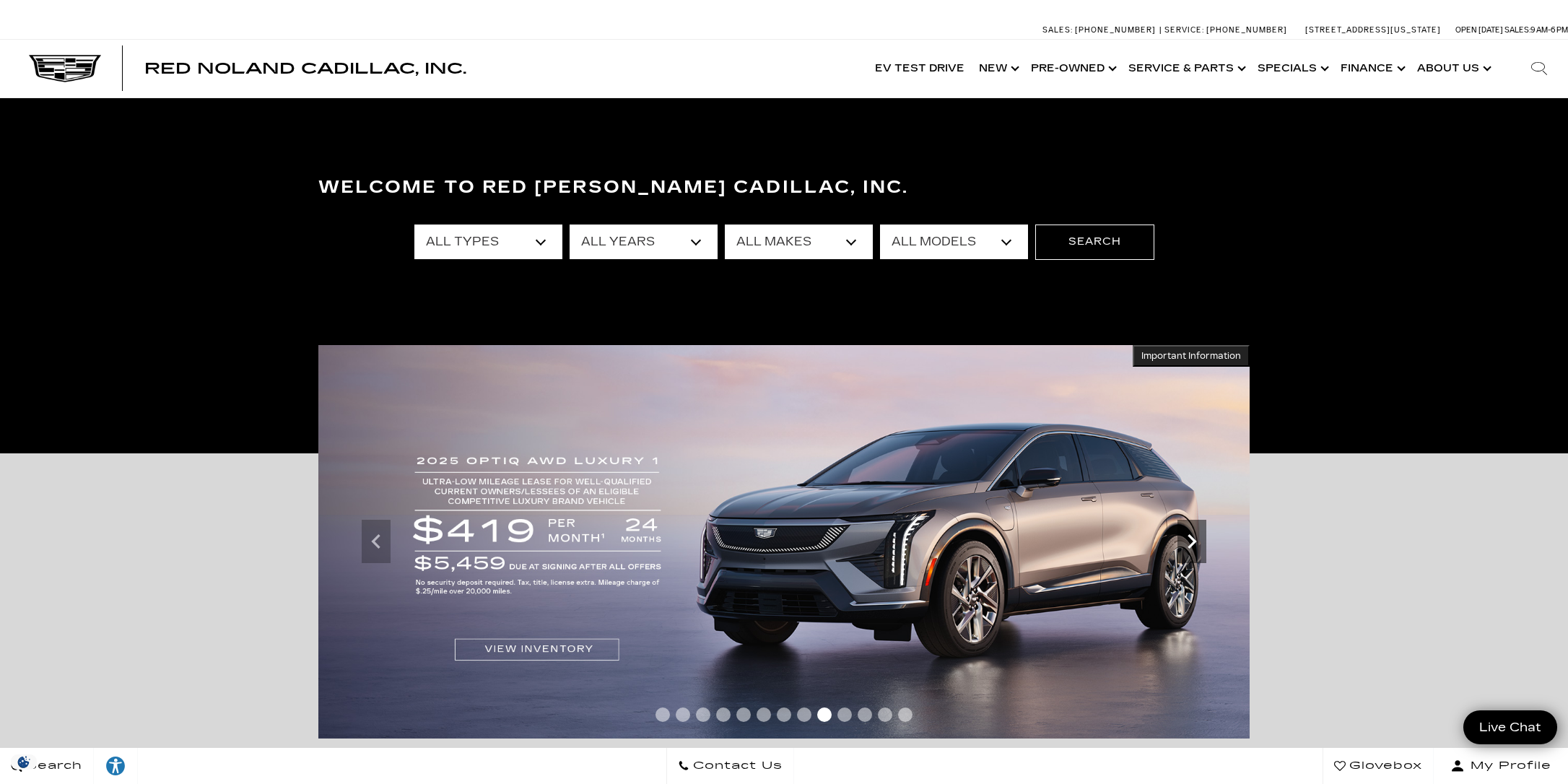
click at [1188, 543] on icon "Next" at bounding box center [1192, 541] width 29 height 29
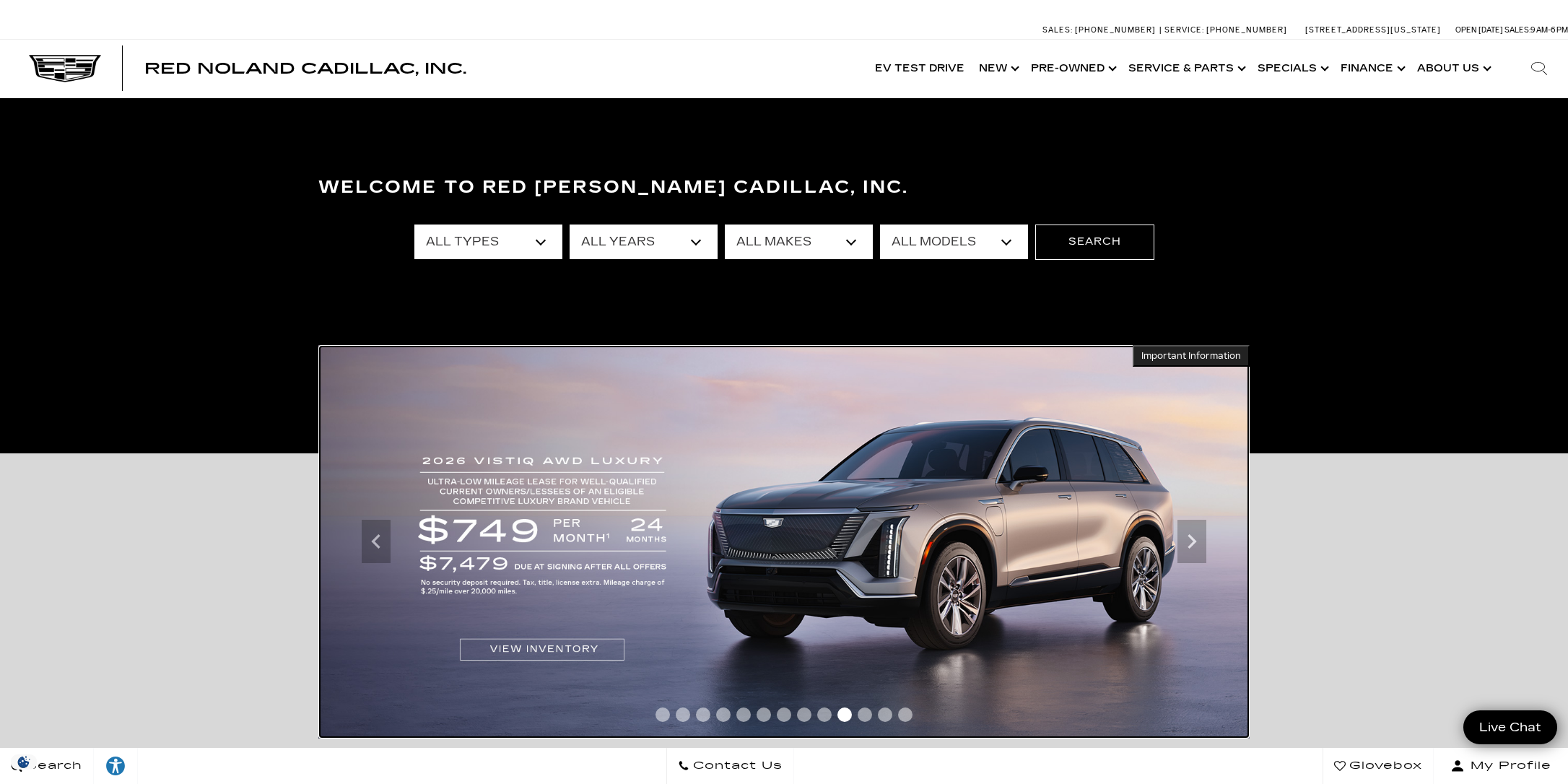
click at [535, 521] on img at bounding box center [784, 541] width 932 height 394
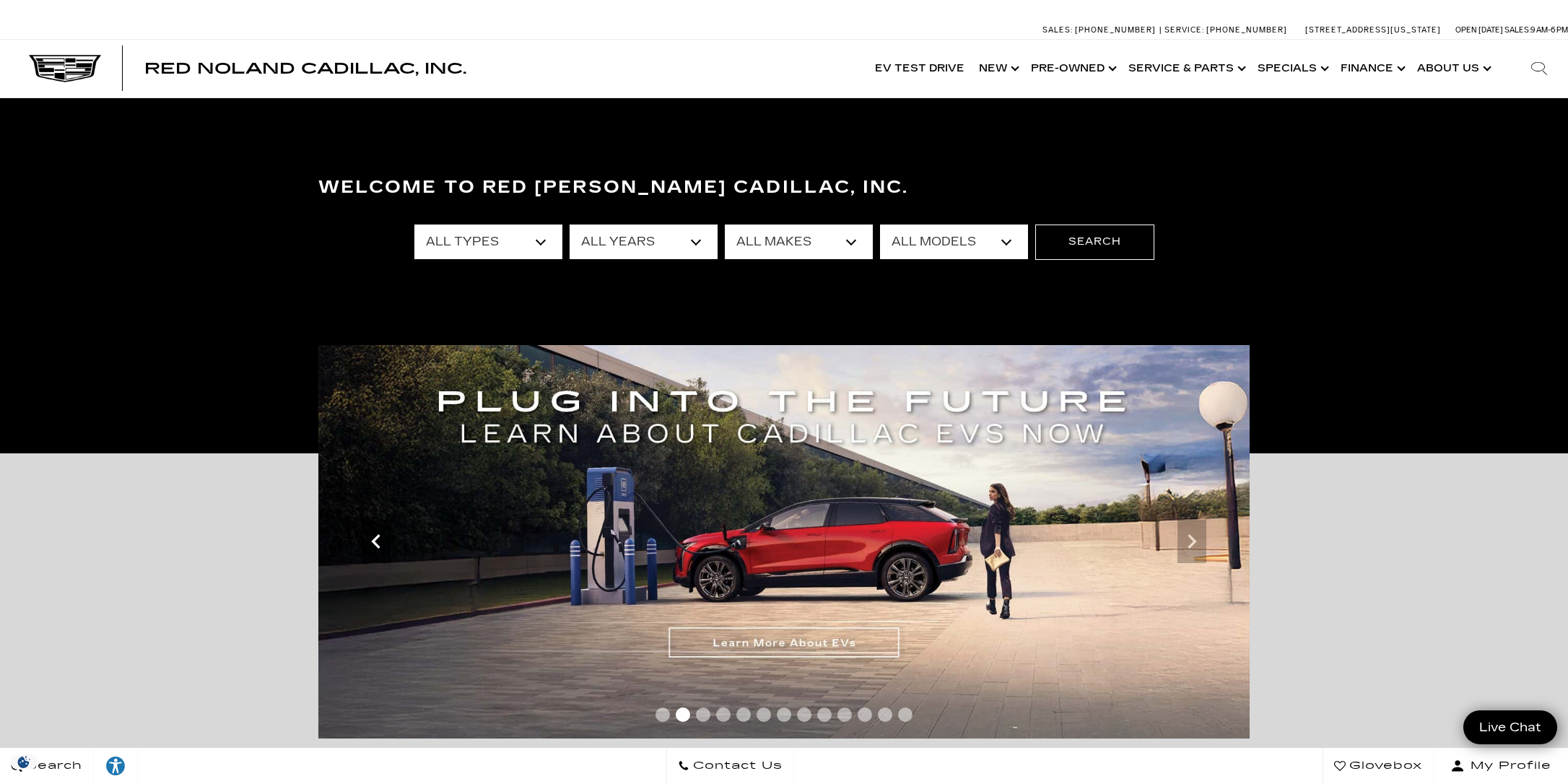
click at [382, 539] on icon "Previous" at bounding box center [376, 541] width 29 height 29
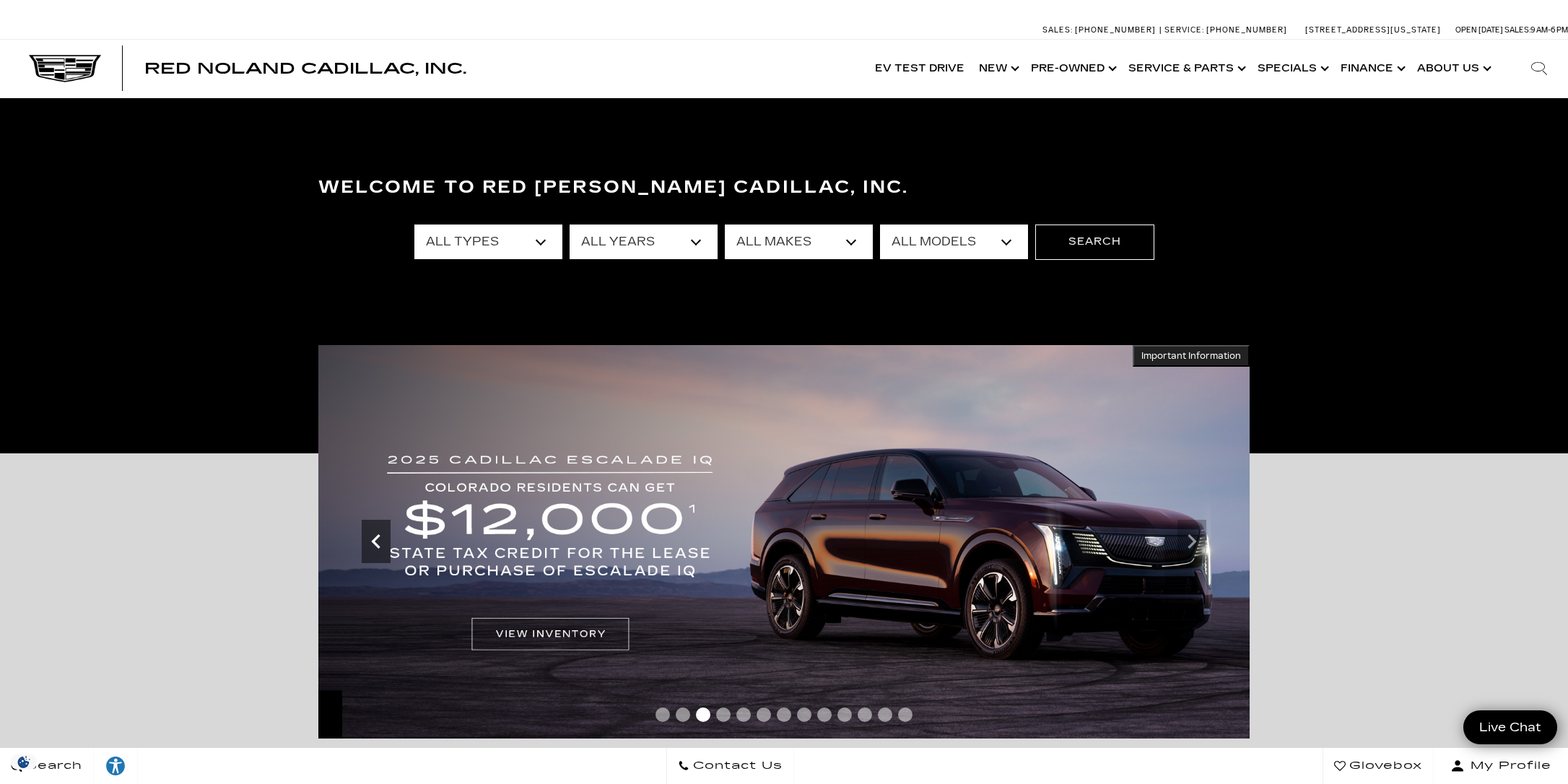
click at [376, 545] on icon "Previous" at bounding box center [375, 541] width 8 height 14
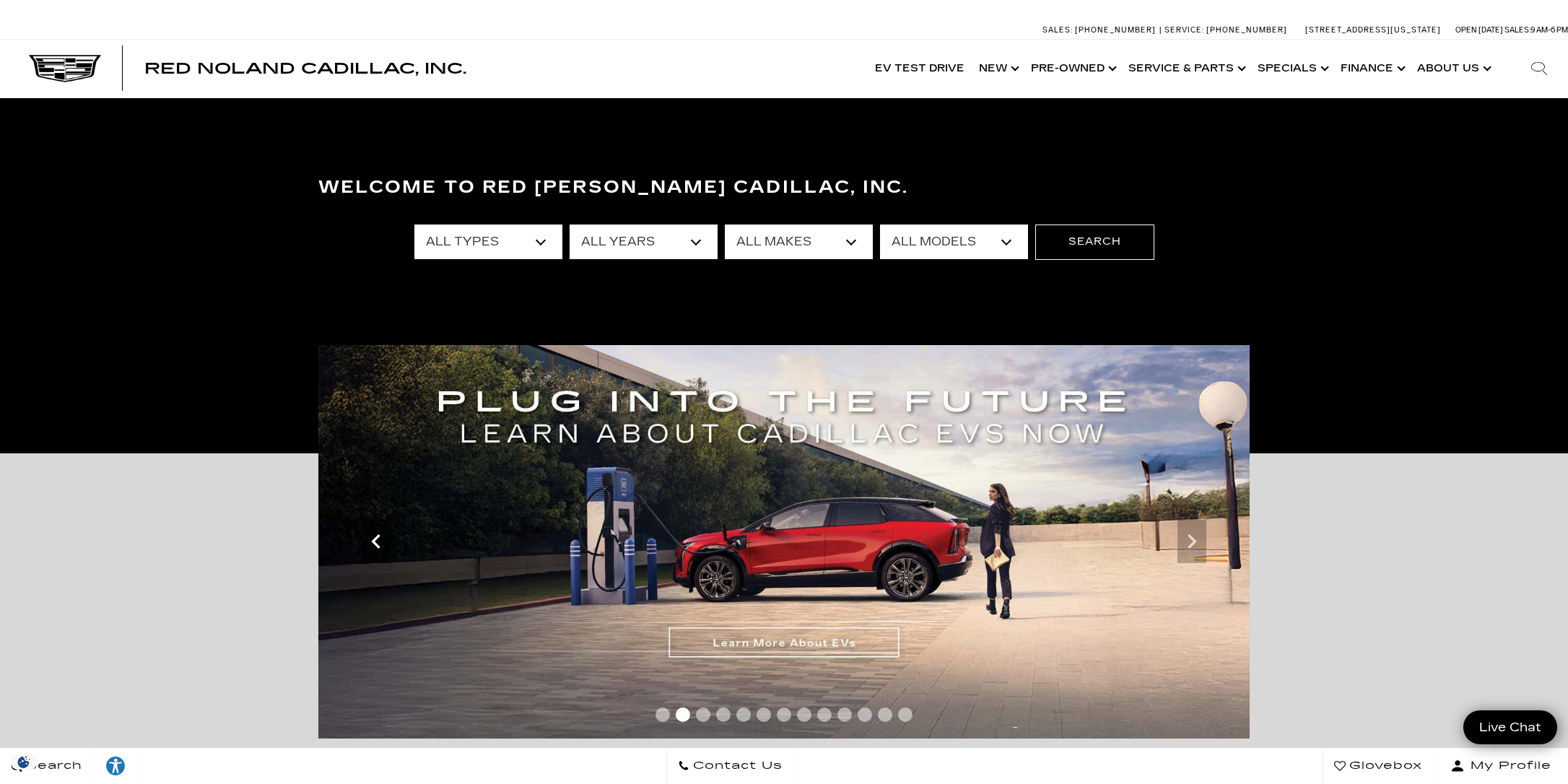
click at [376, 545] on icon "Previous" at bounding box center [375, 541] width 8 height 14
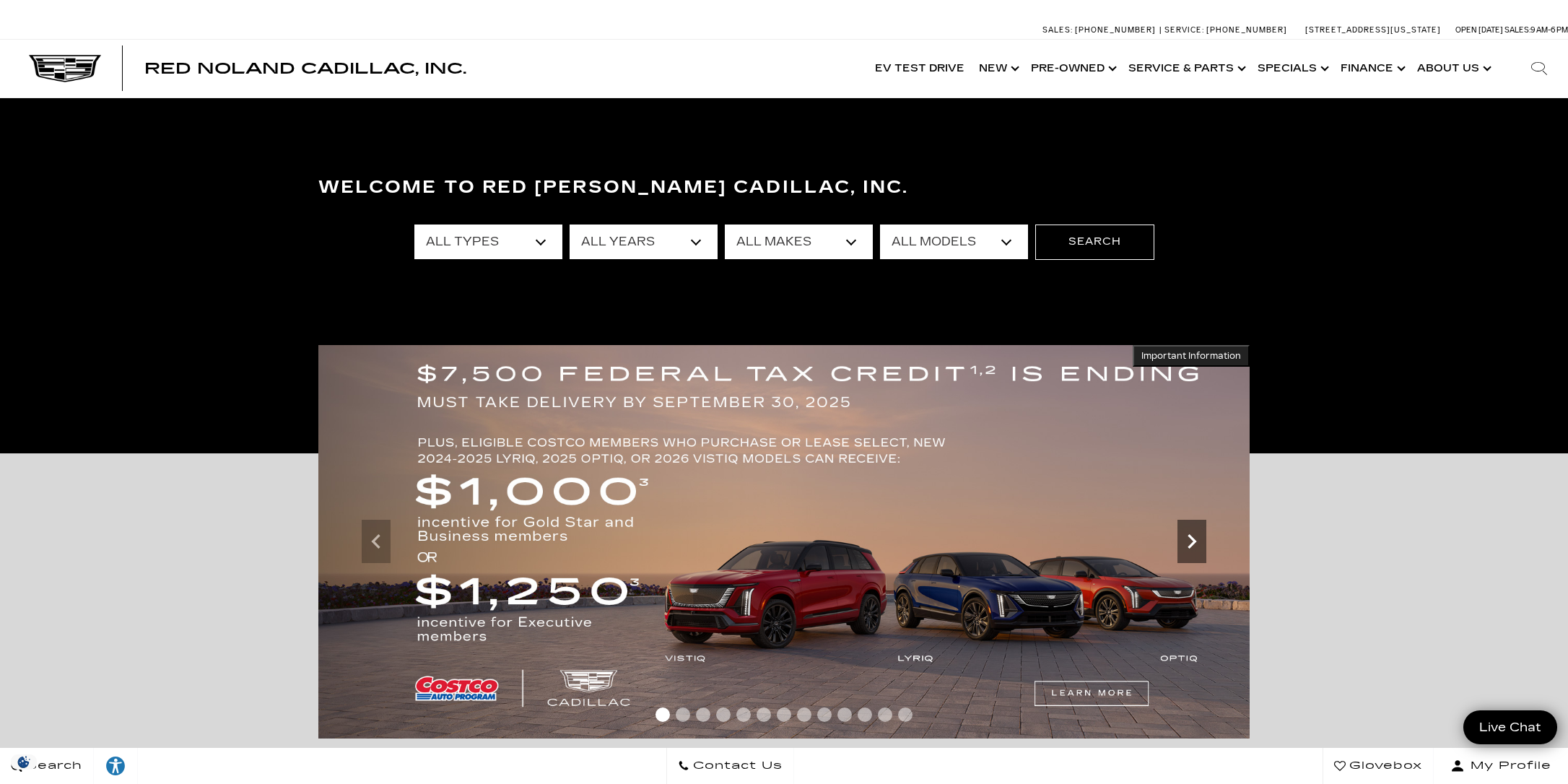
click at [1193, 535] on icon "Next" at bounding box center [1192, 541] width 29 height 29
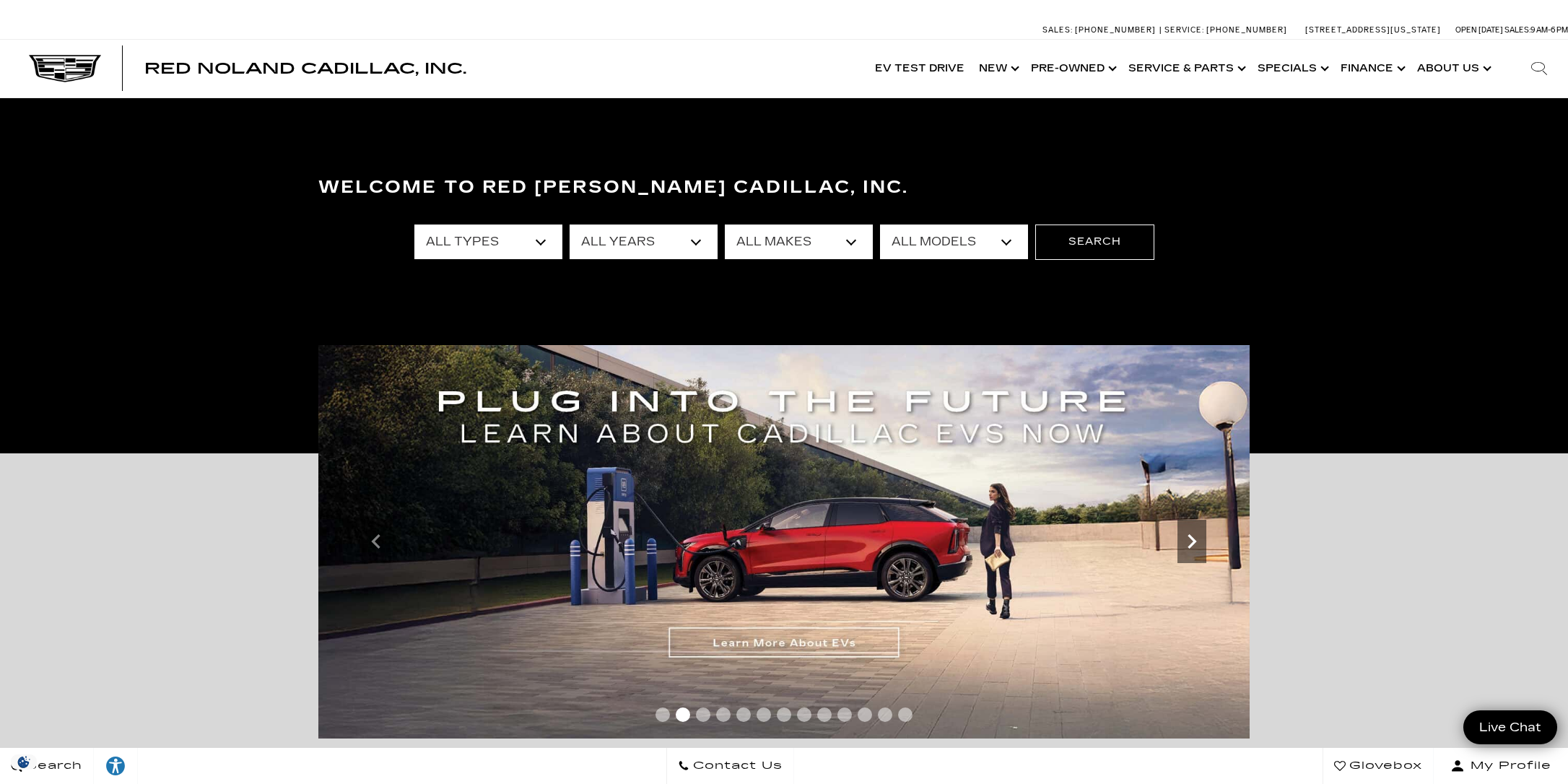
click at [1193, 536] on icon "Next" at bounding box center [1192, 541] width 29 height 29
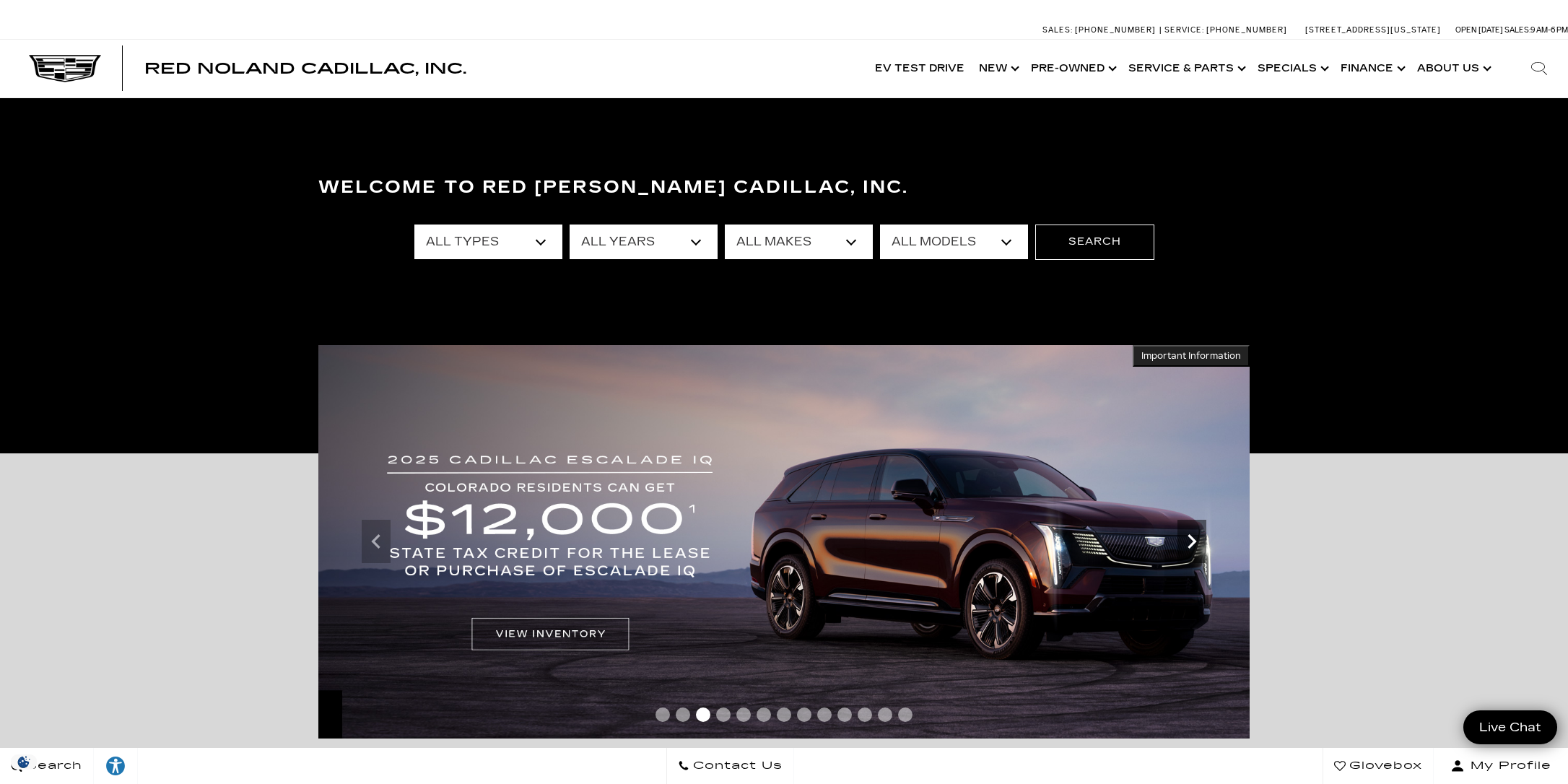
click at [1193, 536] on icon "Next" at bounding box center [1192, 541] width 29 height 29
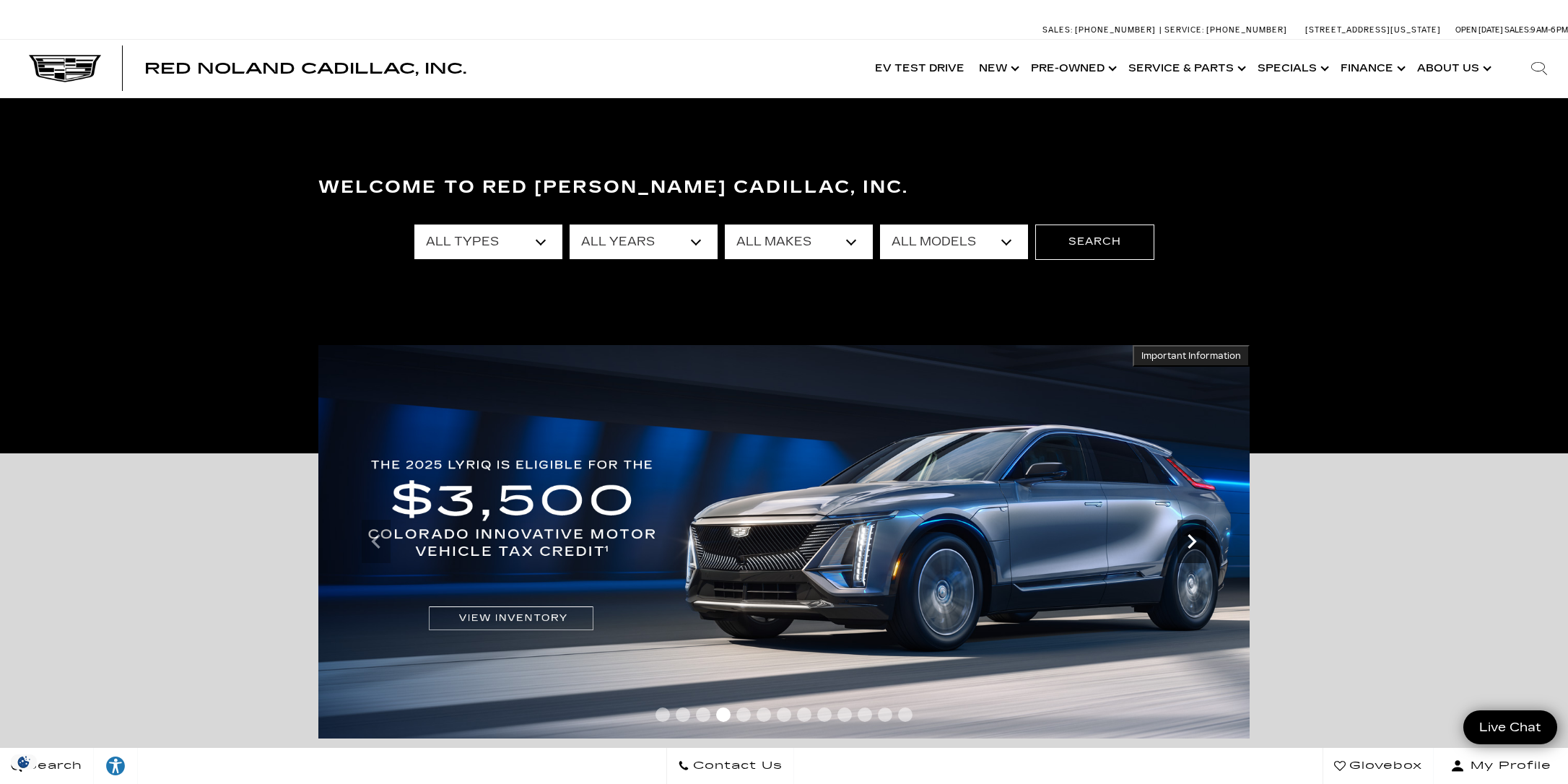
click at [1193, 536] on icon "Next" at bounding box center [1192, 541] width 29 height 29
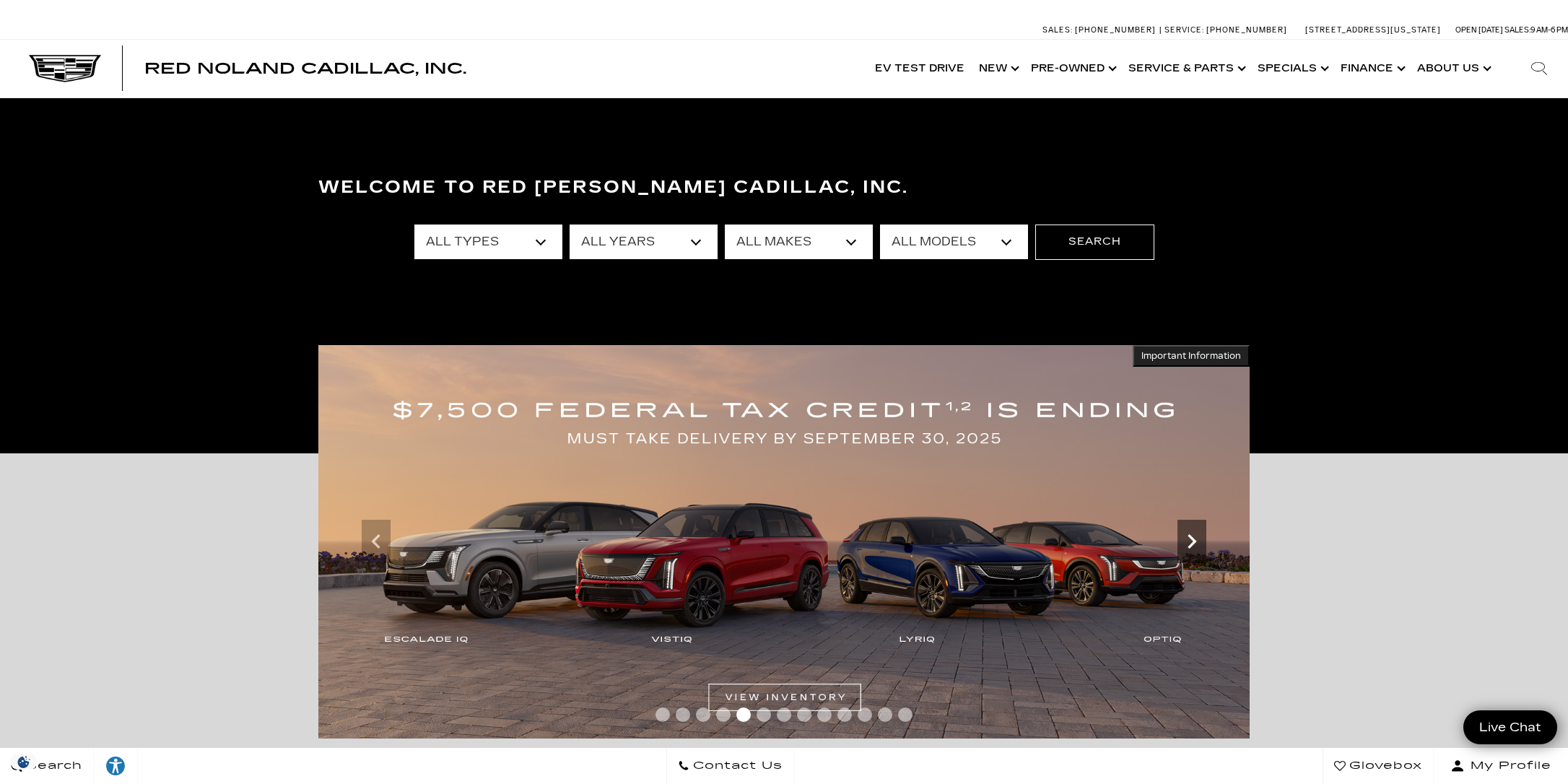
click at [1193, 536] on icon "Next" at bounding box center [1192, 541] width 29 height 29
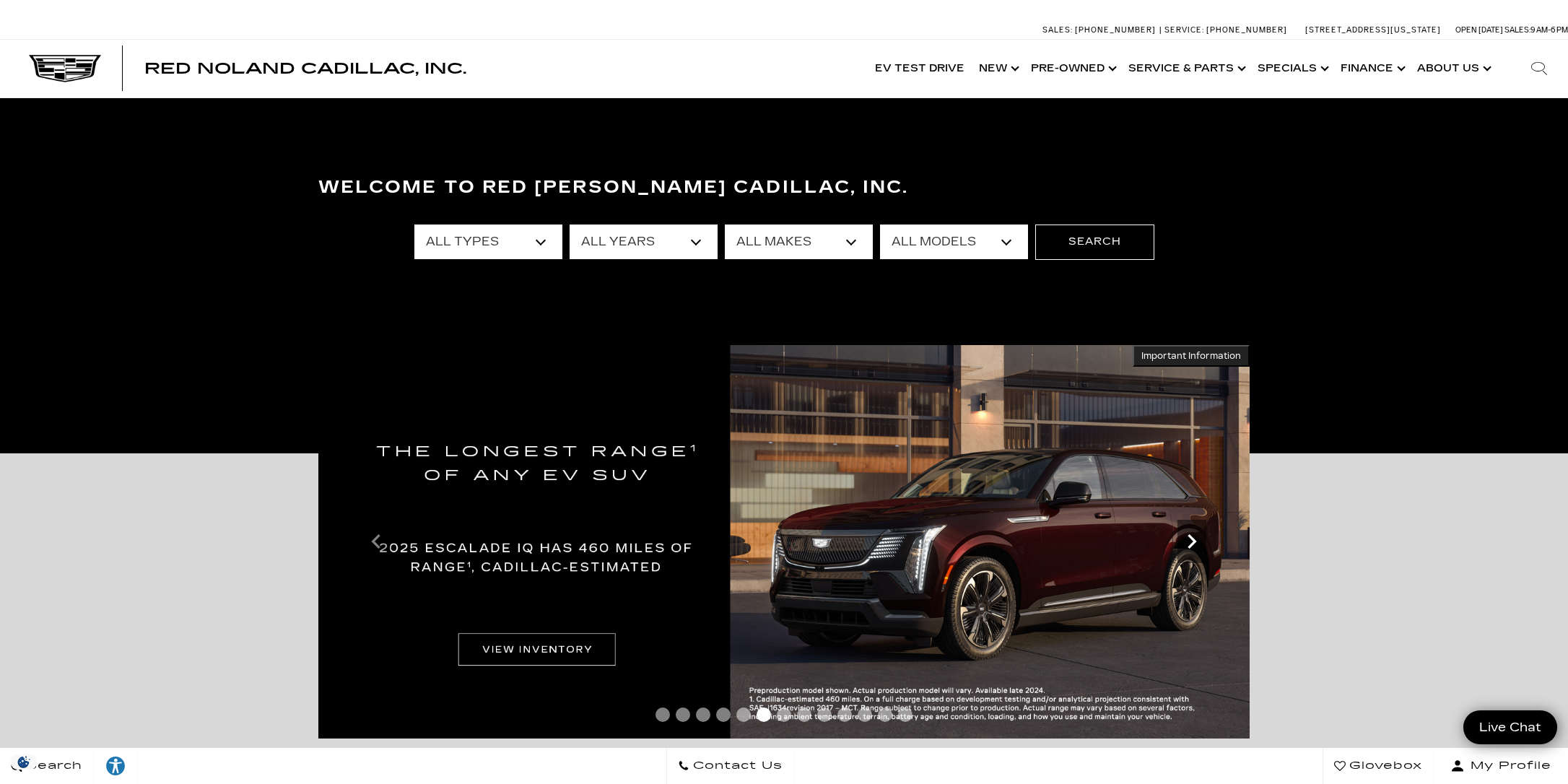
click at [1193, 536] on icon "Next" at bounding box center [1192, 541] width 29 height 29
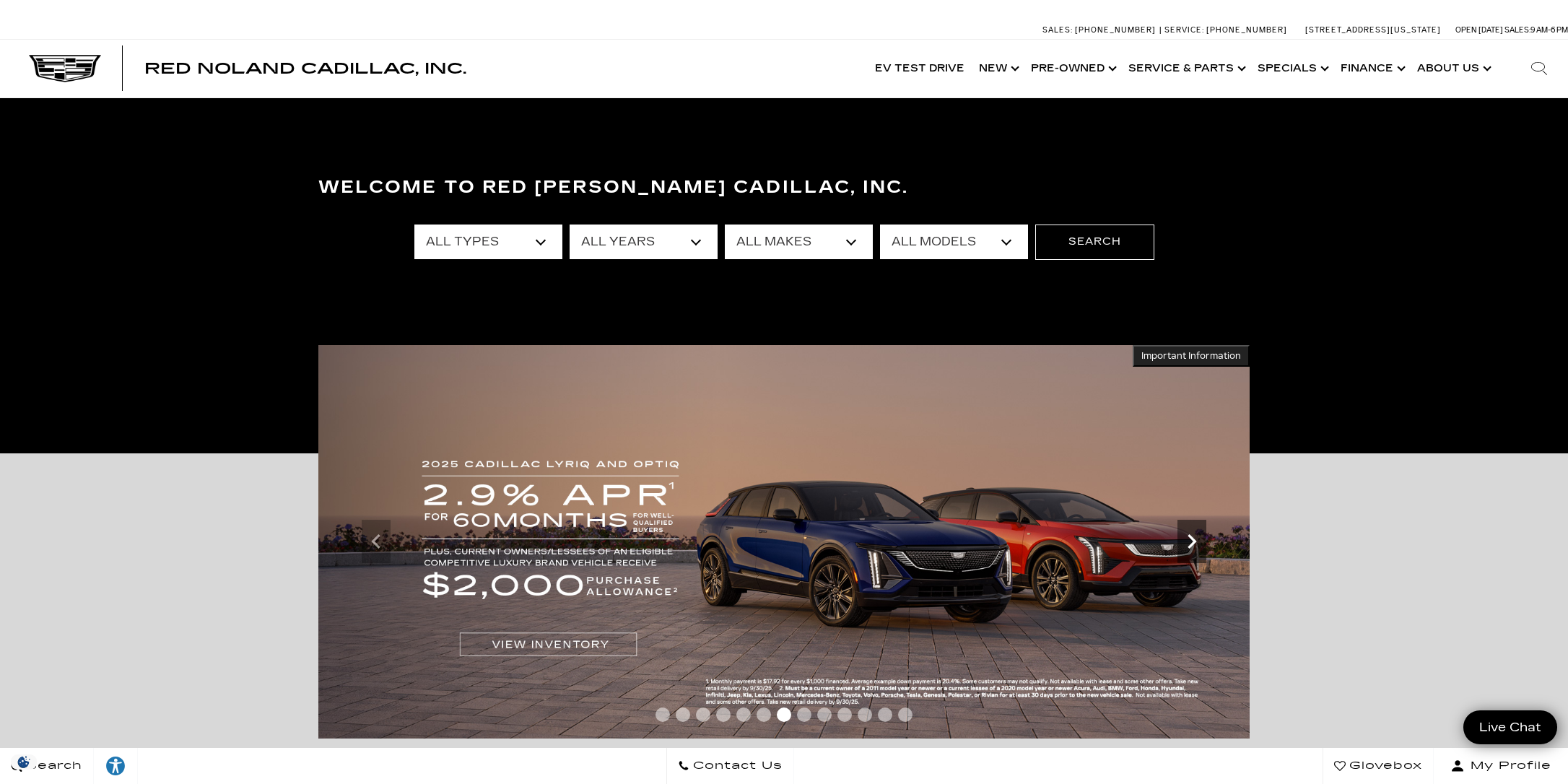
click at [1193, 536] on icon "Next" at bounding box center [1192, 541] width 29 height 29
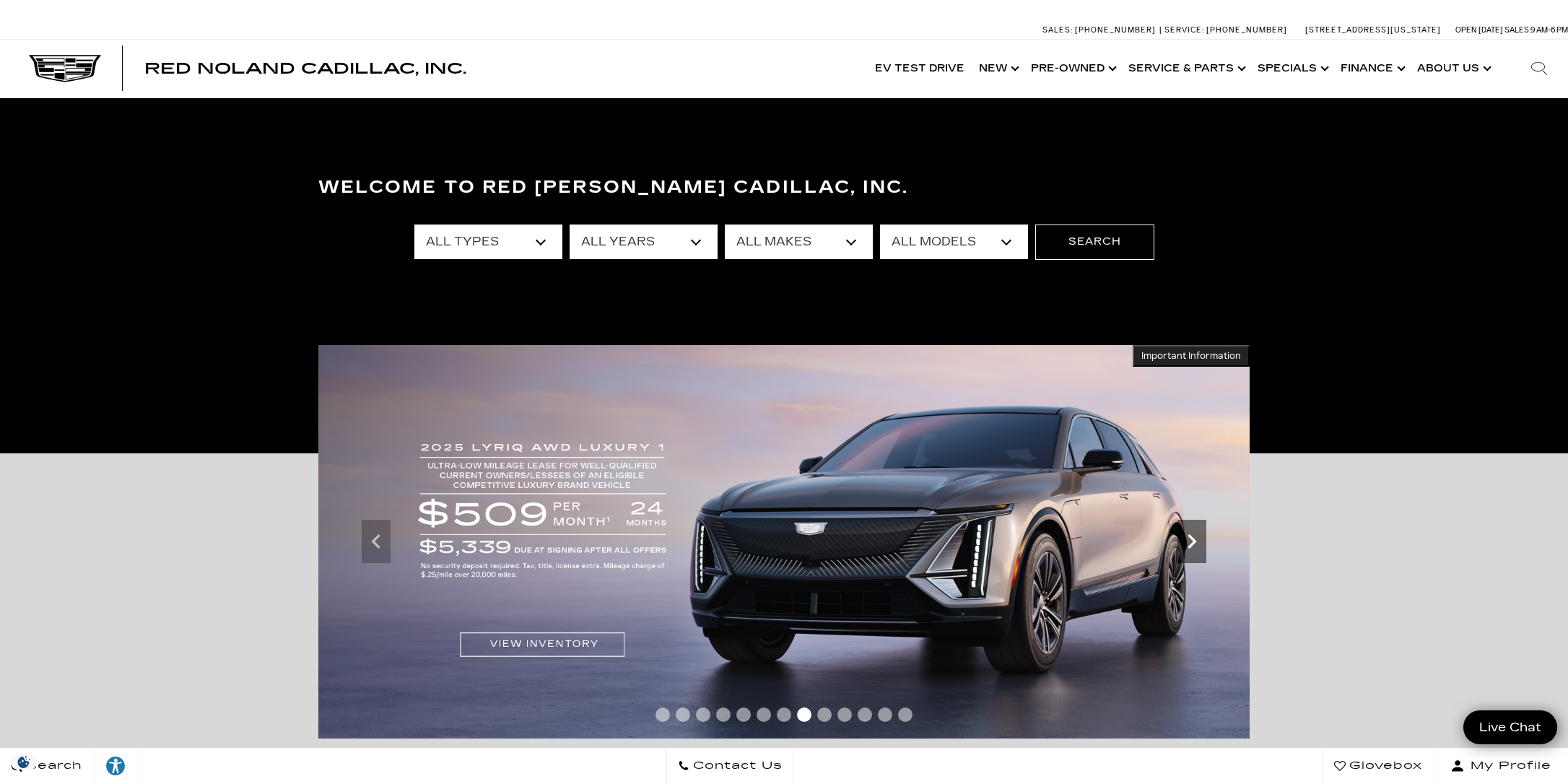
click at [1193, 536] on icon "Next" at bounding box center [1192, 541] width 29 height 29
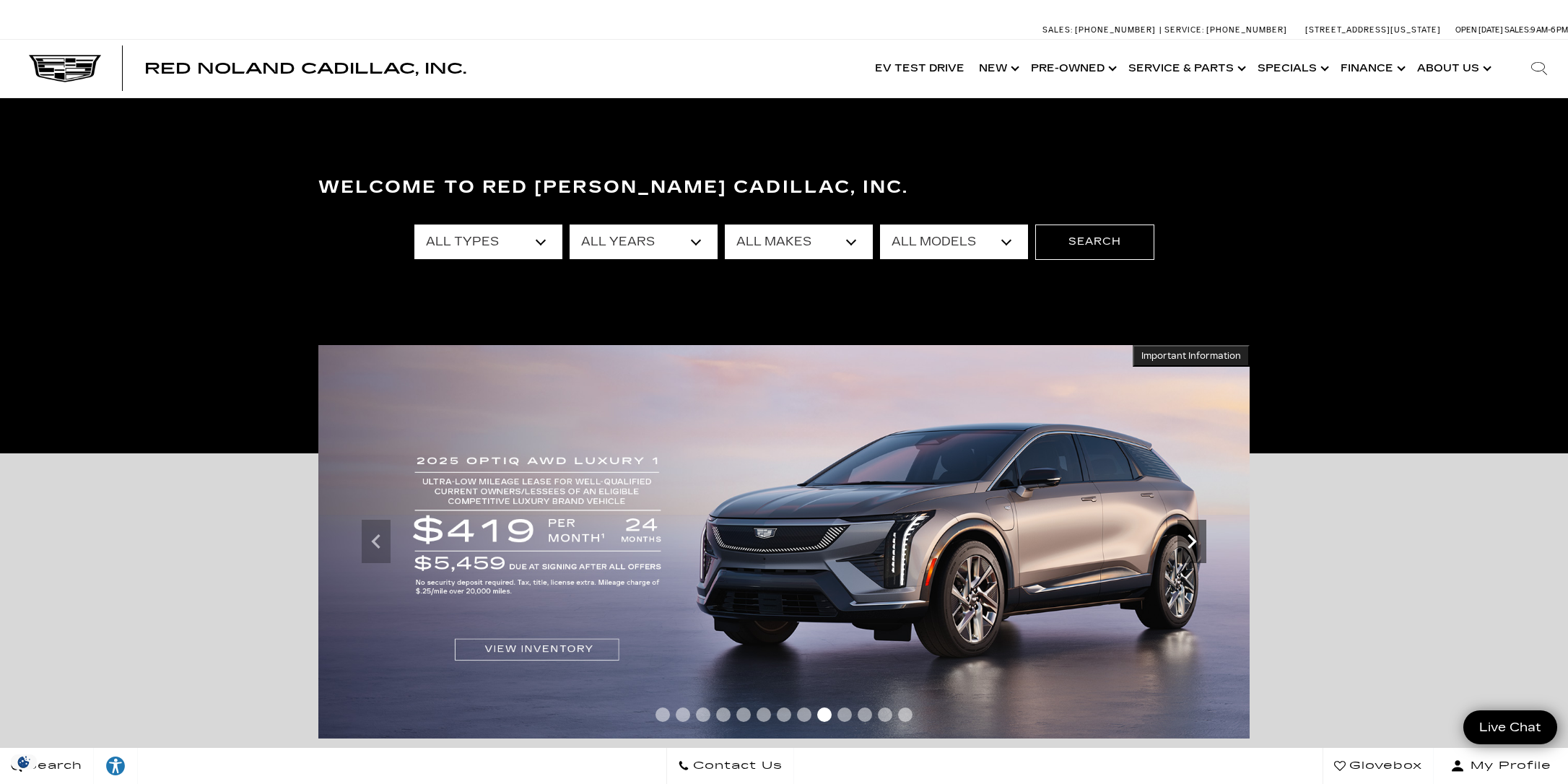
click at [1193, 536] on icon "Next" at bounding box center [1192, 541] width 29 height 29
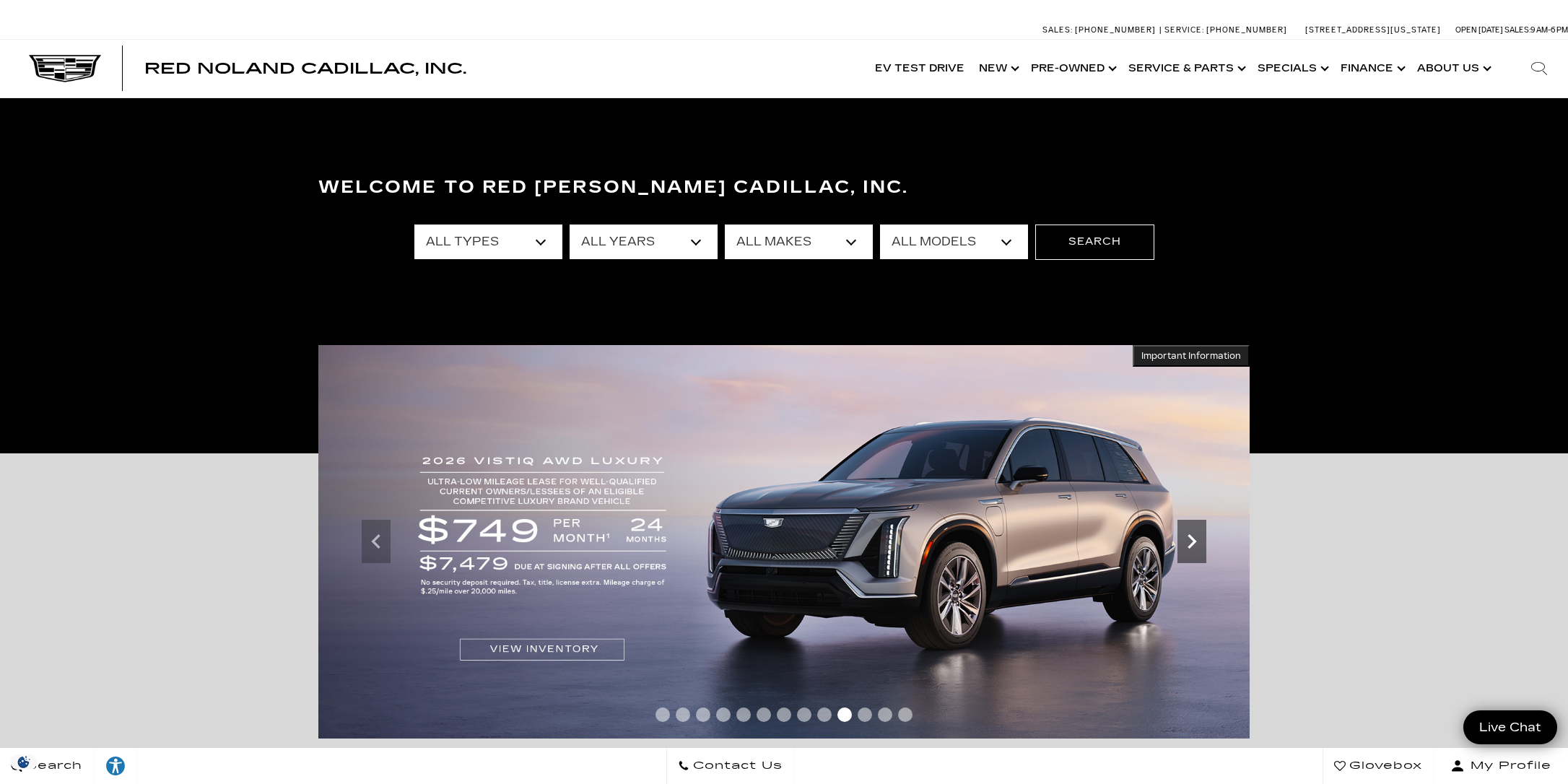
click at [1184, 541] on icon "Next" at bounding box center [1192, 541] width 29 height 29
